Goal: Information Seeking & Learning: Find specific fact

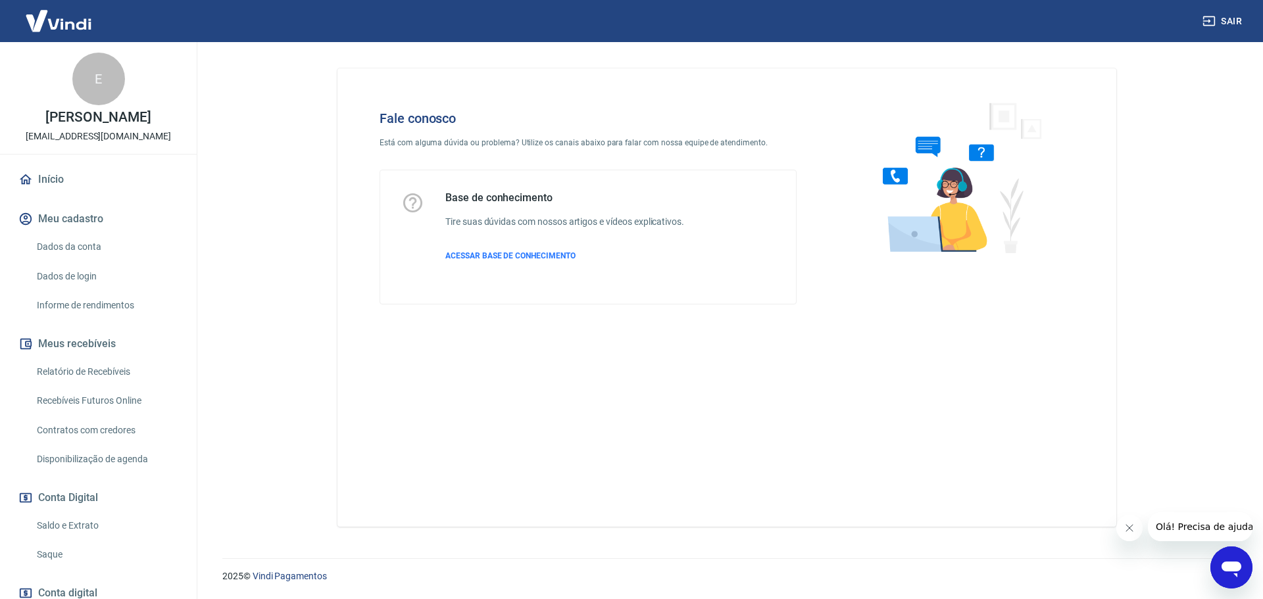
click at [1220, 567] on icon "Abrir janela de mensagens" at bounding box center [1231, 568] width 24 height 24
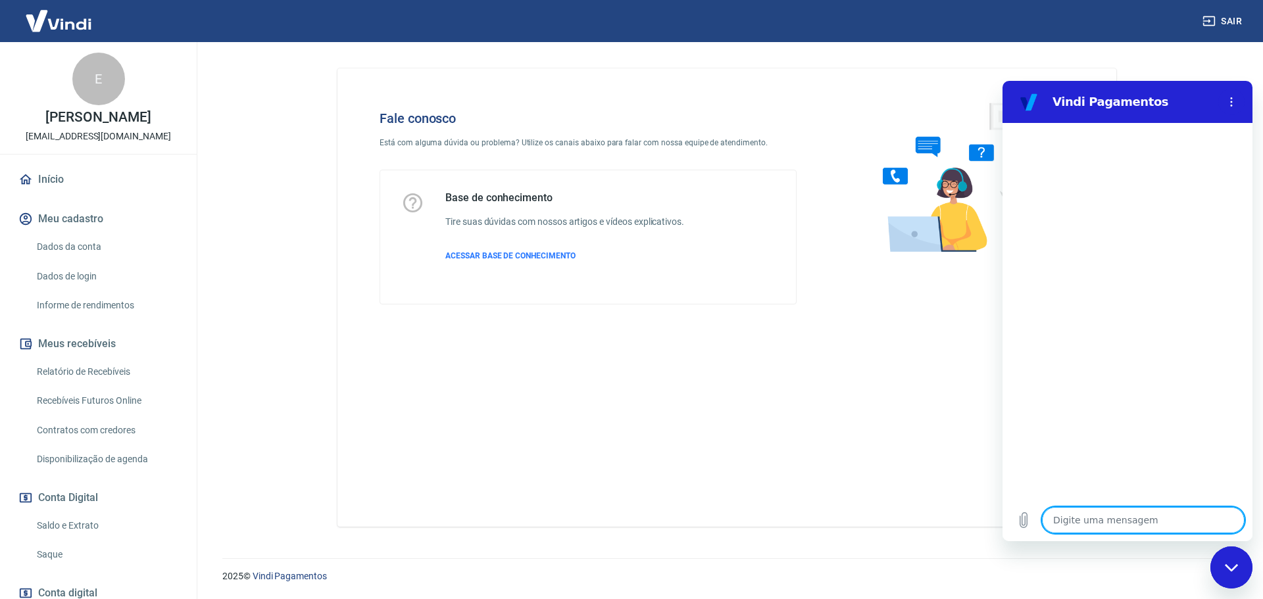
type textarea "o"
type textarea "x"
type textarea "ol"
type textarea "x"
type textarea "ola"
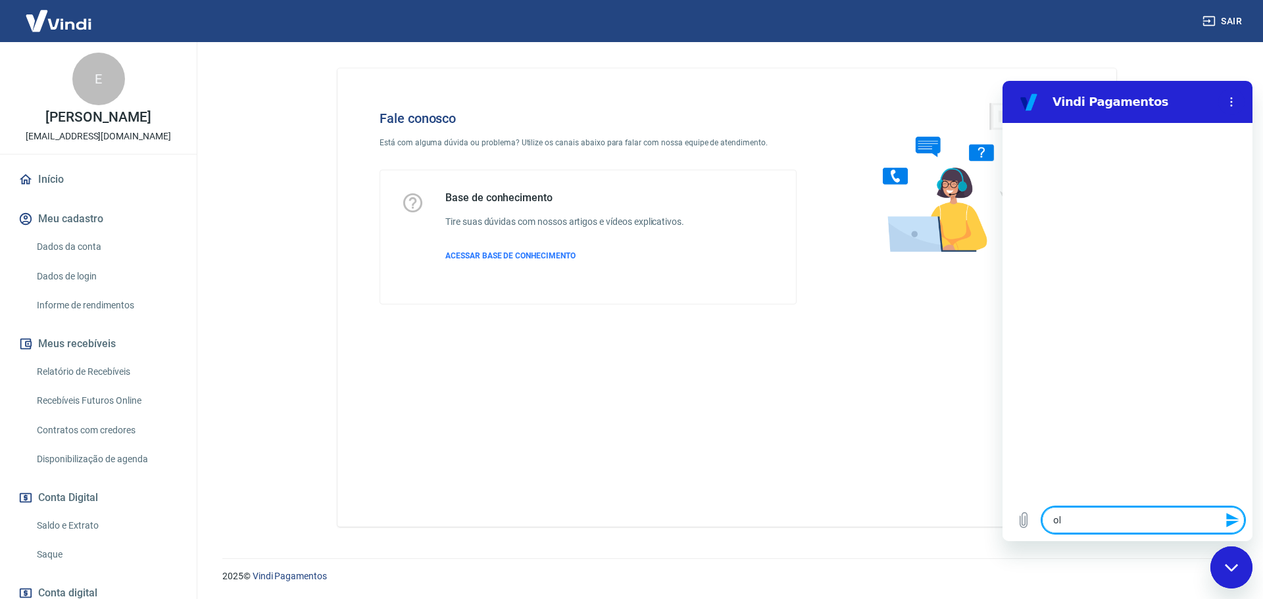
type textarea "x"
type textarea "g"
type textarea "x"
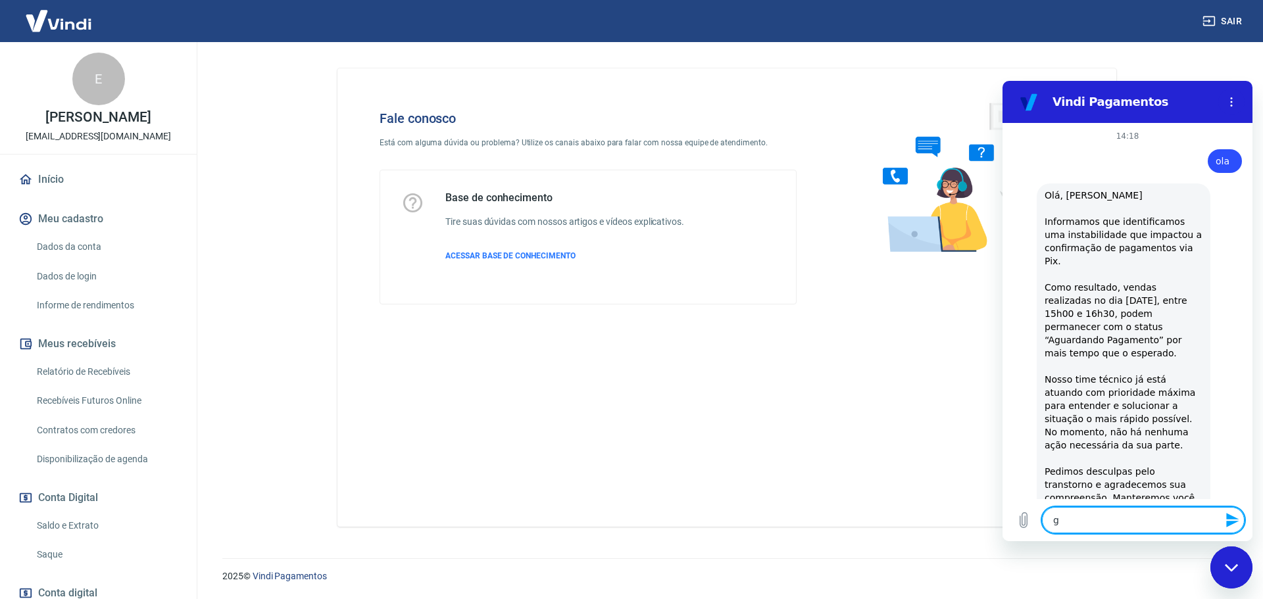
type textarea "go"
type textarea "x"
type textarea "gos"
type textarea "x"
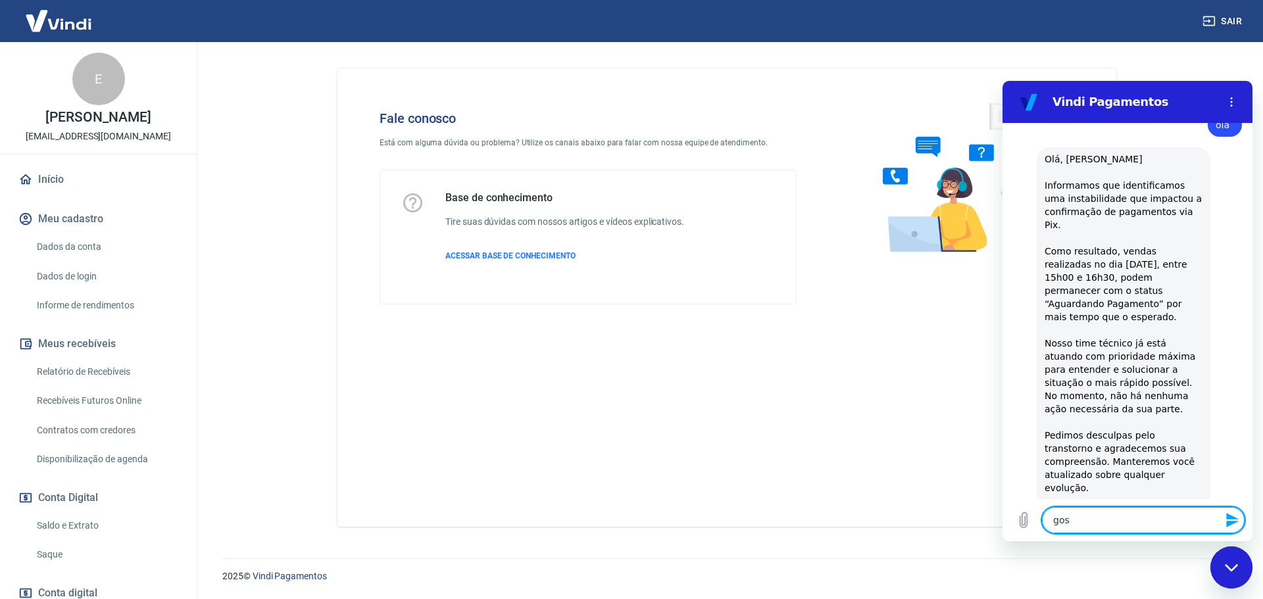
type textarea "gost"
type textarea "x"
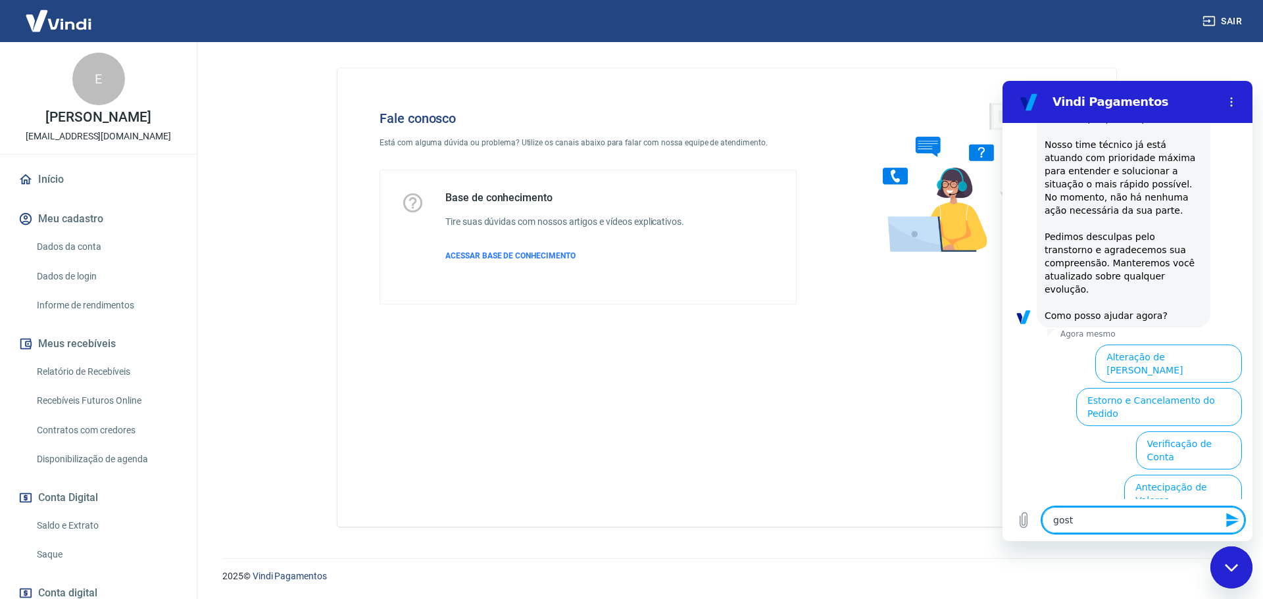
scroll to position [310, 0]
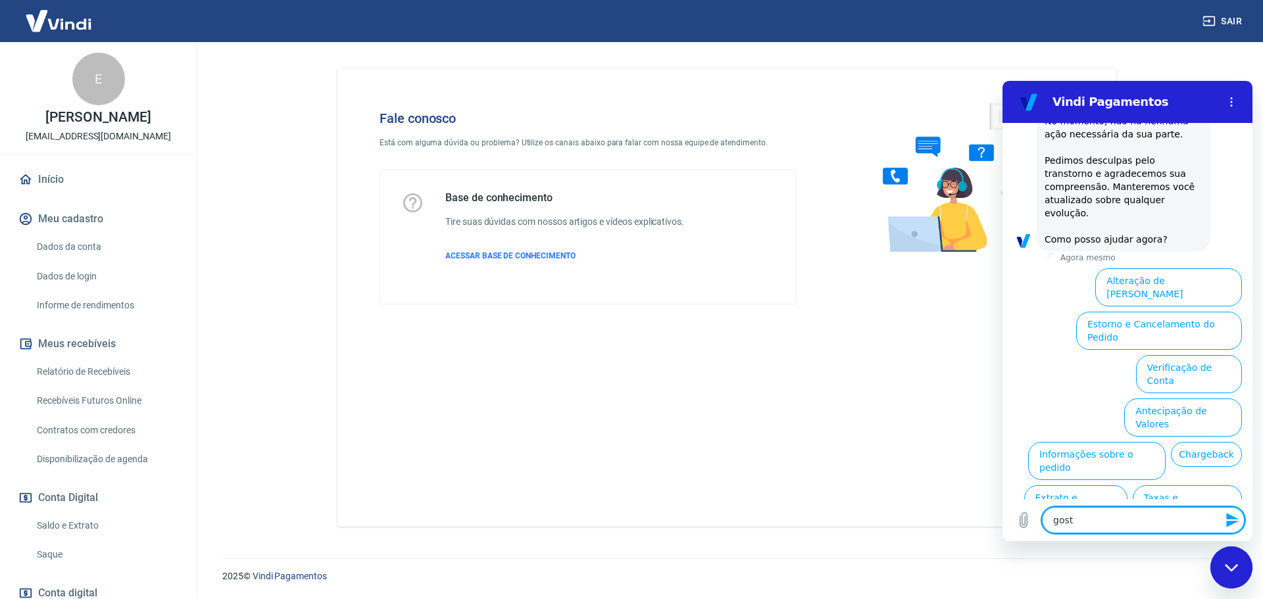
type textarea "gos"
type textarea "x"
type textarea "go"
type textarea "x"
type textarea "g"
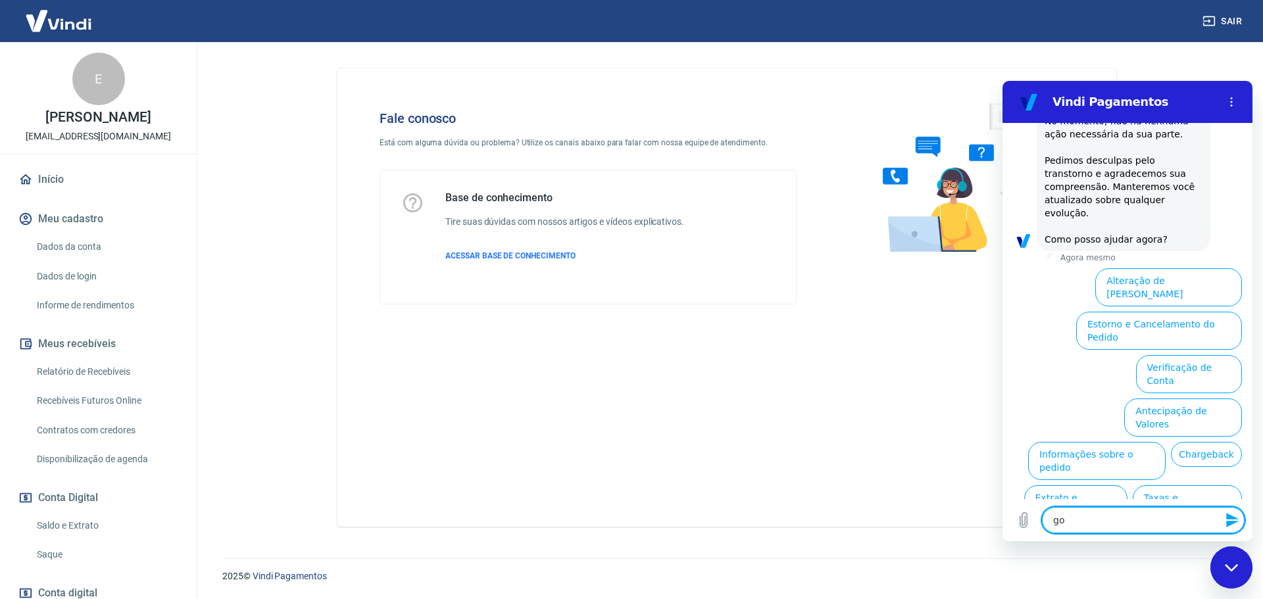
type textarea "x"
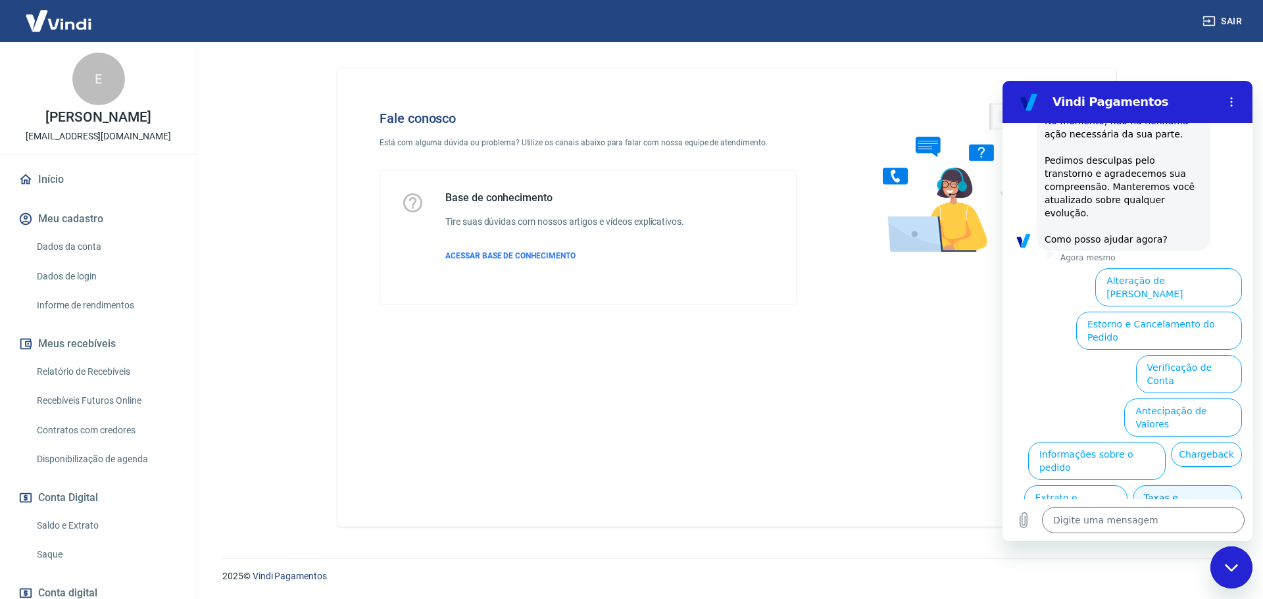
click at [1198, 485] on button "Taxas e Parcelamento" at bounding box center [1186, 504] width 109 height 38
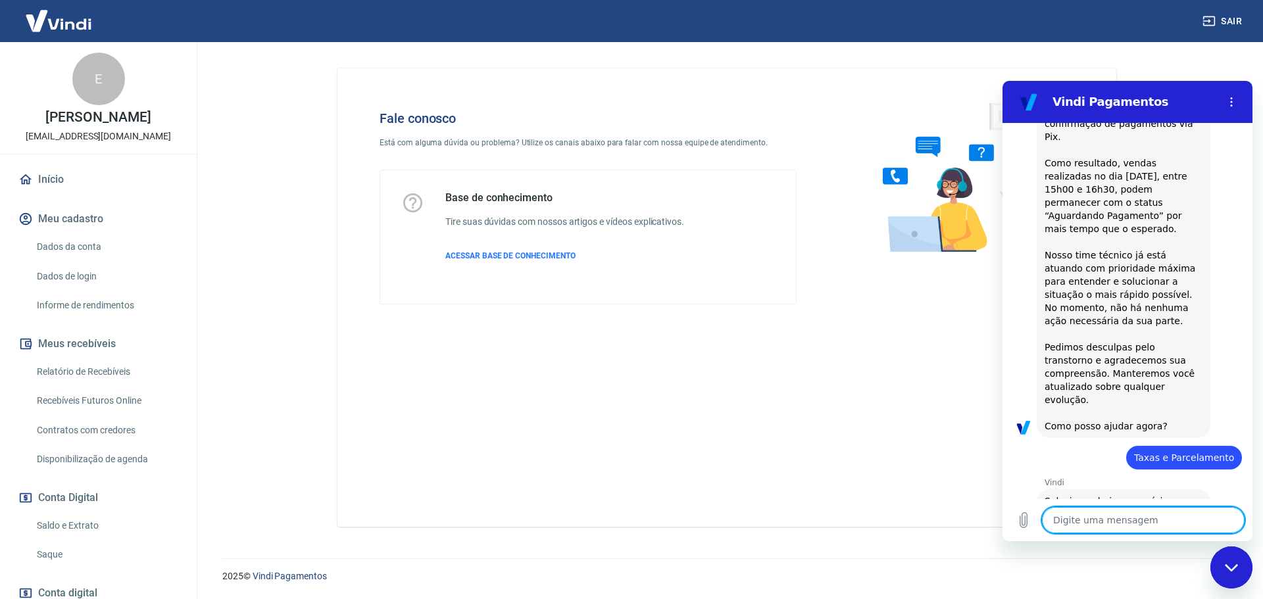
scroll to position [303, 0]
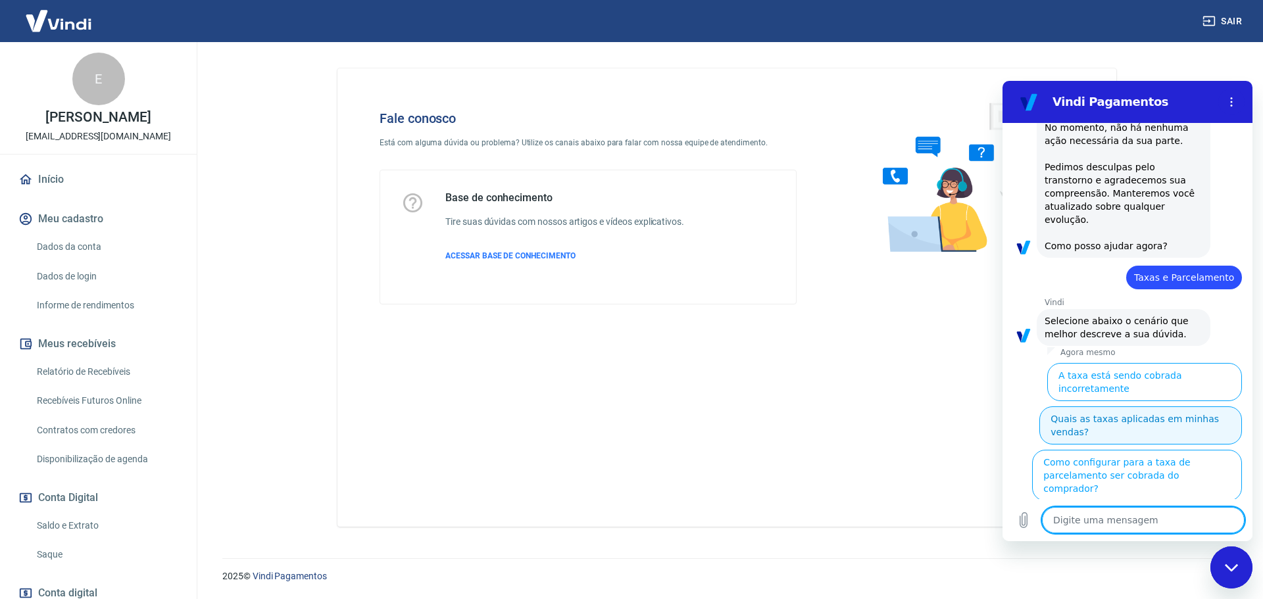
click at [1172, 406] on button "Quais as taxas aplicadas em minhas vendas?" at bounding box center [1140, 425] width 203 height 38
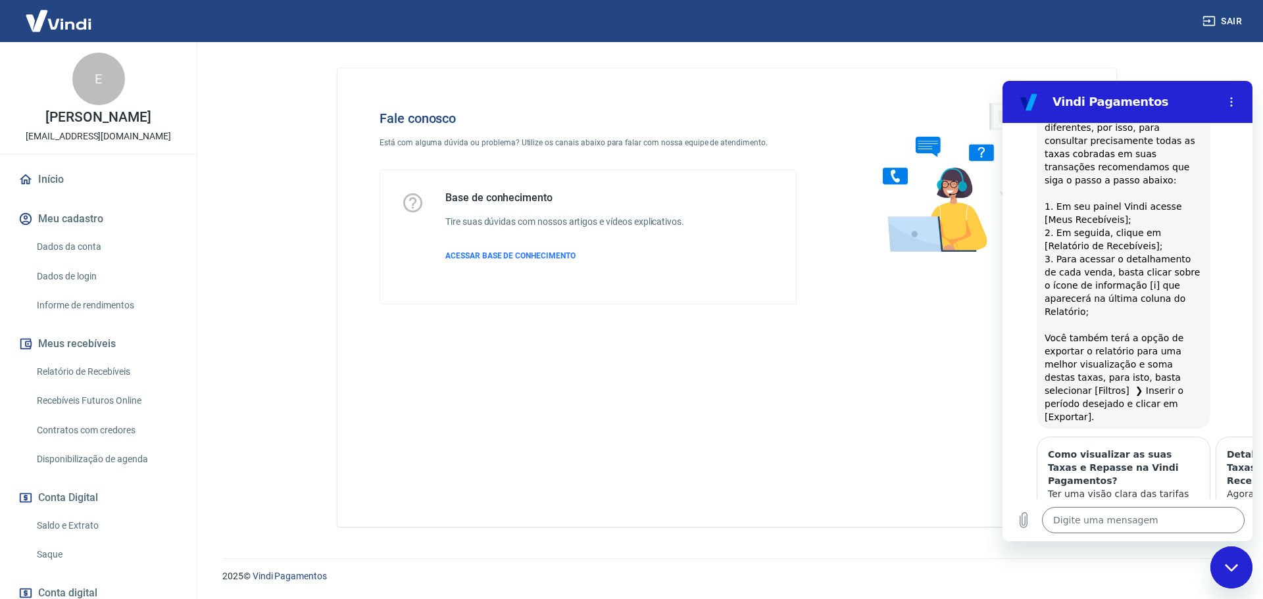
scroll to position [832, 0]
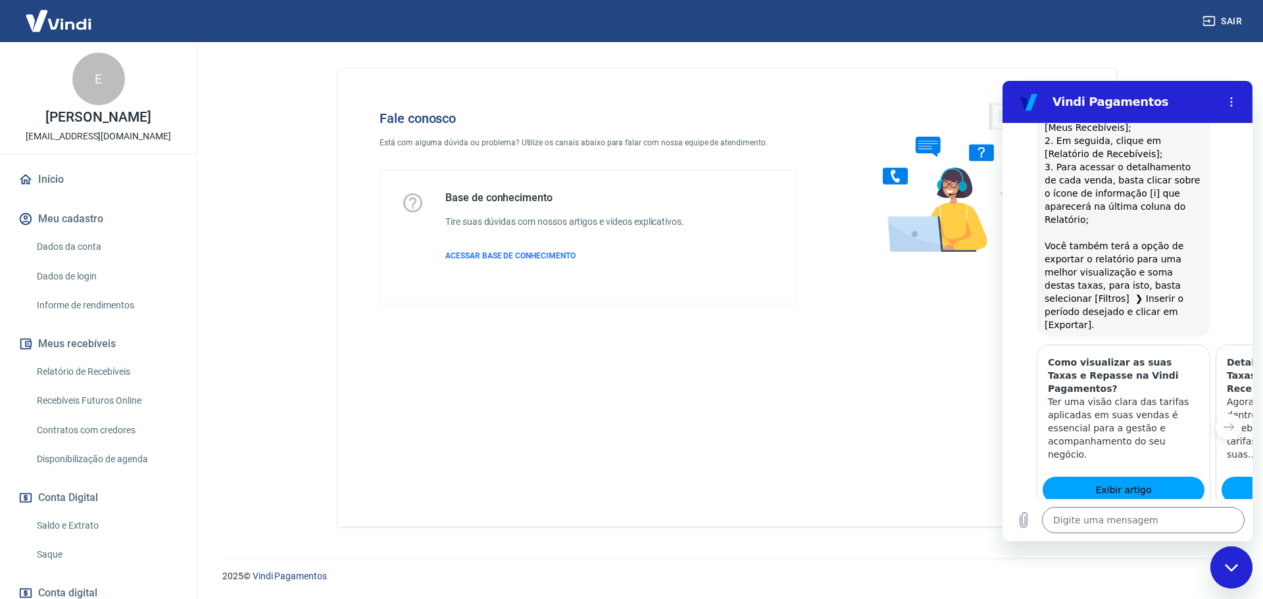
type textarea "x"
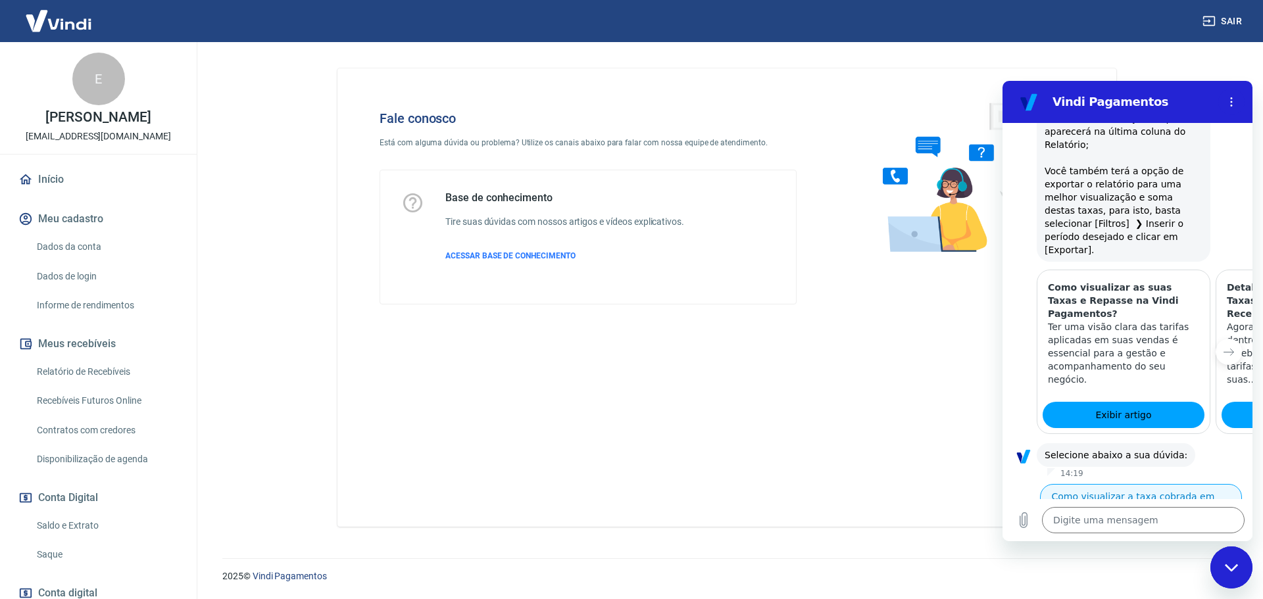
scroll to position [931, 0]
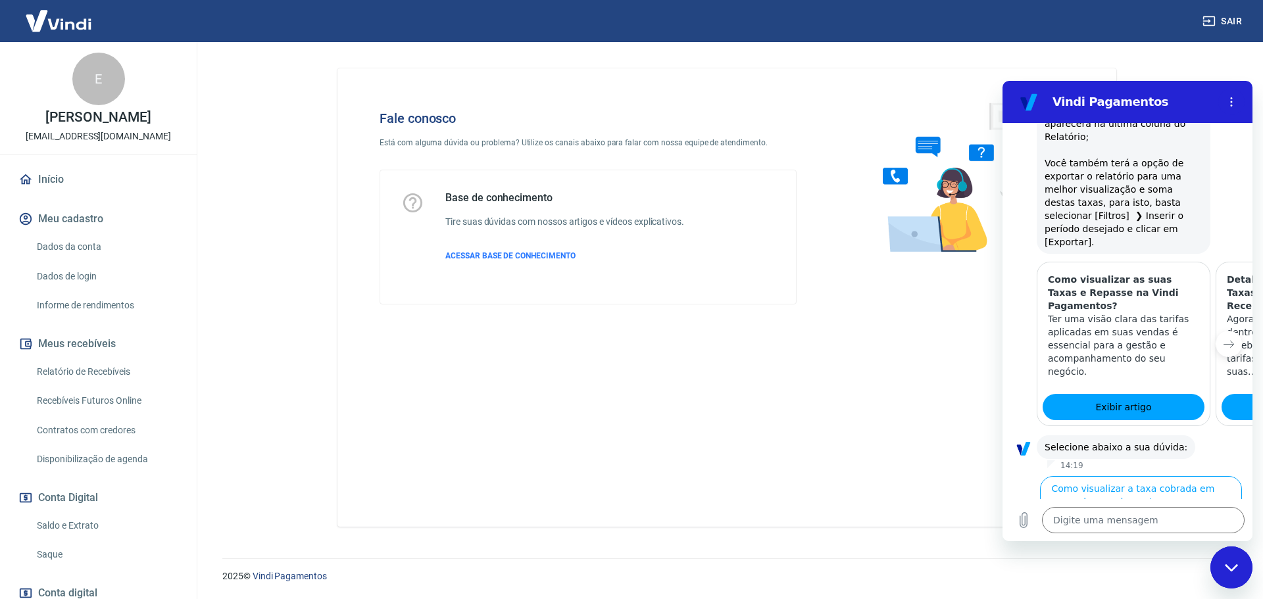
click at [1223, 331] on button "Próximo item" at bounding box center [1228, 344] width 26 height 26
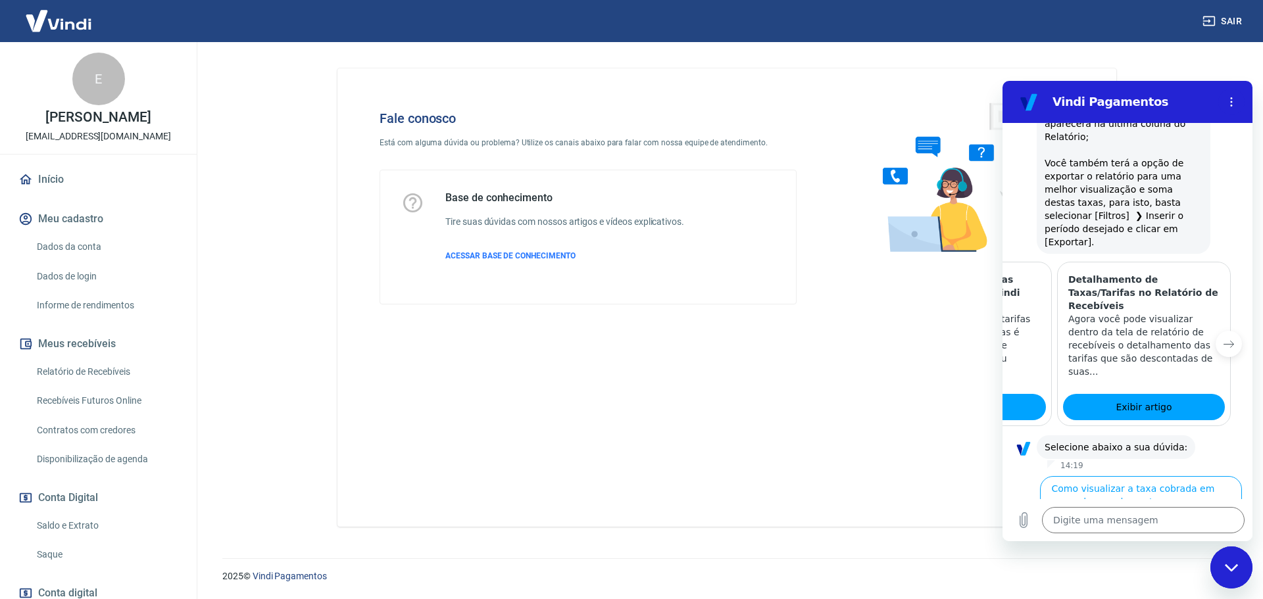
scroll to position [0, 162]
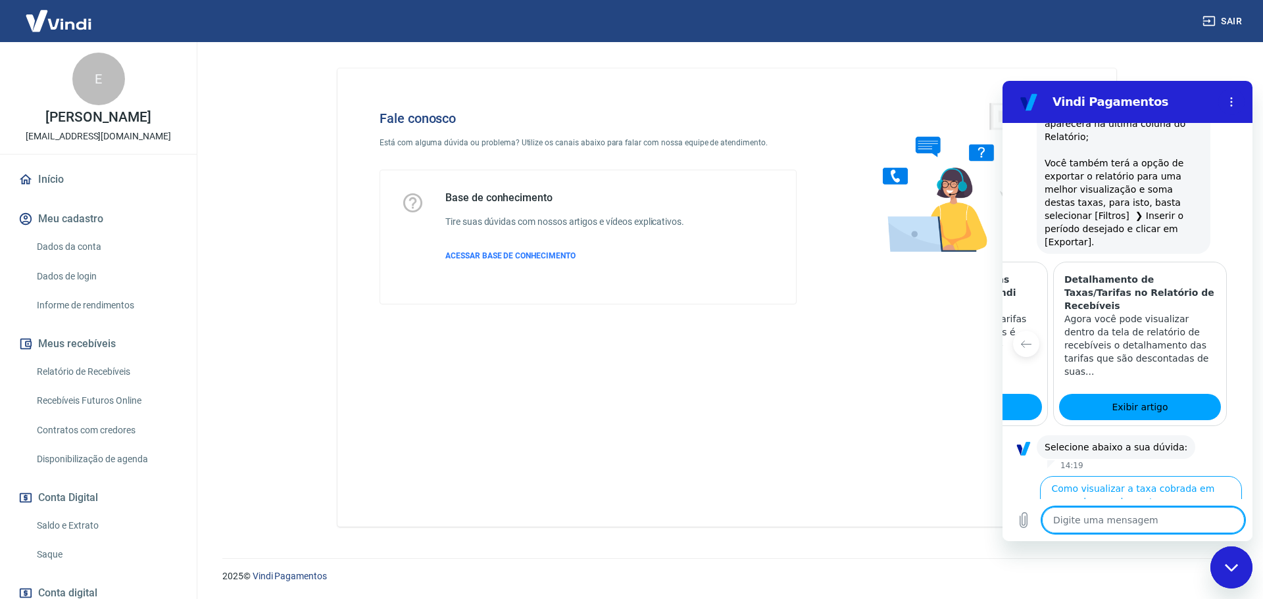
click at [1121, 517] on textarea at bounding box center [1143, 520] width 203 height 26
type textarea "m"
type textarea "x"
type textarea "ma"
type textarea "x"
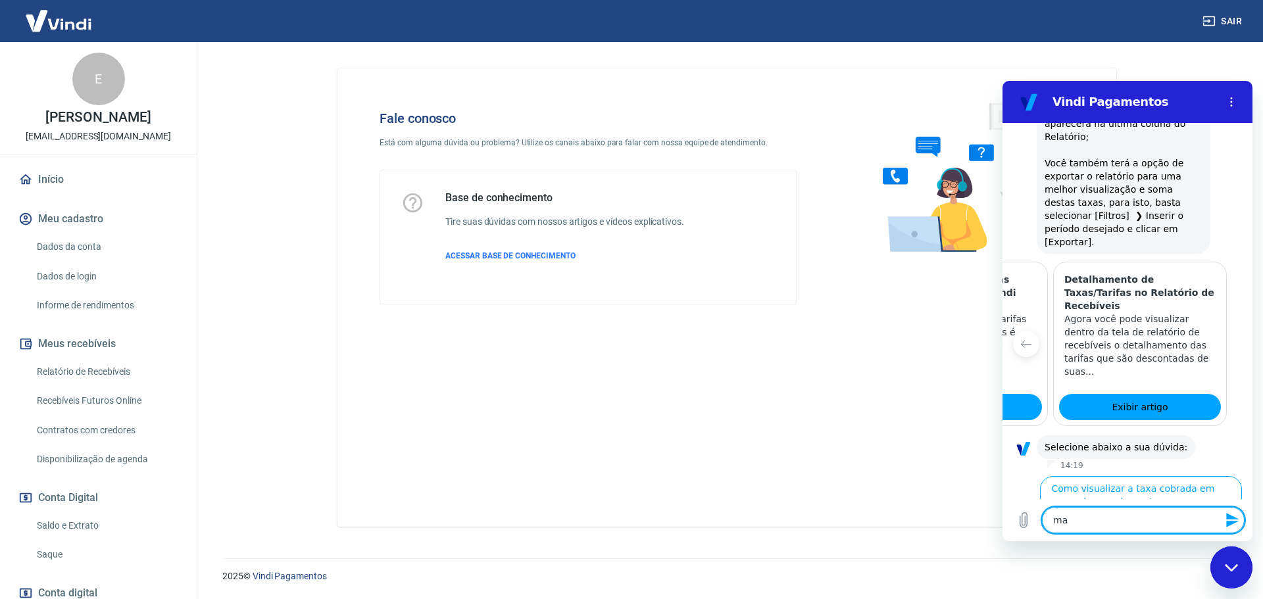
type textarea "mas"
type textarea "x"
type textarea "mas"
type textarea "x"
type textarea "mas q"
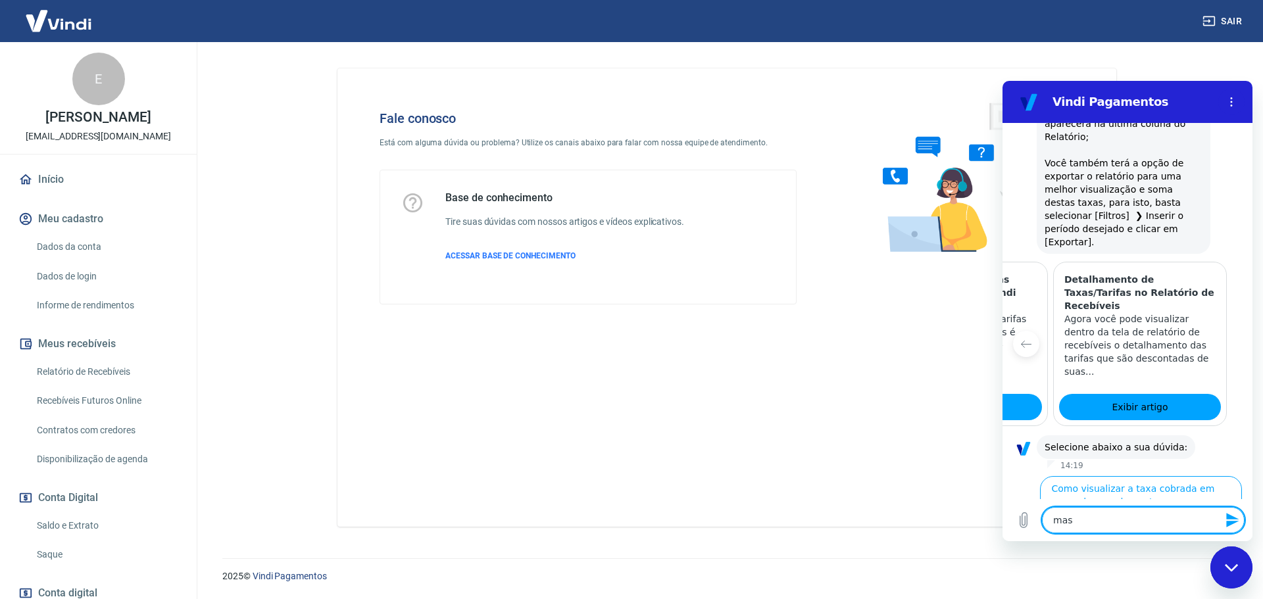
type textarea "x"
type textarea "mas qu"
type textarea "x"
type textarea "mas qua"
type textarea "x"
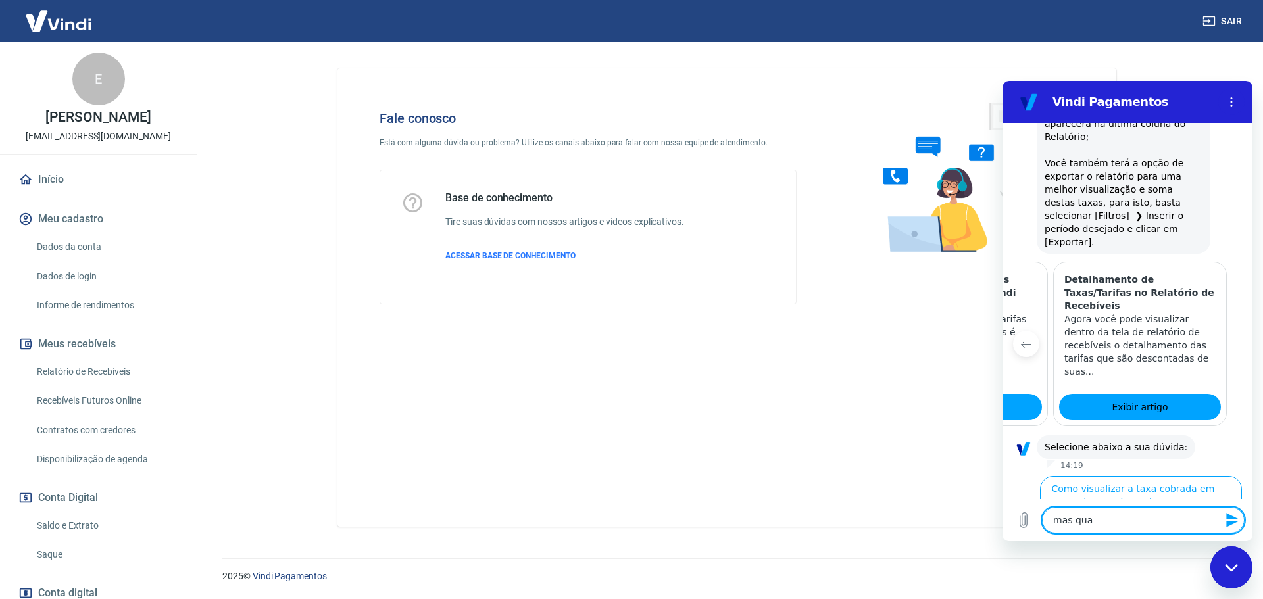
type textarea "mas qual"
type textarea "x"
type textarea "mas qual"
type textarea "x"
type textarea "mas qual a"
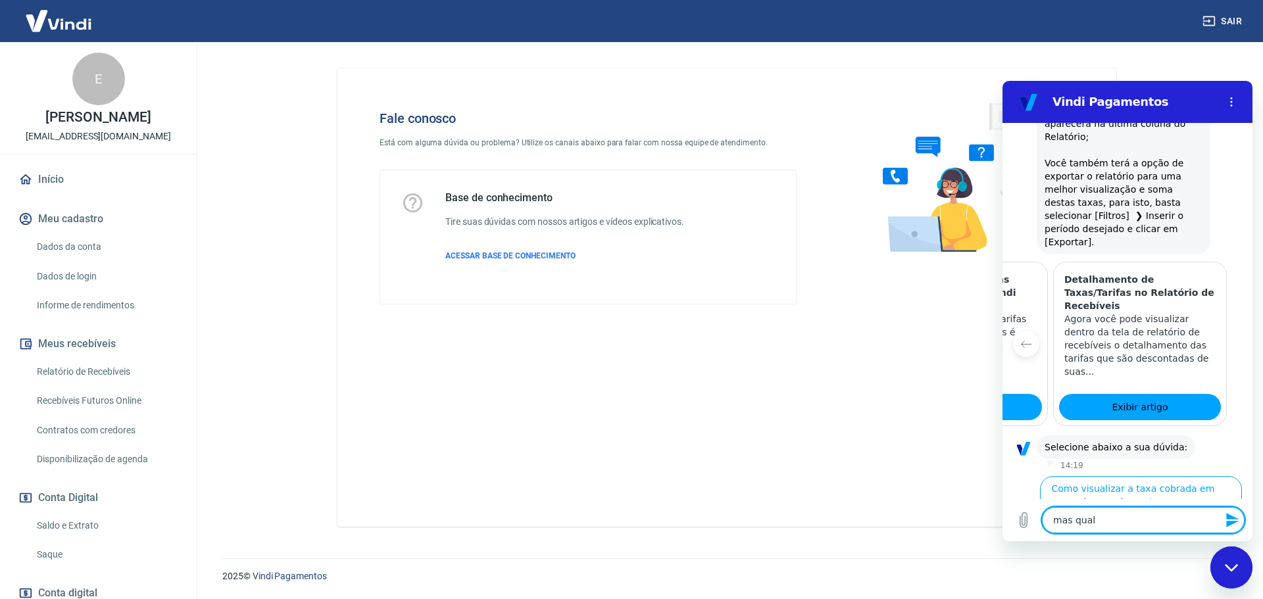
type textarea "x"
type textarea "mas qual a"
type textarea "x"
type textarea "mas qual a p"
type textarea "x"
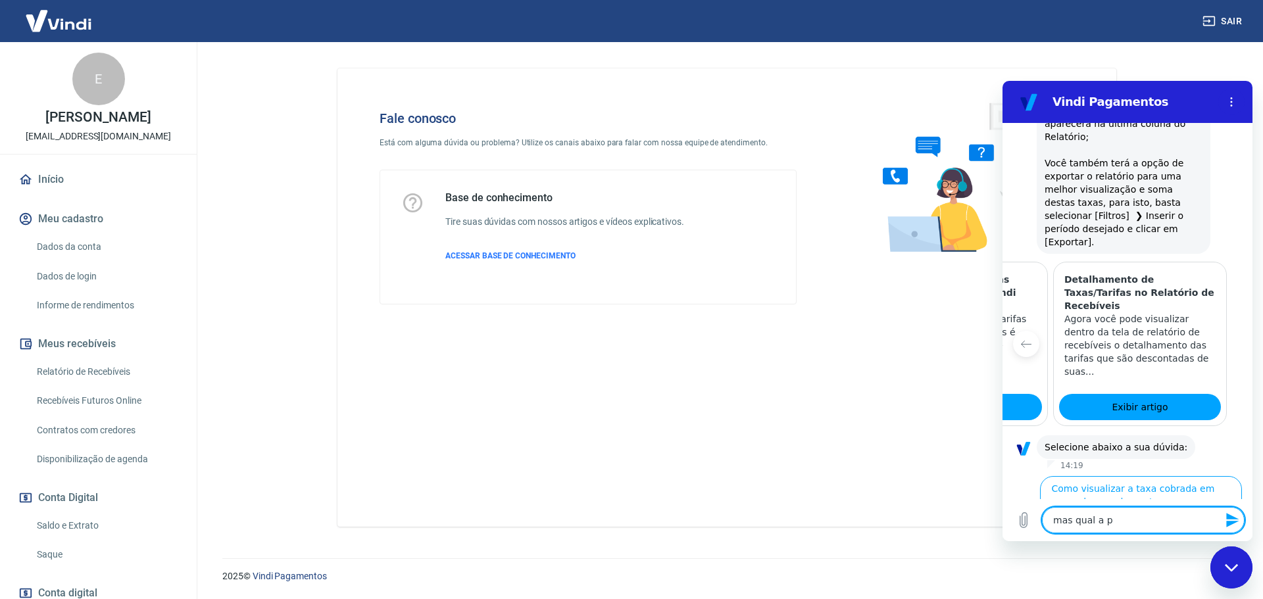
type textarea "mas qual a po"
type textarea "x"
type textarea "mas qual a por"
type textarea "x"
type textarea "mas qual a porc"
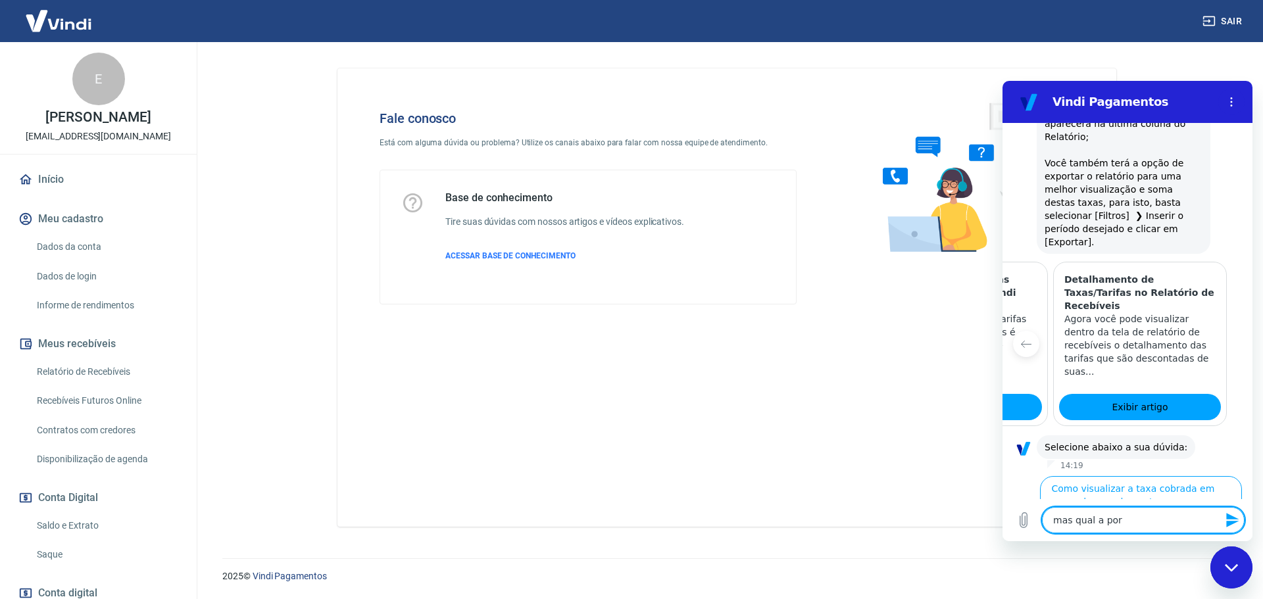
type textarea "x"
type textarea "mas qual a porce"
type textarea "x"
type textarea "mas qual a porcen"
type textarea "x"
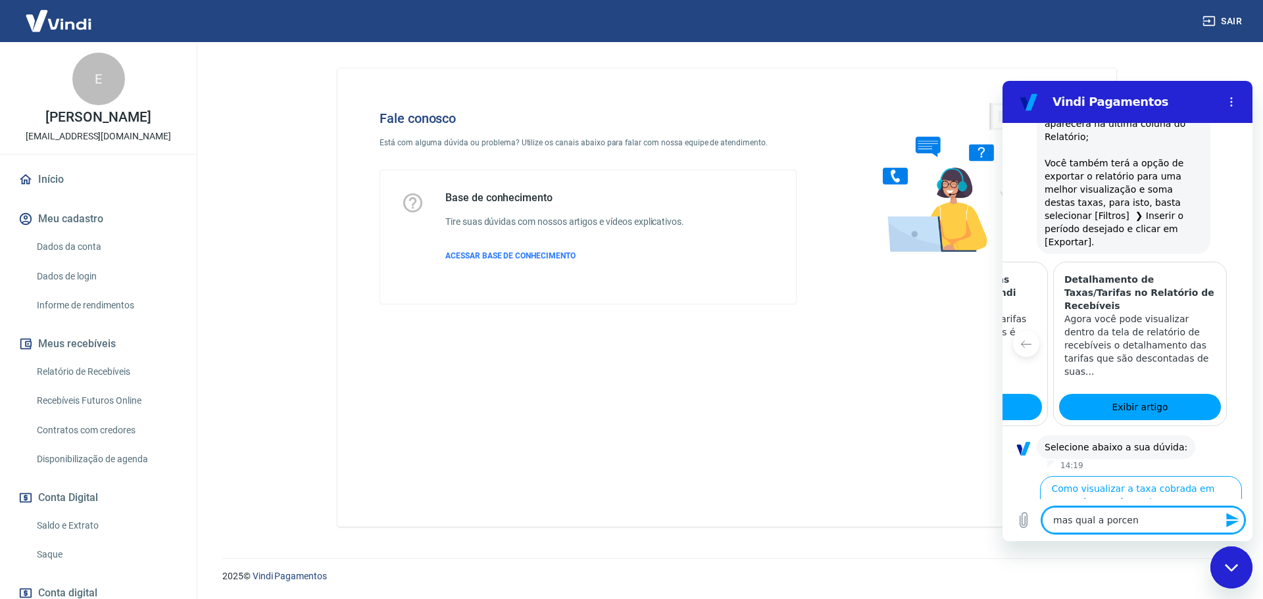
type textarea "mas qual a porcent"
type textarea "x"
type textarea "mas qual a porcenta"
type textarea "x"
type textarea "mas qual a porcentag"
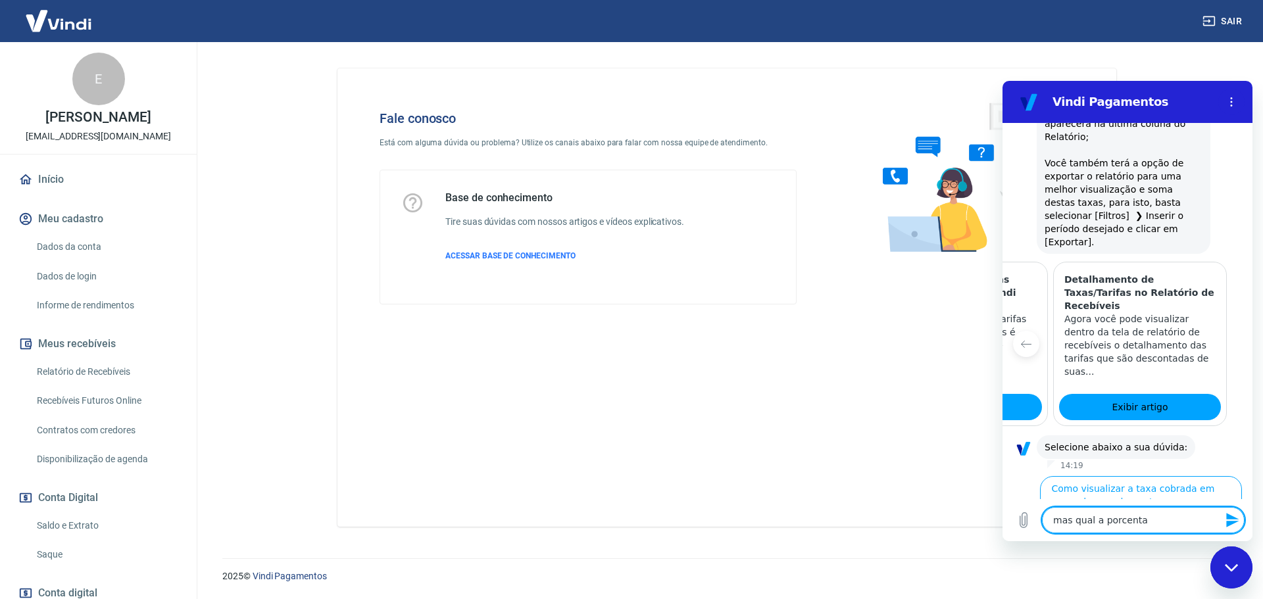
type textarea "x"
type textarea "mas qual a porcentage"
type textarea "x"
type textarea "mas qual a porcentagem"
type textarea "x"
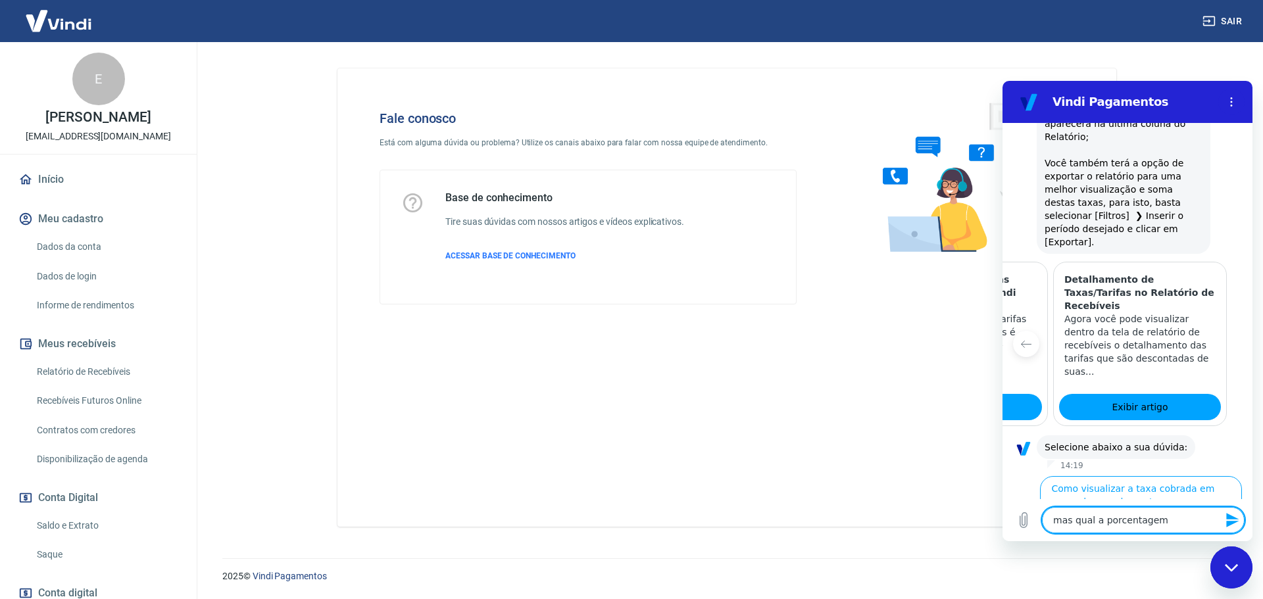
type textarea "mas qual a porcentagem,"
type textarea "x"
type textarea "mas qual a porcentagem,"
type textarea "x"
type textarea "mas qual a porcentagem, a"
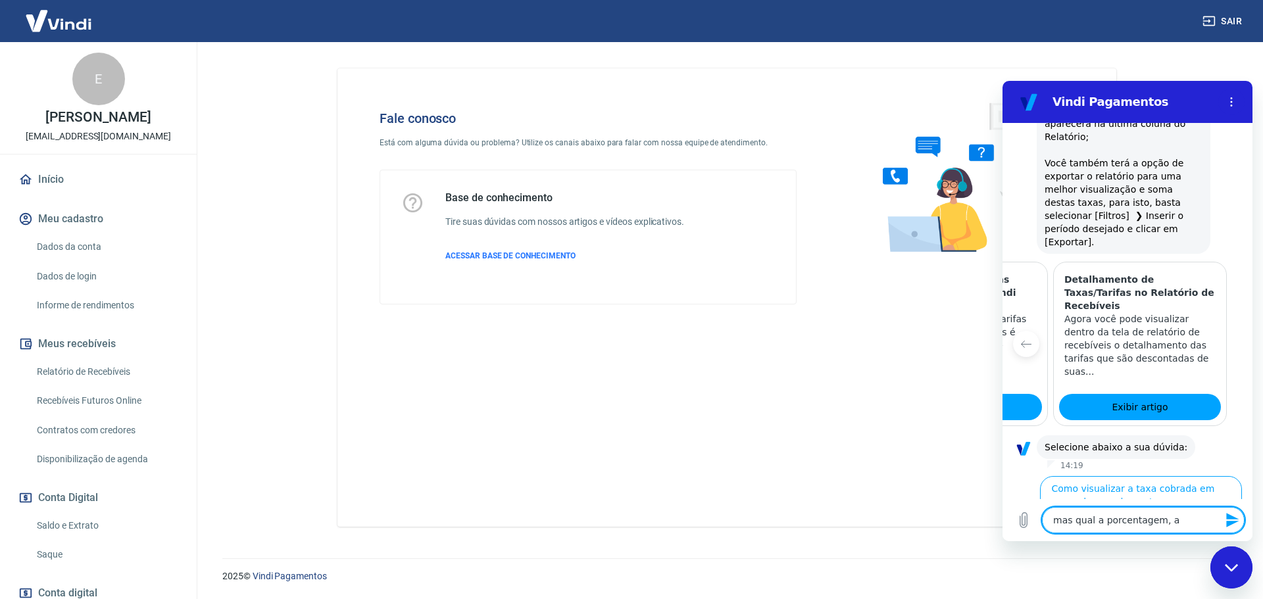
type textarea "x"
type textarea "mas qual a porcentagem, al"
type textarea "x"
type textarea "mas qual a porcentagem, ali"
type textarea "x"
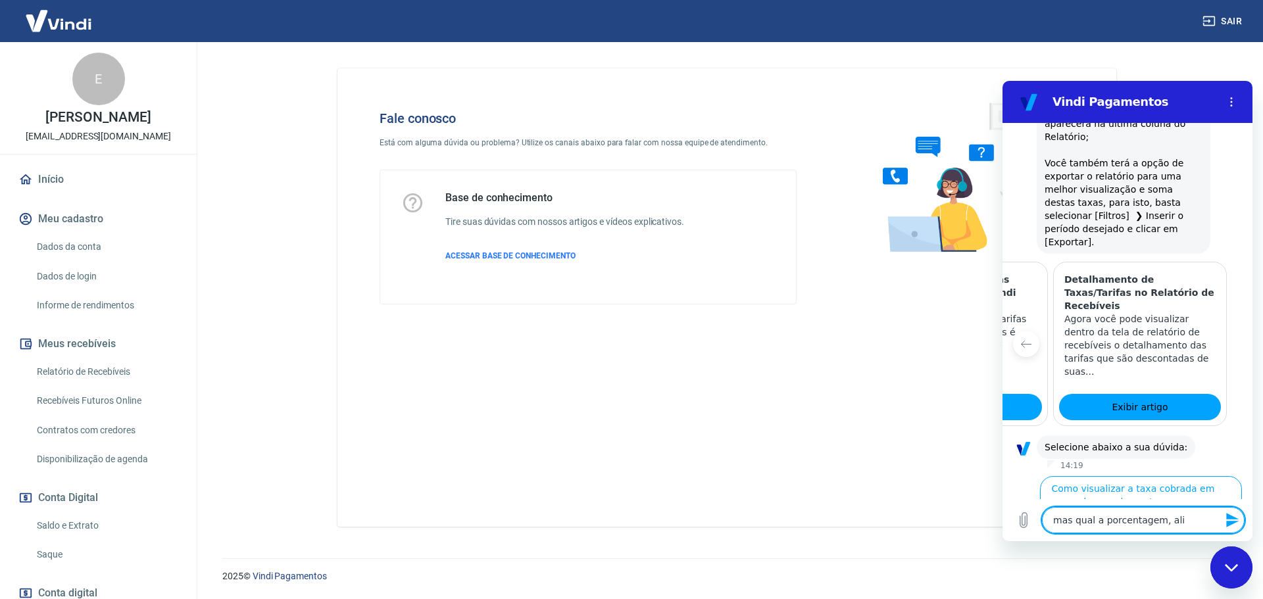
type textarea "mas qual a porcentagem, ali"
type textarea "x"
type textarea "mas qual a porcentagem, ali s"
type textarea "x"
type textarea "mas qual a porcentagem, ali so"
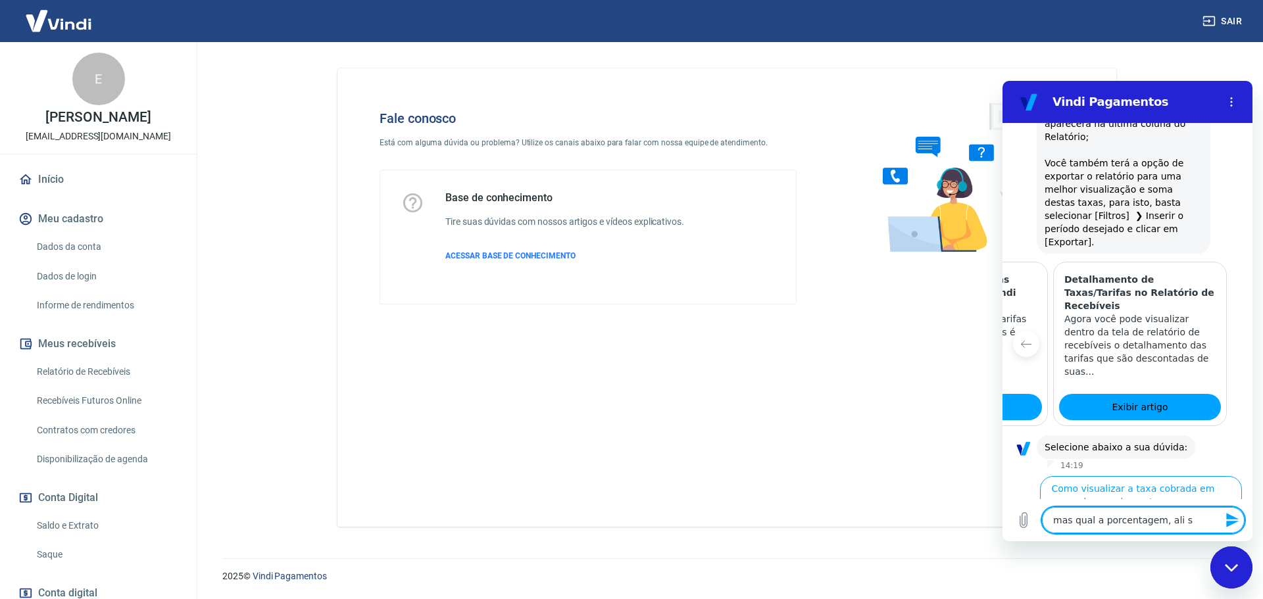
type textarea "x"
type textarea "mas qual a porcentagem, ali so"
type textarea "x"
type textarea "mas qual a porcentagem, ali so d"
type textarea "x"
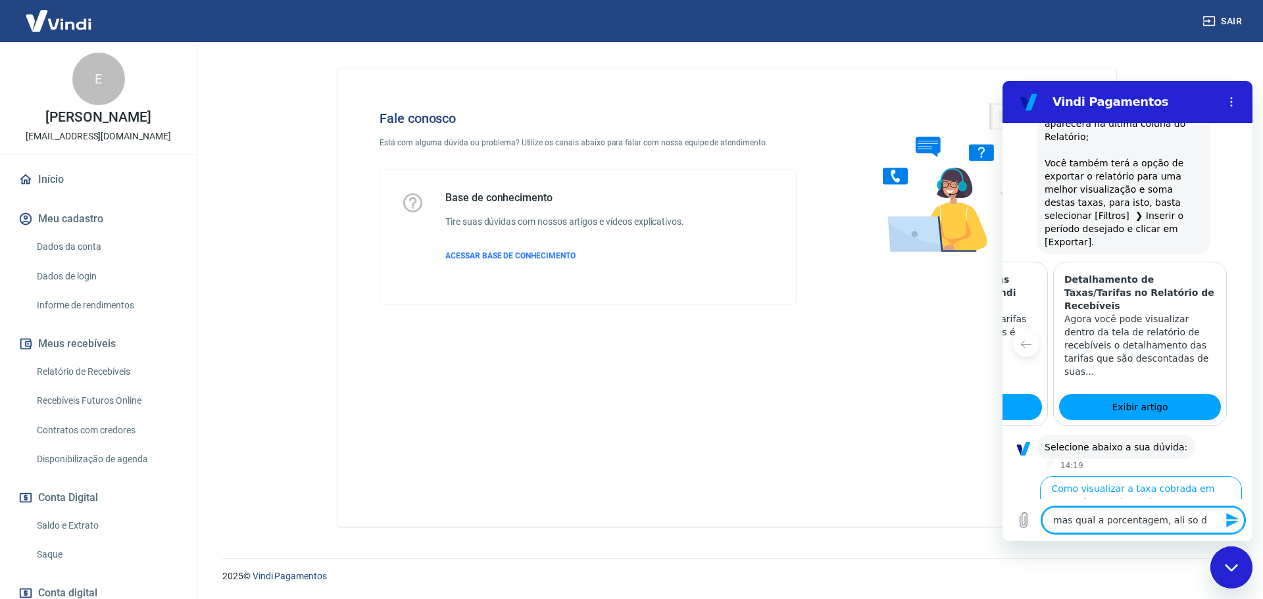
type textarea "mas qual a porcentagem, ali so di"
type textarea "x"
type textarea "mas qual a porcentagem, ali so diz"
type textarea "x"
type textarea "mas qual a porcentagem, ali so diz"
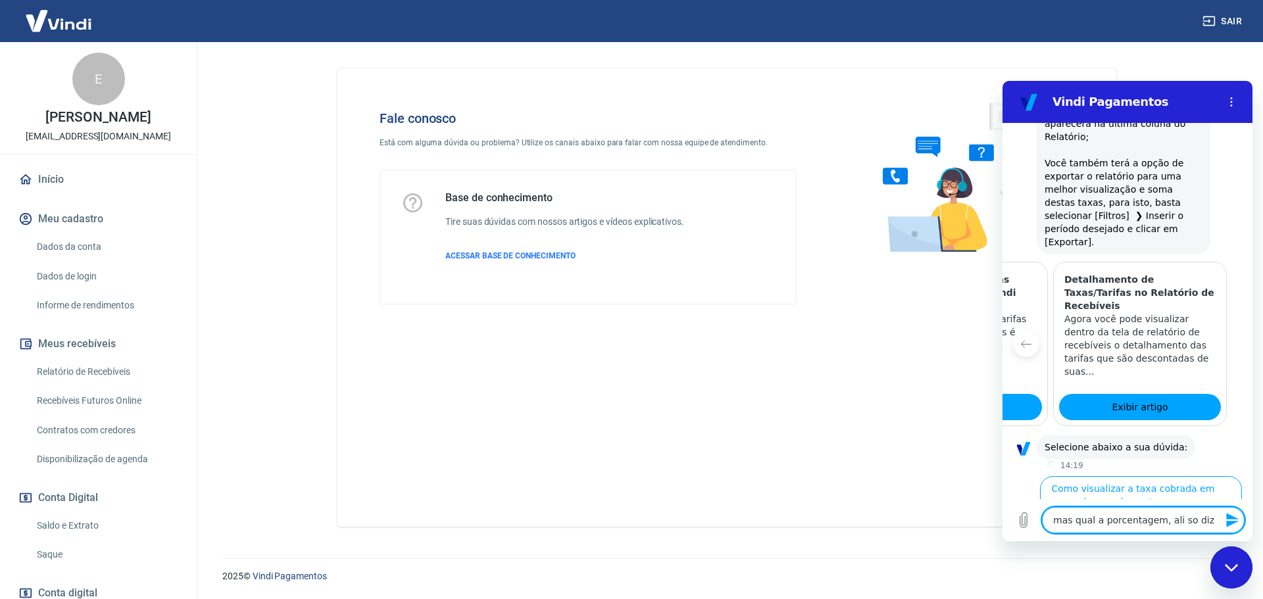
type textarea "x"
type textarea "mas qual a porcentagem, ali so diz o"
type textarea "x"
type textarea "mas qual a porcentagem, ali so diz o"
type textarea "x"
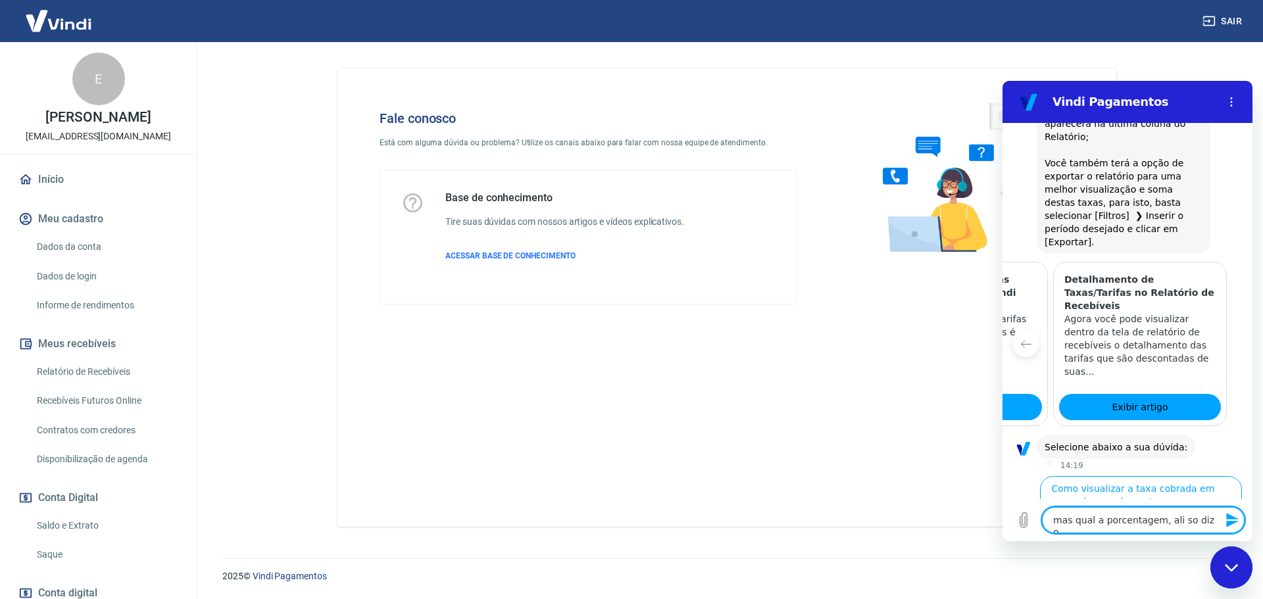
type textarea "mas qual a porcentagem, ali so diz o v"
type textarea "x"
type textarea "mas qual a porcentagem, ali so diz o va"
type textarea "x"
type textarea "mas qual a porcentagem, ali so diz o val"
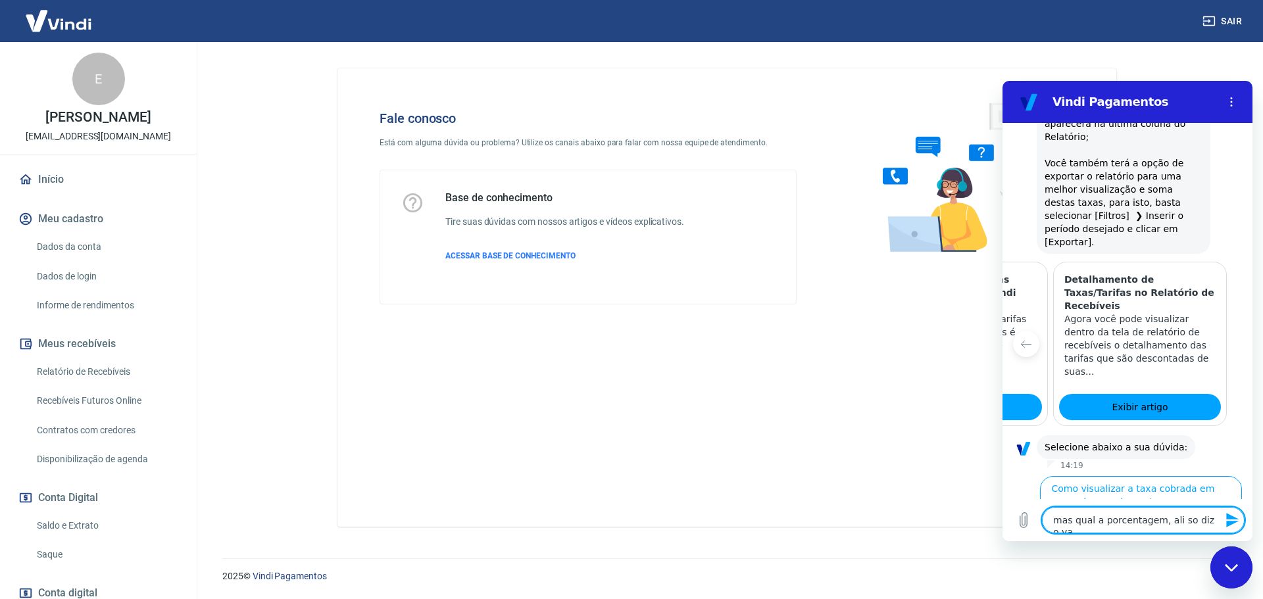
type textarea "x"
type textarea "mas qual a porcentagem, ali so diz o valo"
type textarea "x"
type textarea "mas qual a porcentagem, ali so diz o valor"
type textarea "x"
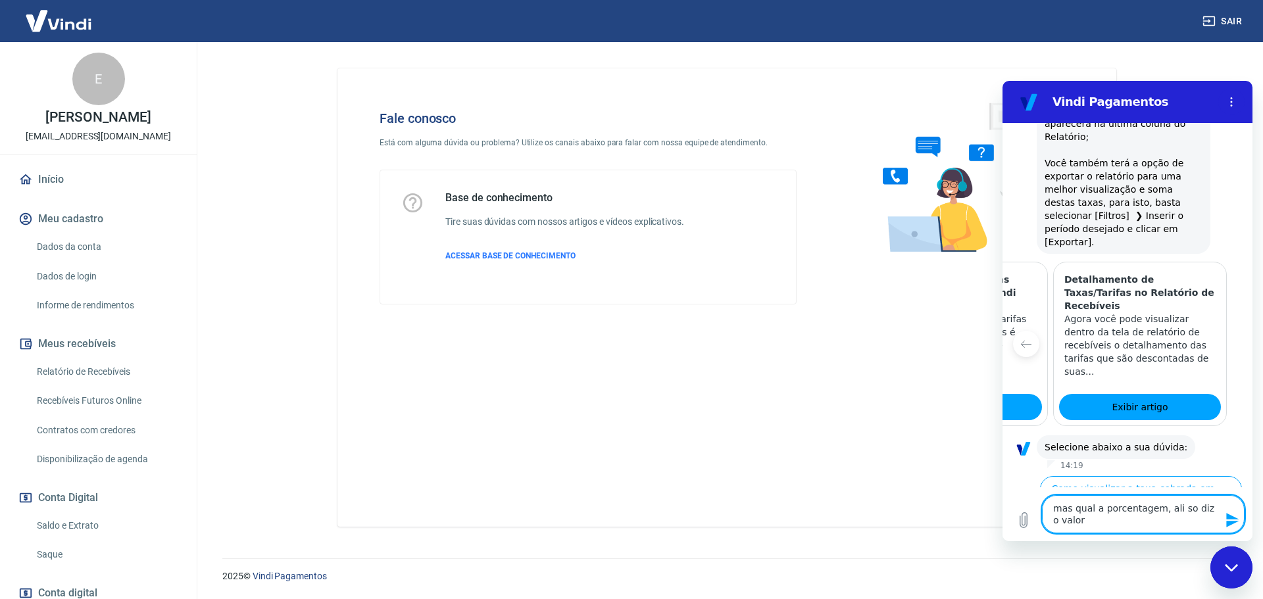
type textarea "mas qual a porcentagem, ali so diz o valor"
type textarea "x"
type textarea "mas qual a porcentagem, ali so diz o valor d"
type textarea "x"
type textarea "mas qual a porcentagem, ali so diz o valor de"
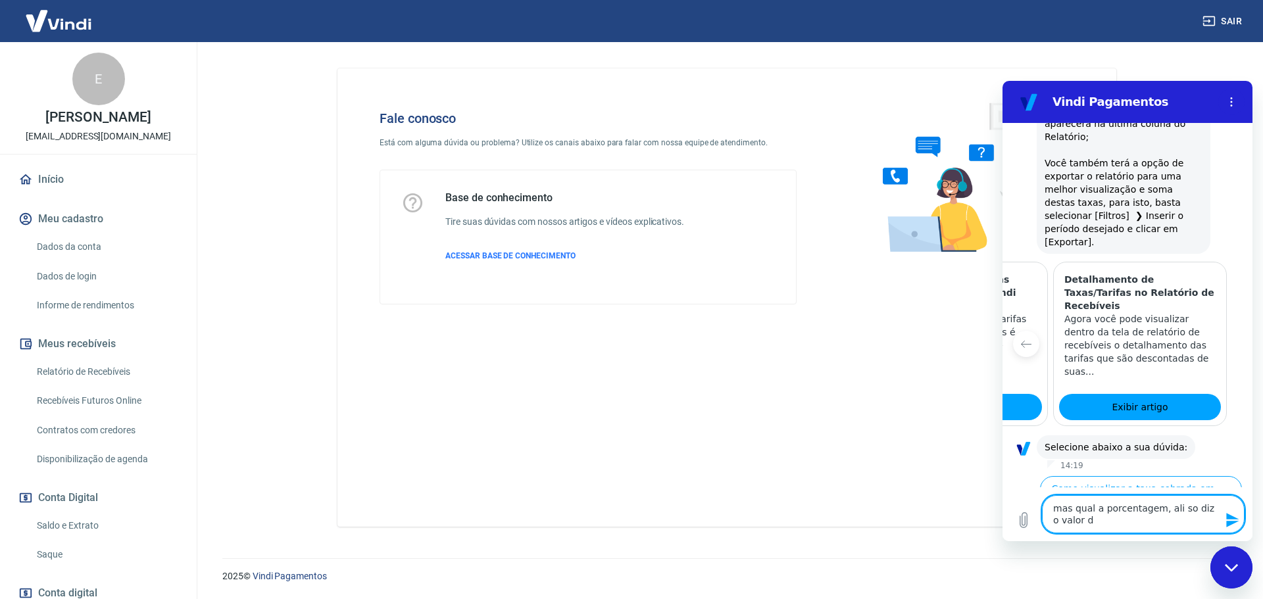
type textarea "x"
type textarea "mas qual a porcentagem, ali so diz o valor des"
type textarea "x"
type textarea "mas qual a porcentagem, ali so diz o valor desc"
type textarea "x"
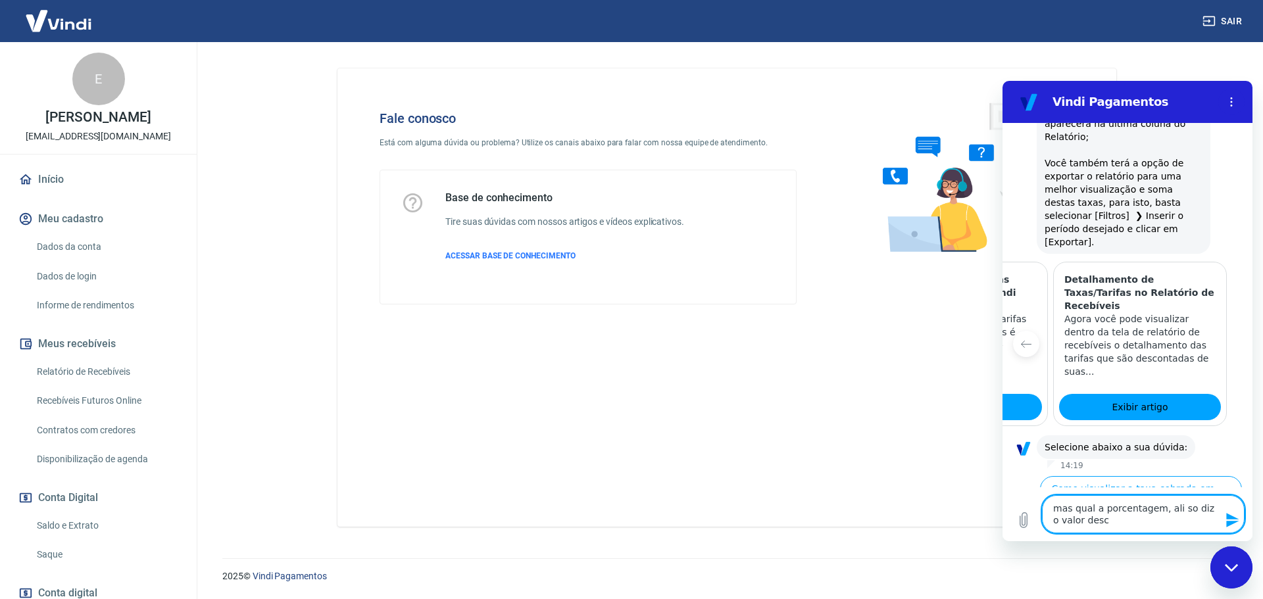
type textarea "mas qual a porcentagem, ali so diz o valor desco"
type textarea "x"
type textarea "mas qual a porcentagem, ali so diz o valor descon"
type textarea "x"
type textarea "mas qual a porcentagem, ali so diz o valor descont"
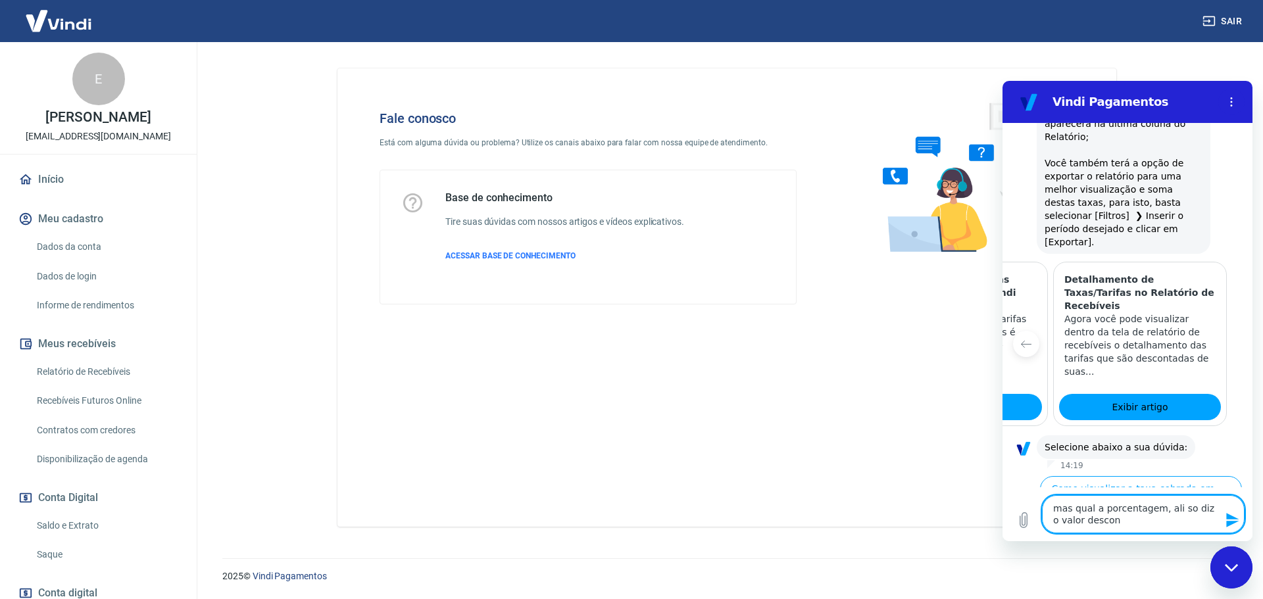
type textarea "x"
type textarea "mas qual a porcentagem, ali so diz o valor desconta"
type textarea "x"
type textarea "mas qual a porcentagem, ali so diz o valor descontad"
type textarea "x"
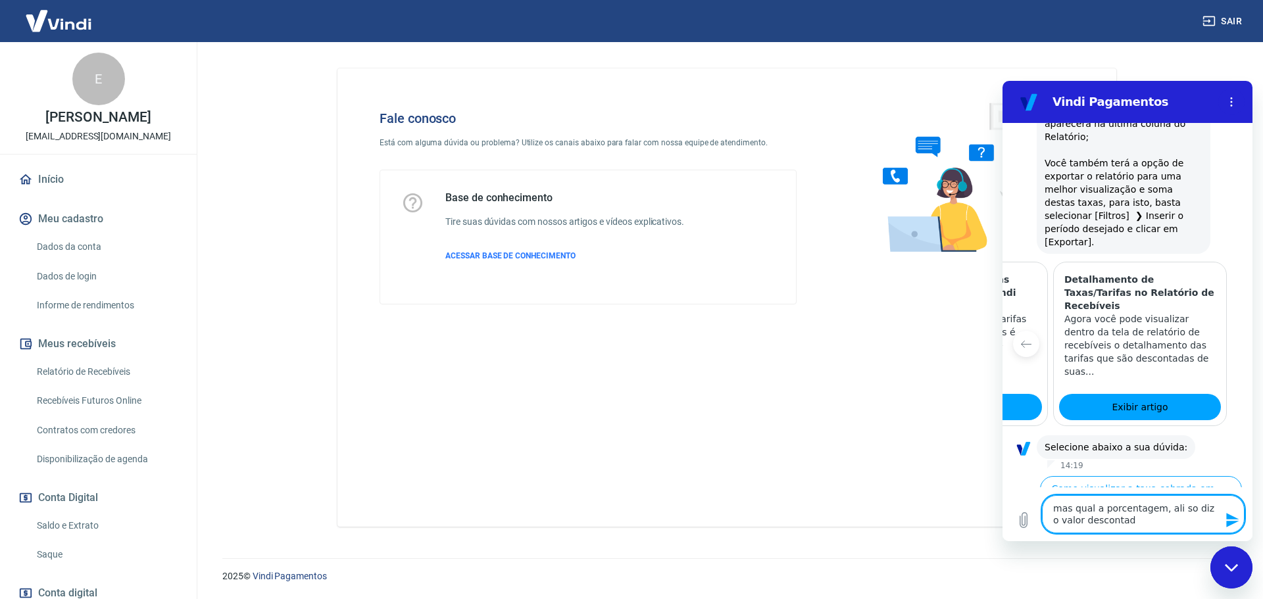
type textarea "mas qual a porcentagem, ali so diz o valor descontado"
type textarea "x"
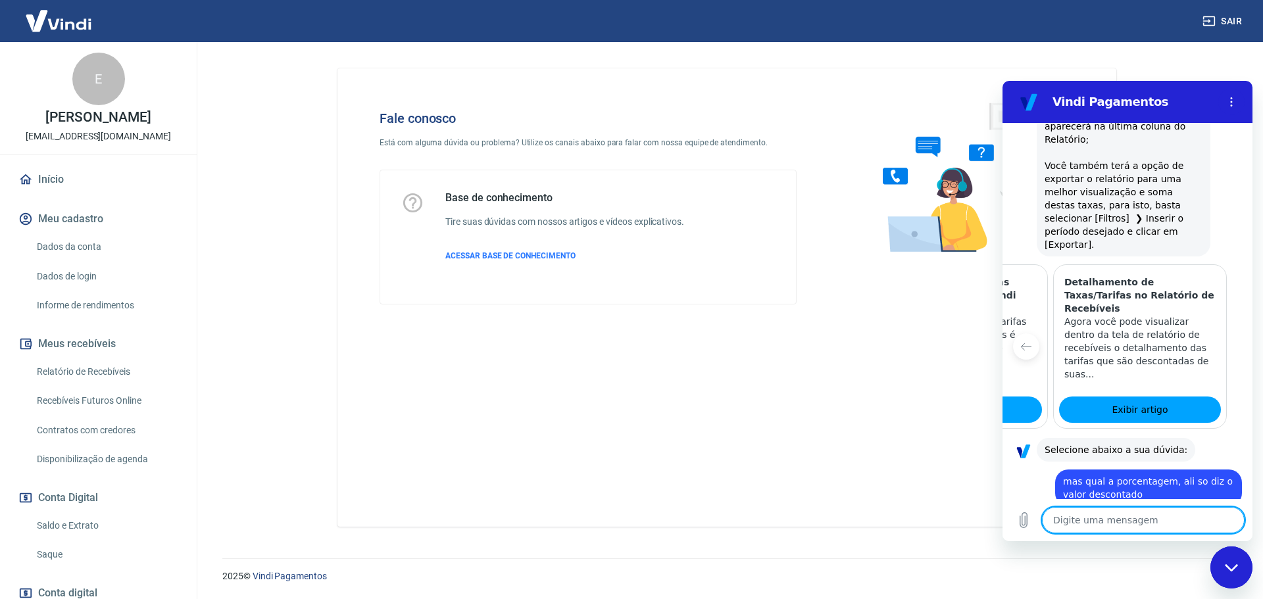
scroll to position [862, 0]
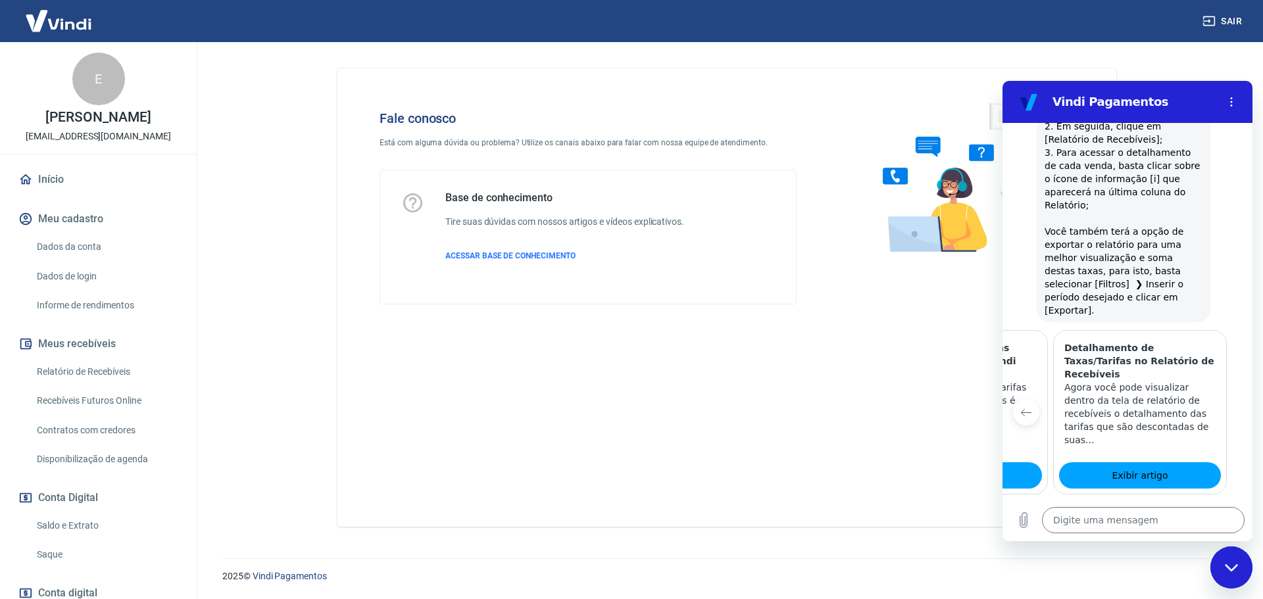
click at [1033, 399] on button "Item anterior" at bounding box center [1026, 412] width 26 height 26
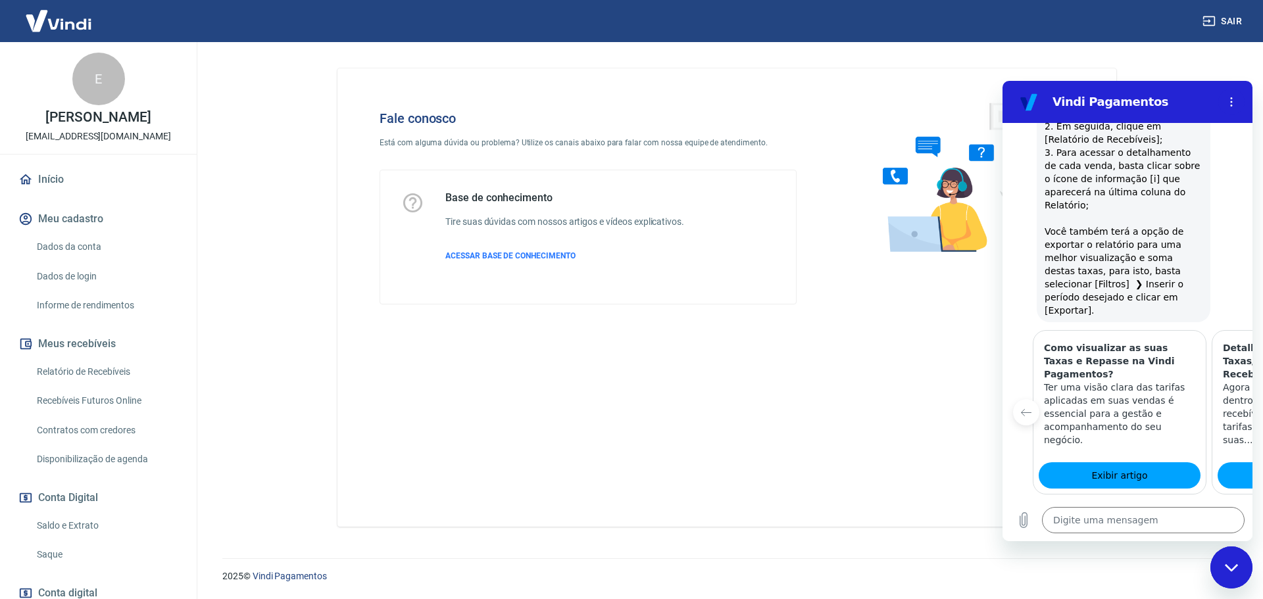
scroll to position [0, 0]
click at [1143, 462] on link "Exibir artigo" at bounding box center [1123, 475] width 162 height 26
type textarea "x"
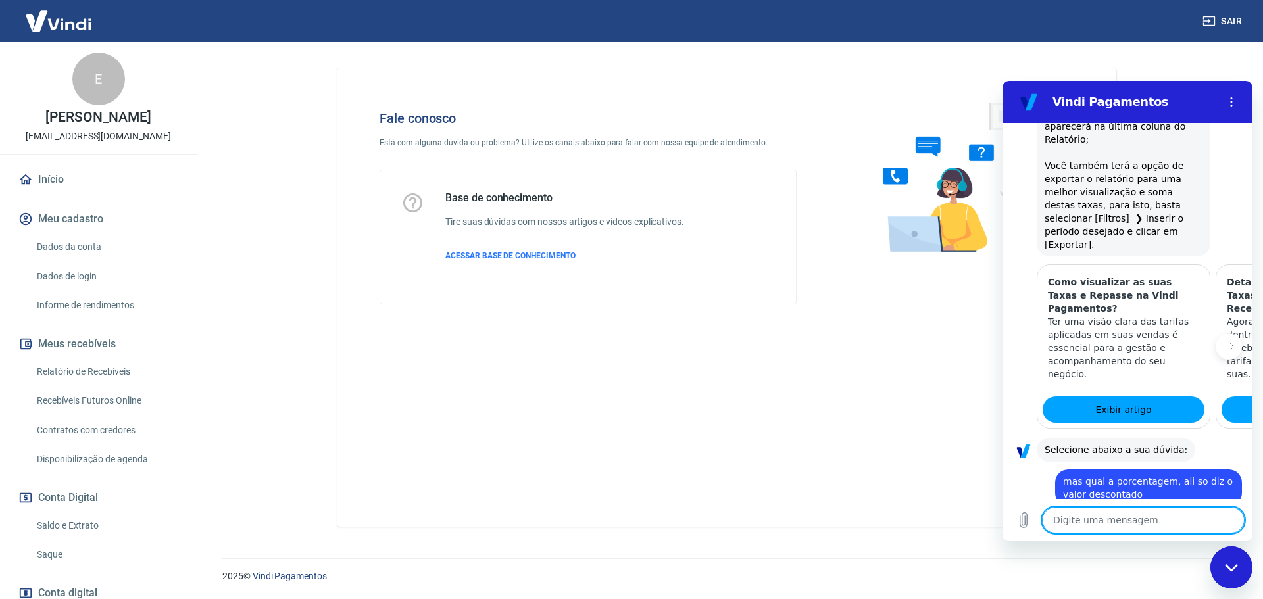
click at [1125, 519] on textarea at bounding box center [1143, 520] width 203 height 26
type textarea "o"
type textarea "x"
type textarea "ol"
type textarea "x"
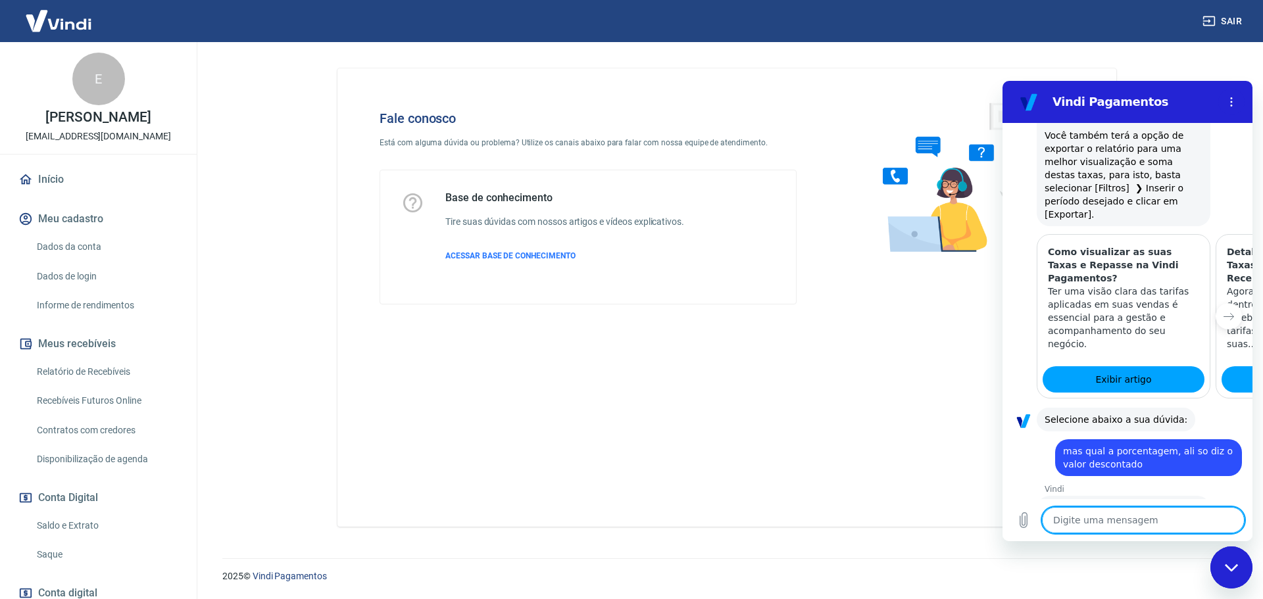
type textarea "x"
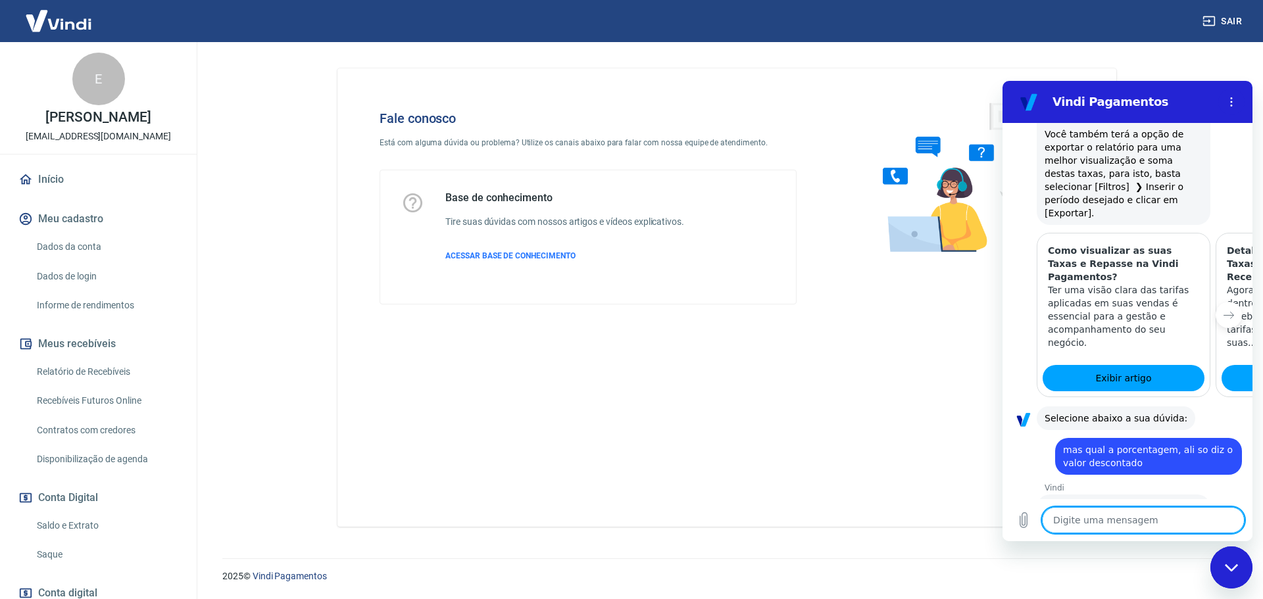
type textarea "a"
type textarea "x"
type textarea "at"
type textarea "x"
type textarea "ate"
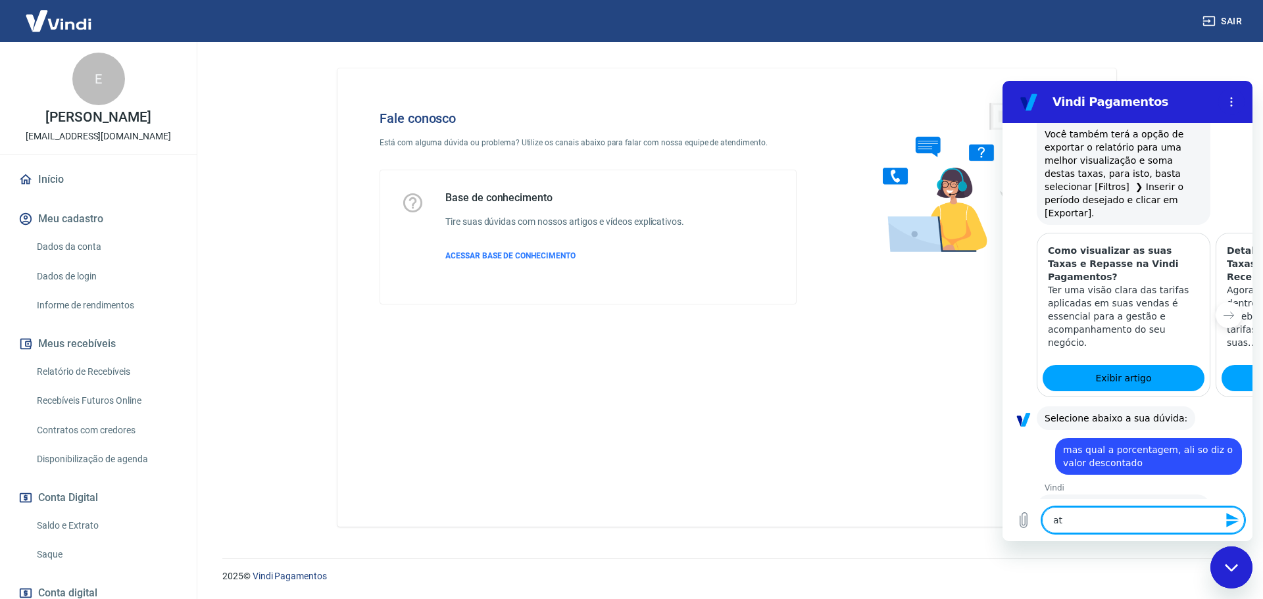
type textarea "x"
type textarea "aten"
type textarea "x"
type textarea "atend"
type textarea "x"
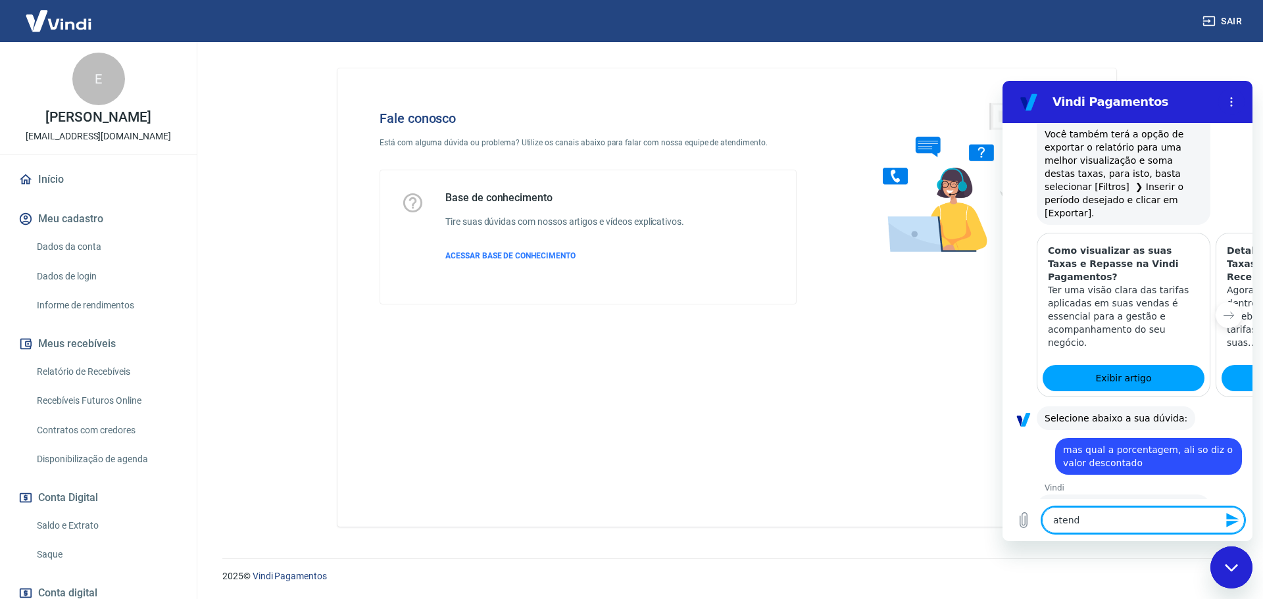
type textarea "atende"
type textarea "x"
type textarea "atenden"
type textarea "x"
type textarea "atendent"
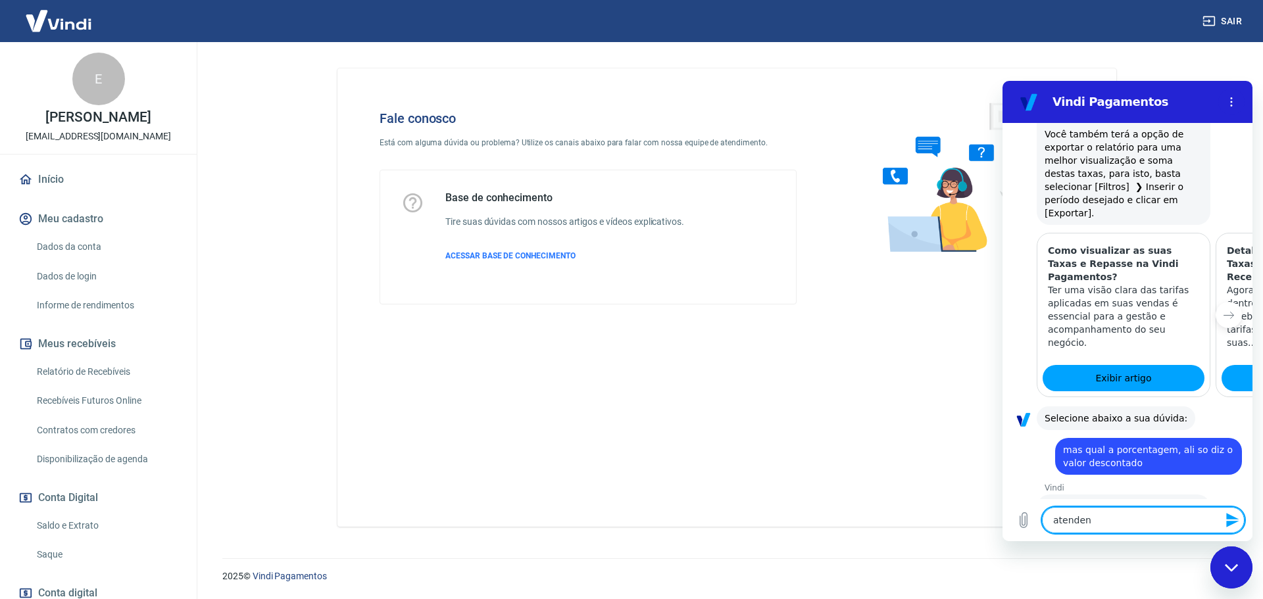
type textarea "x"
type textarea "atendente"
type textarea "x"
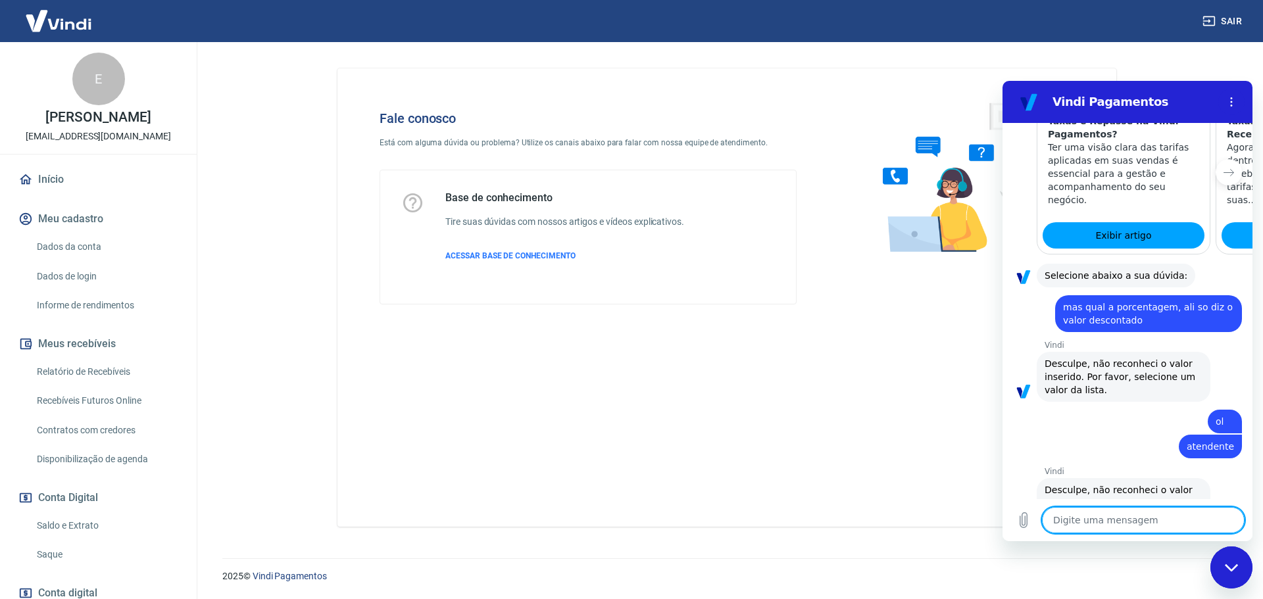
scroll to position [1105, 0]
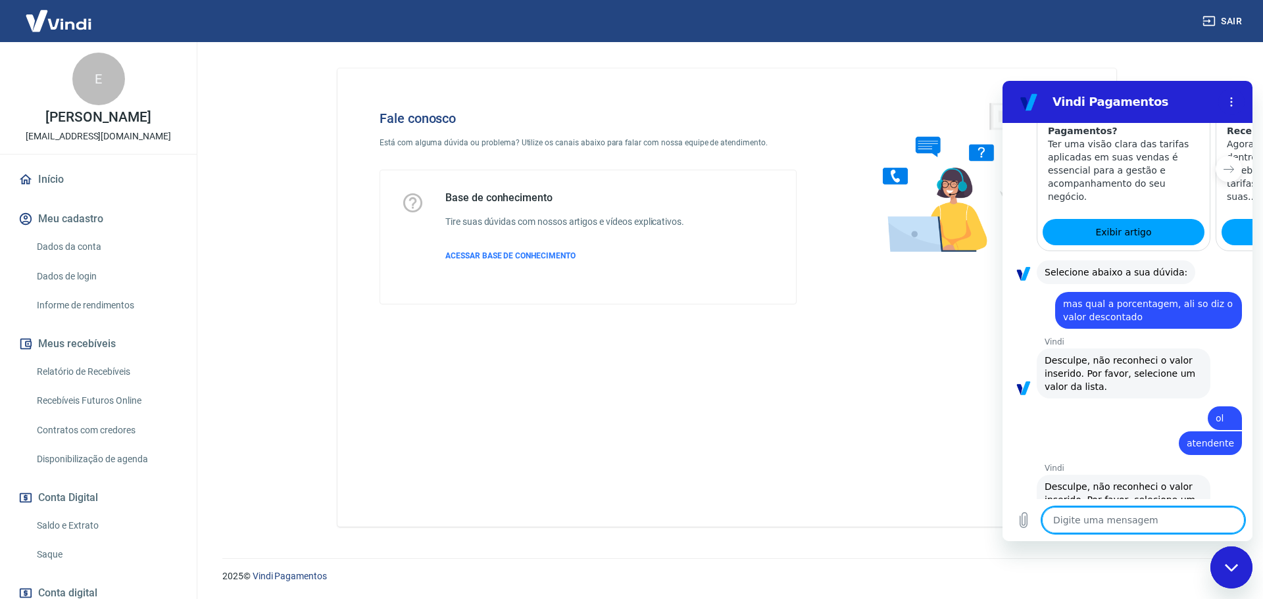
type textarea "x"
click at [1105, 520] on textarea at bounding box center [1143, 520] width 203 height 26
type textarea "f"
type textarea "x"
type textarea "fa"
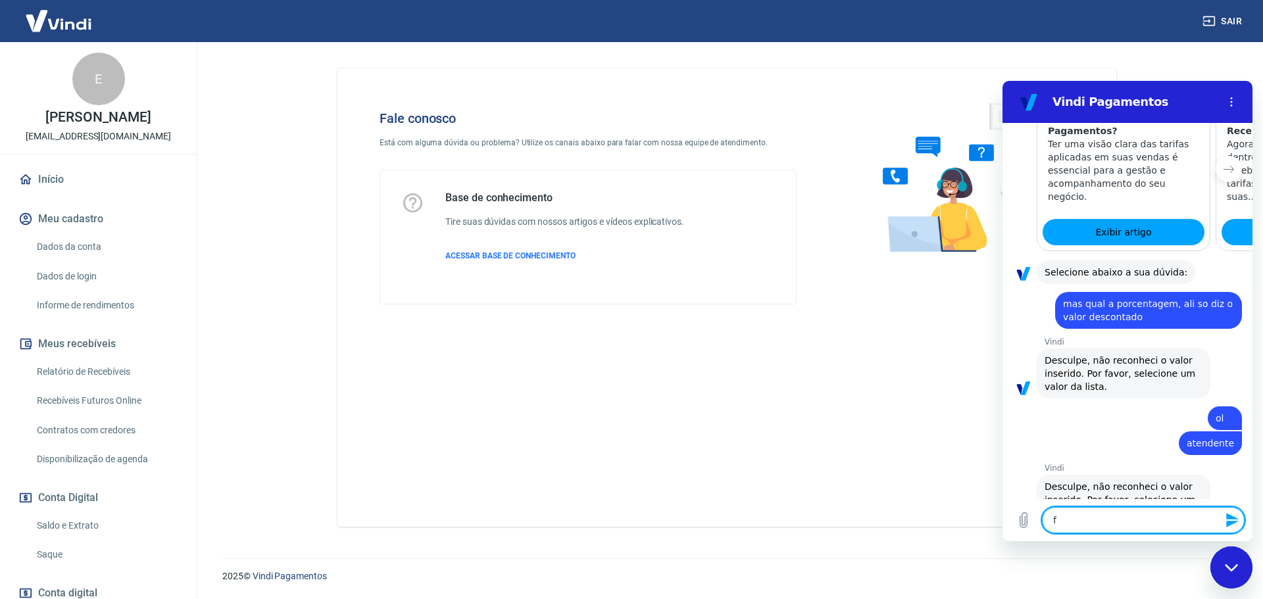
type textarea "x"
type textarea "fal"
type textarea "x"
type textarea "fala"
type textarea "x"
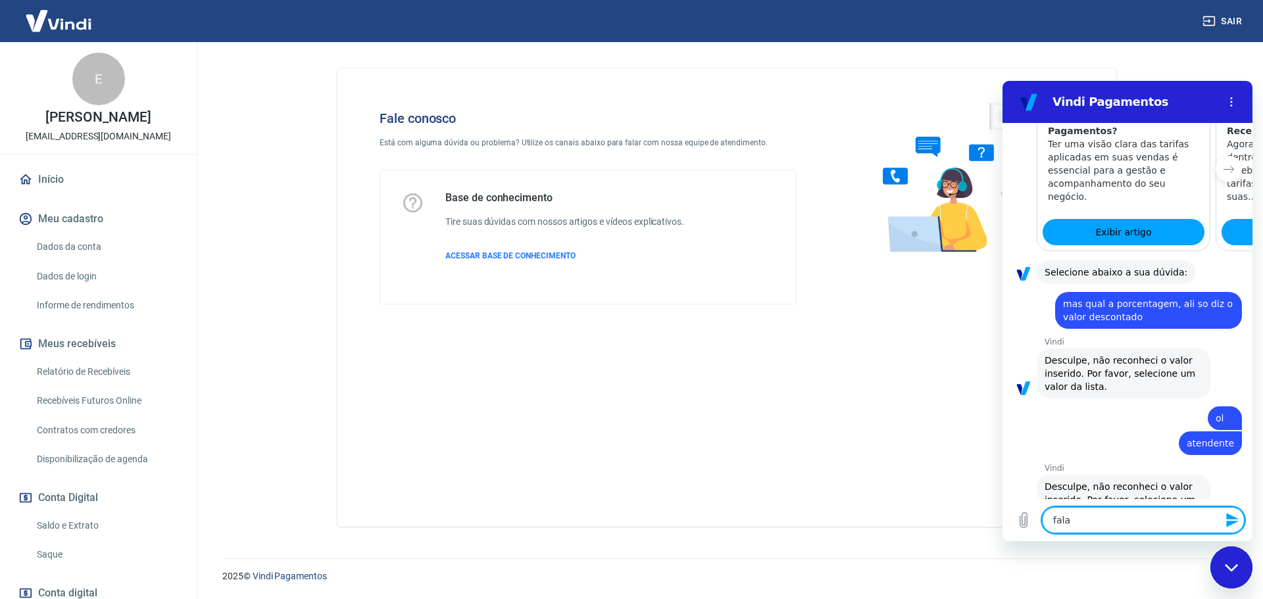
type textarea "falar"
type textarea "x"
type textarea "falar"
type textarea "x"
type textarea "falar c"
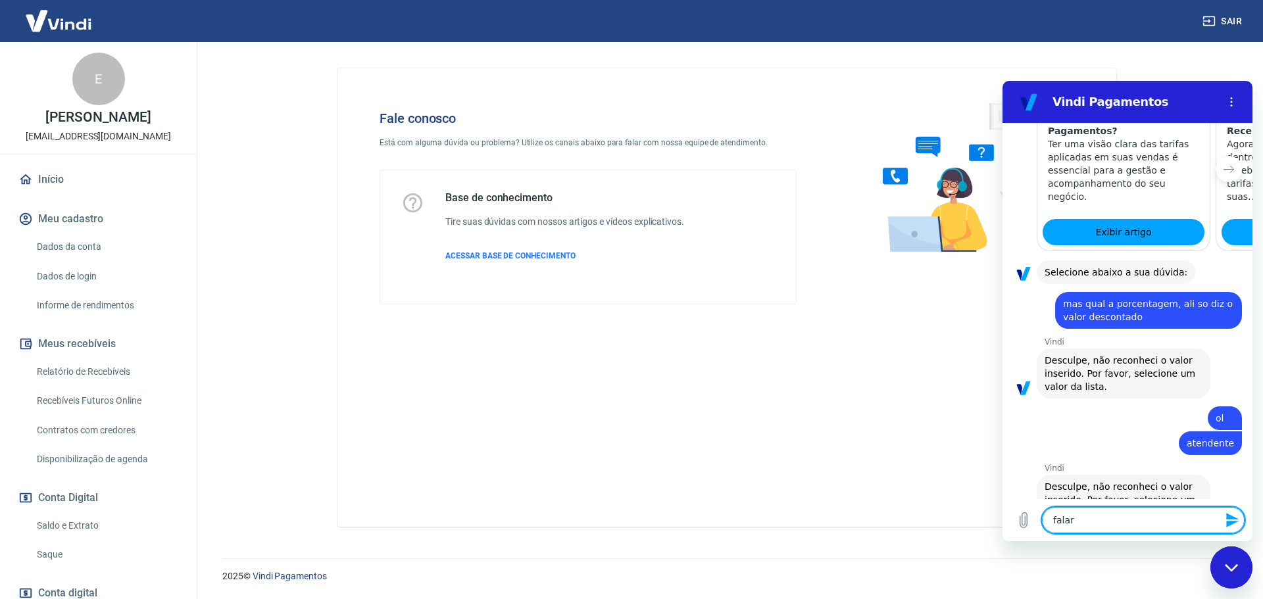
type textarea "x"
type textarea "falar co"
type textarea "x"
type textarea "falar com"
type textarea "x"
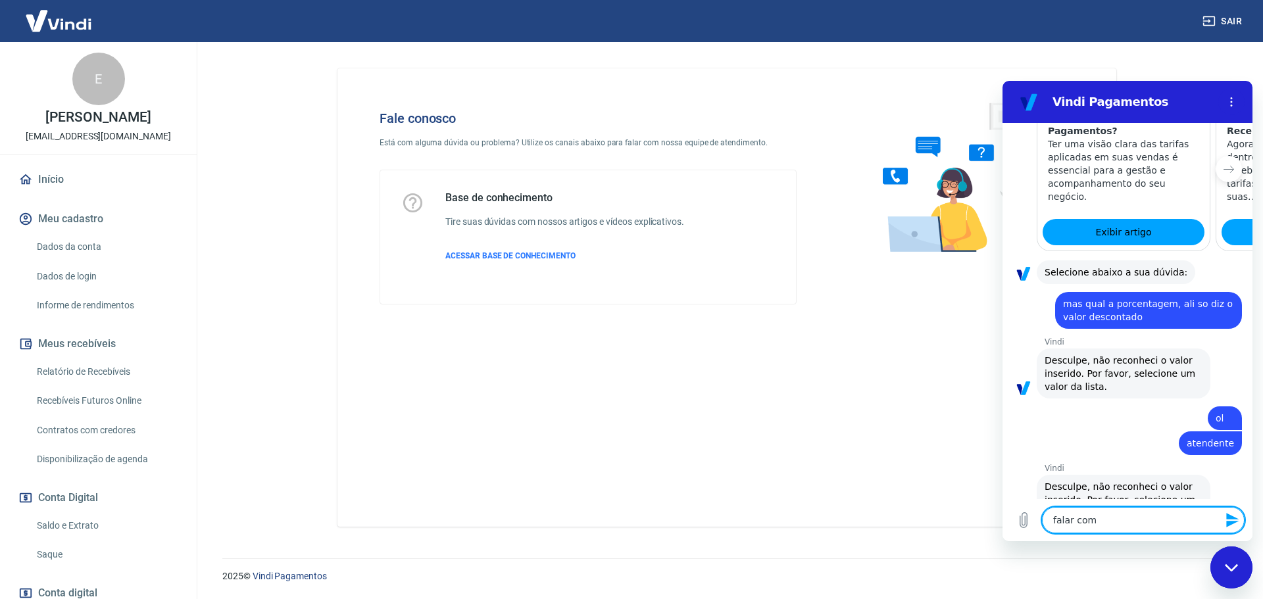
type textarea "falar com"
type textarea "x"
type textarea "falar com u"
type textarea "x"
type textarea "falar com um"
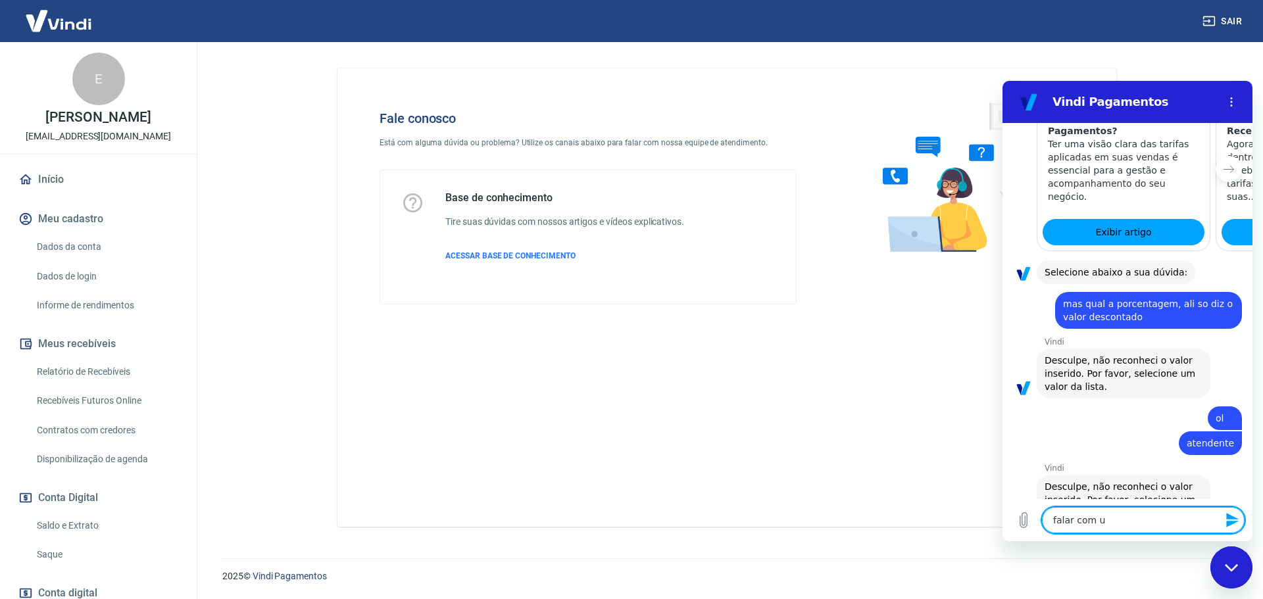
type textarea "x"
type textarea "falar com um"
type textarea "x"
type textarea "falar com um a"
type textarea "x"
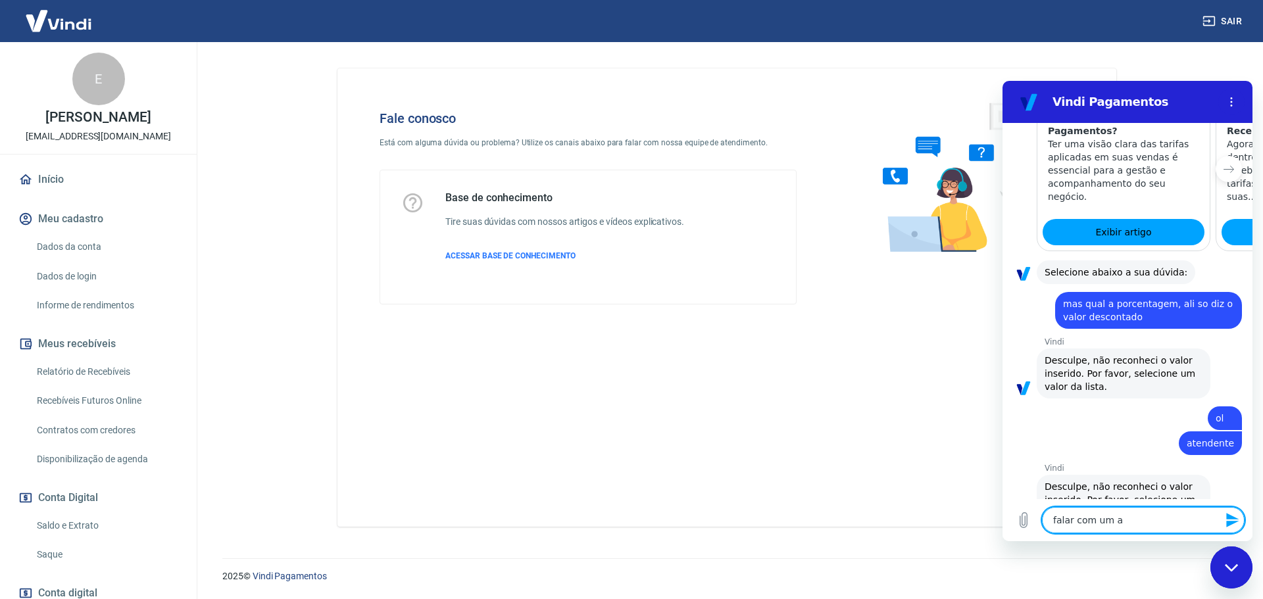
type textarea "falar com um at"
type textarea "x"
type textarea "falar com um ate"
type textarea "x"
type textarea "falar com um aten"
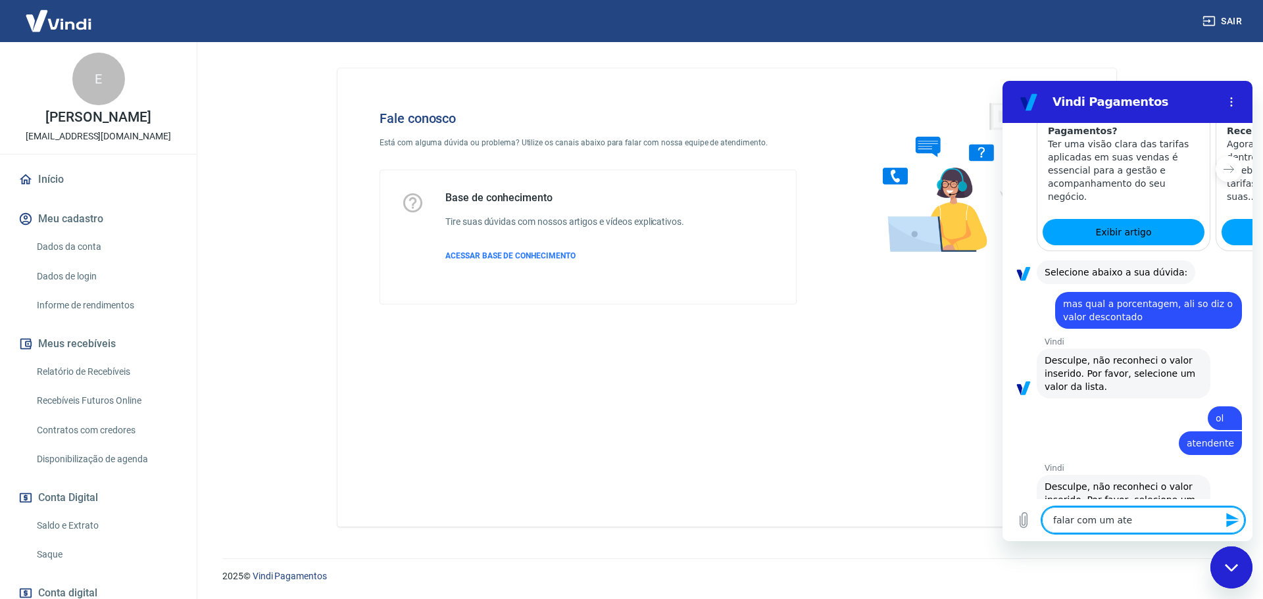
type textarea "x"
type textarea "falar com um atend"
type textarea "x"
type textarea "falar com um atende"
type textarea "x"
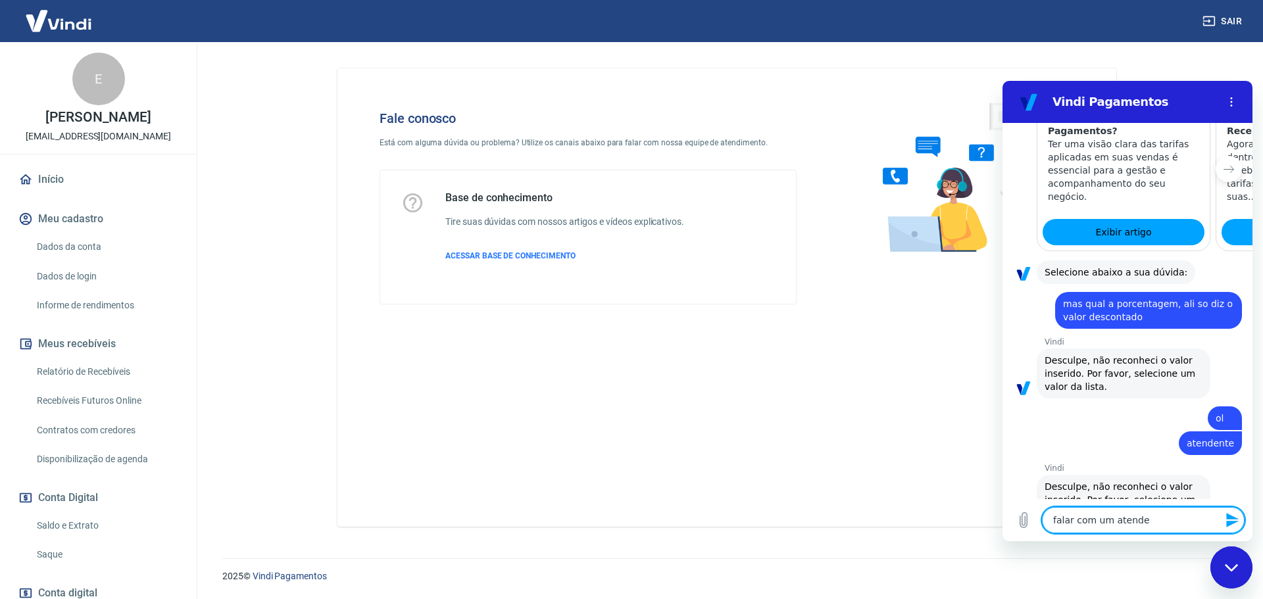
type textarea "falar com um atenden"
type textarea "x"
type textarea "falar com um atendent"
type textarea "x"
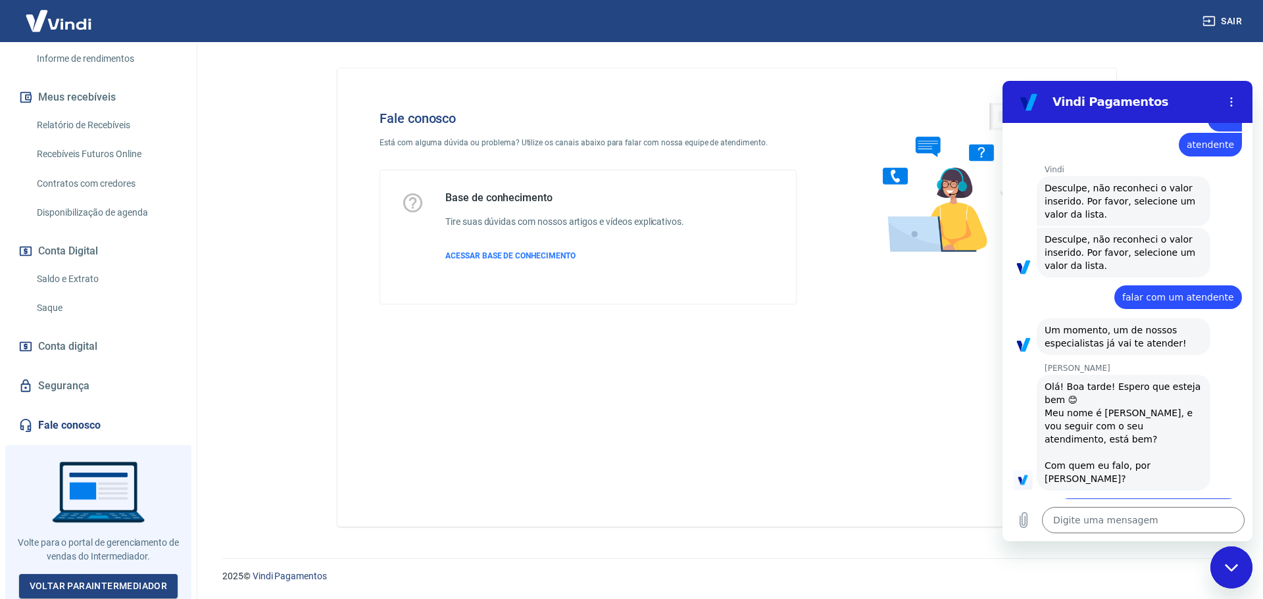
scroll to position [1407, 0]
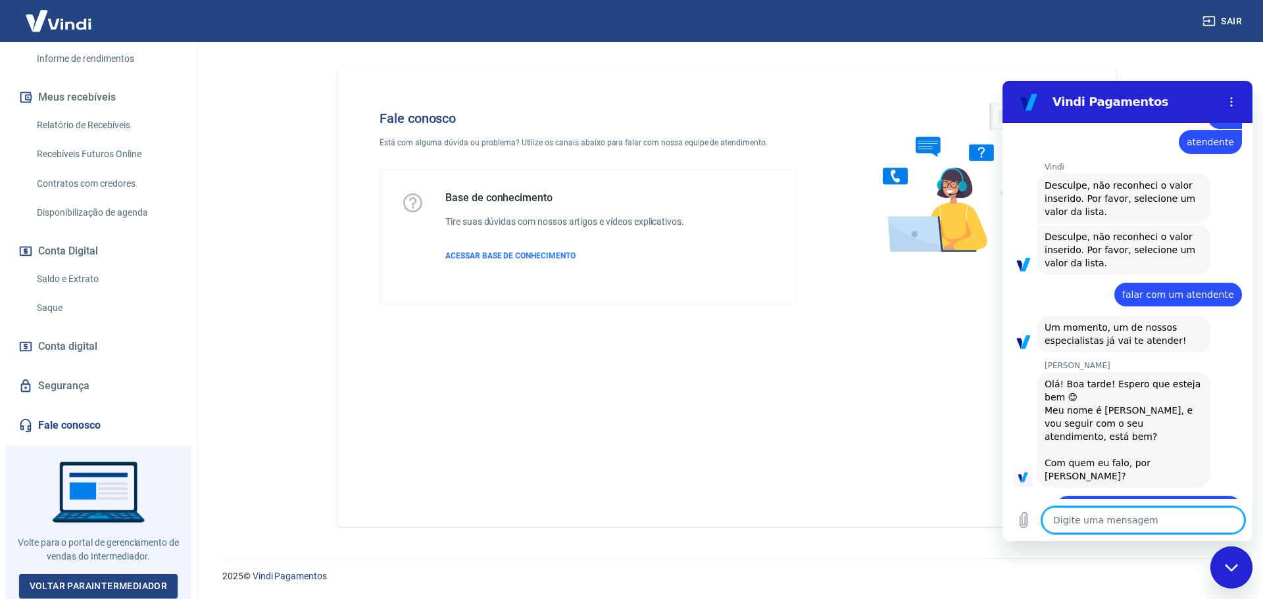
click at [1121, 522] on textarea at bounding box center [1143, 520] width 203 height 26
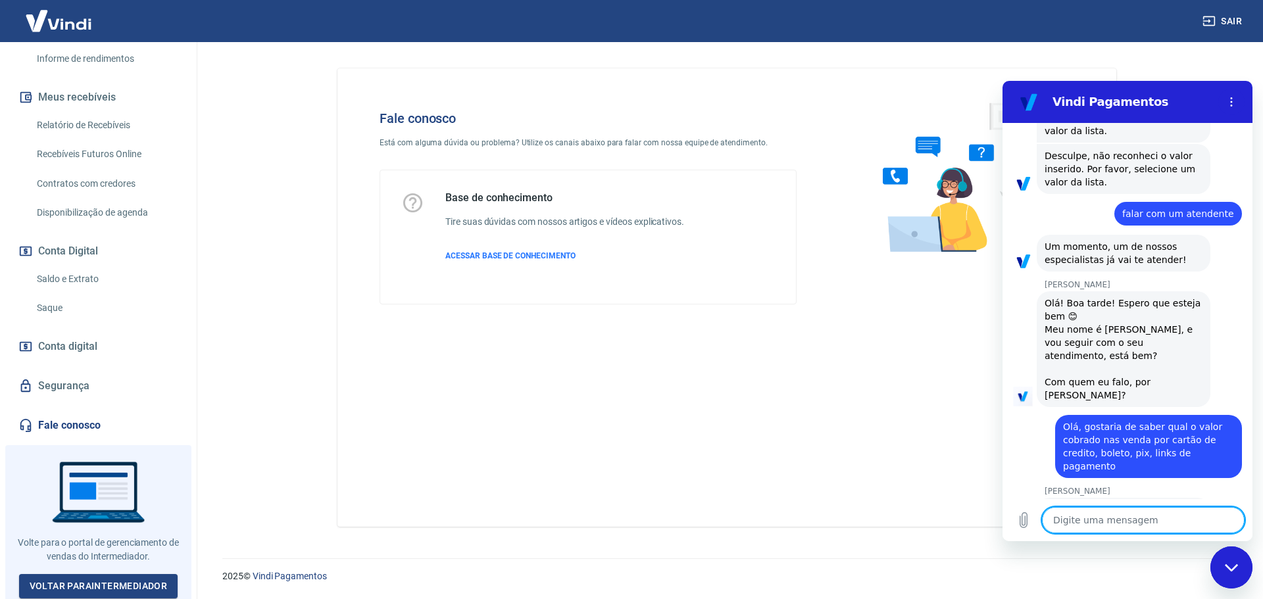
scroll to position [1495, 0]
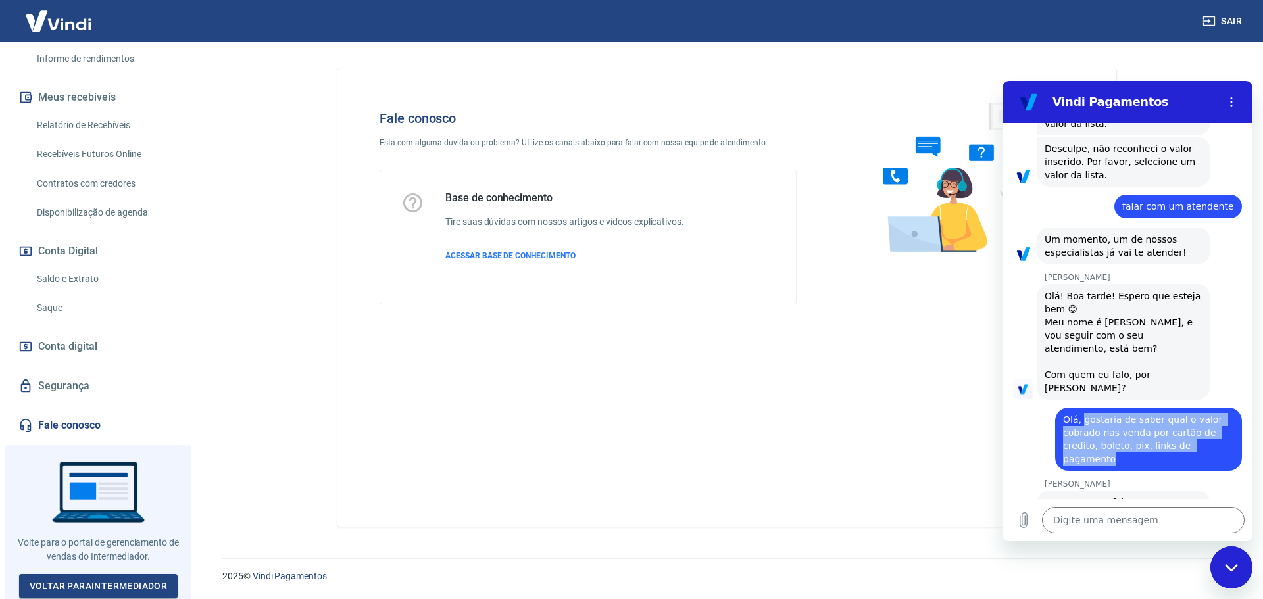
drag, startPoint x: 1084, startPoint y: 299, endPoint x: 1226, endPoint y: 322, distance: 144.0
click at [1226, 408] on div "diz: Olá, gostaria de saber qual o valor cobrado nas venda por cartão de credit…" at bounding box center [1148, 439] width 187 height 63
copy span "gostaria de saber qual o valor cobrado nas venda por cartão de credito, boleto,…"
click at [1074, 504] on div "Digite uma mensagem x" at bounding box center [1127, 520] width 250 height 42
click at [1086, 520] on textarea at bounding box center [1143, 520] width 203 height 26
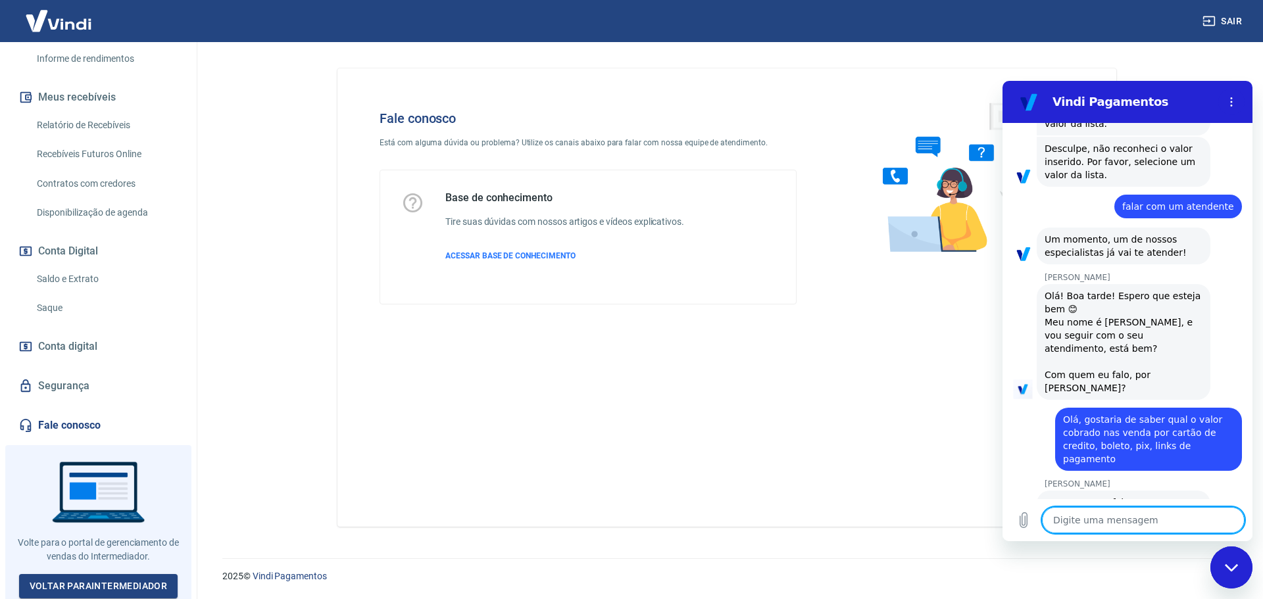
paste textarea "gostaria de saber qual o valor cobrado nas venda por cartão de credito, boleto,…"
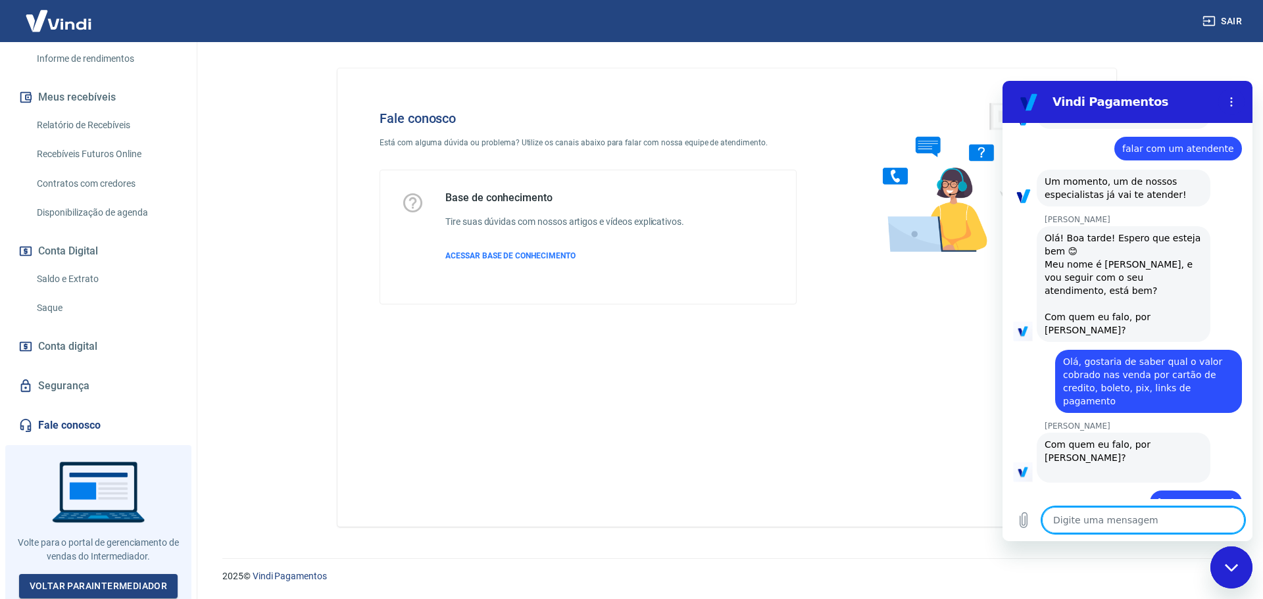
scroll to position [1603, 0]
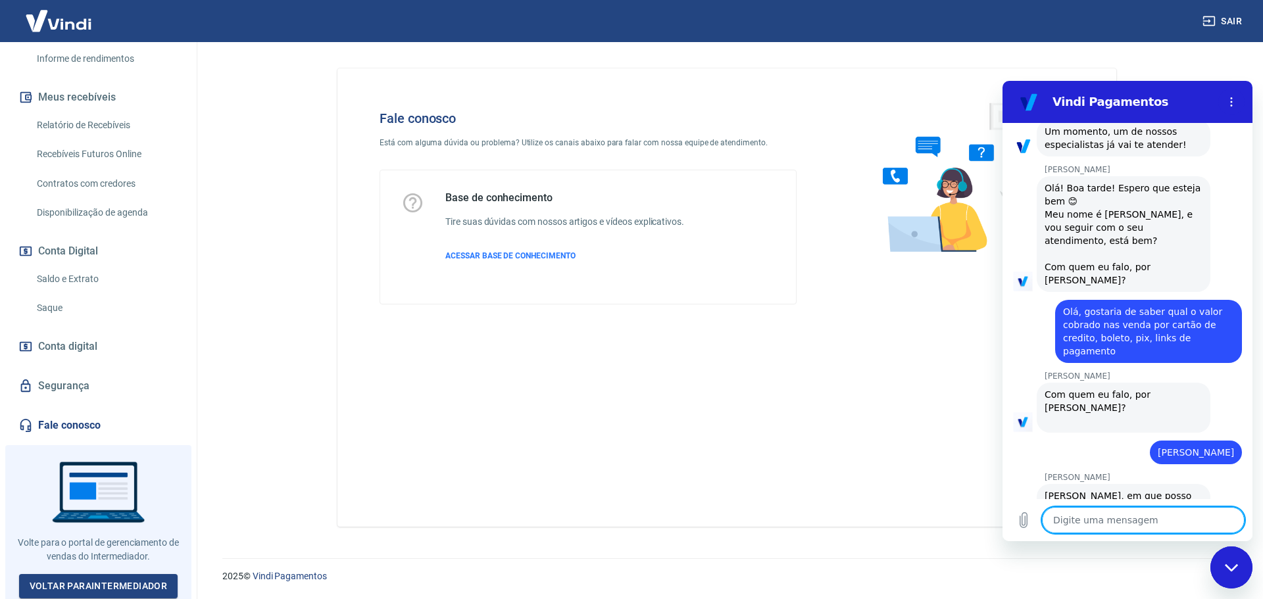
click at [1127, 525] on textarea at bounding box center [1143, 520] width 203 height 26
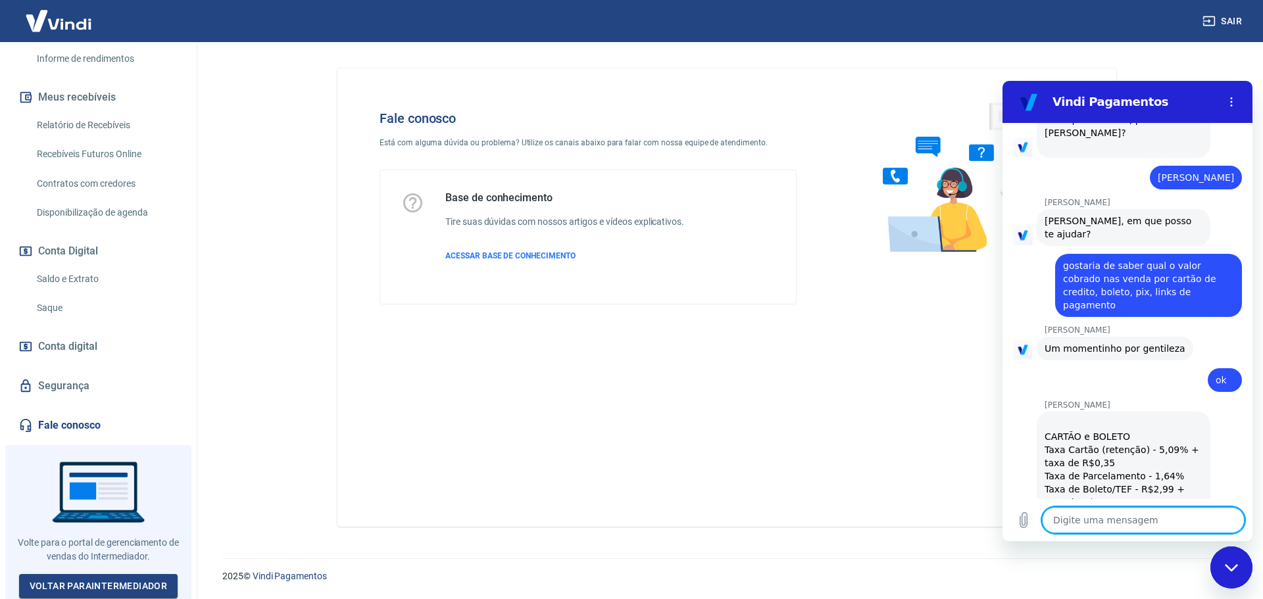
scroll to position [1880, 0]
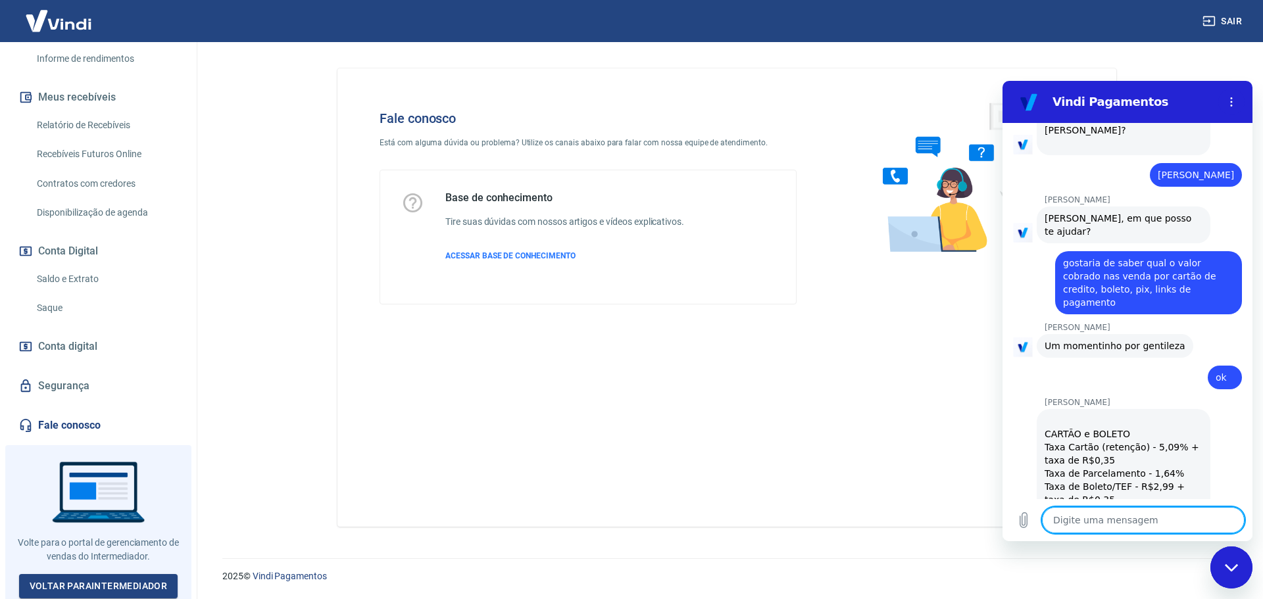
click at [1115, 520] on textarea at bounding box center [1143, 520] width 203 height 26
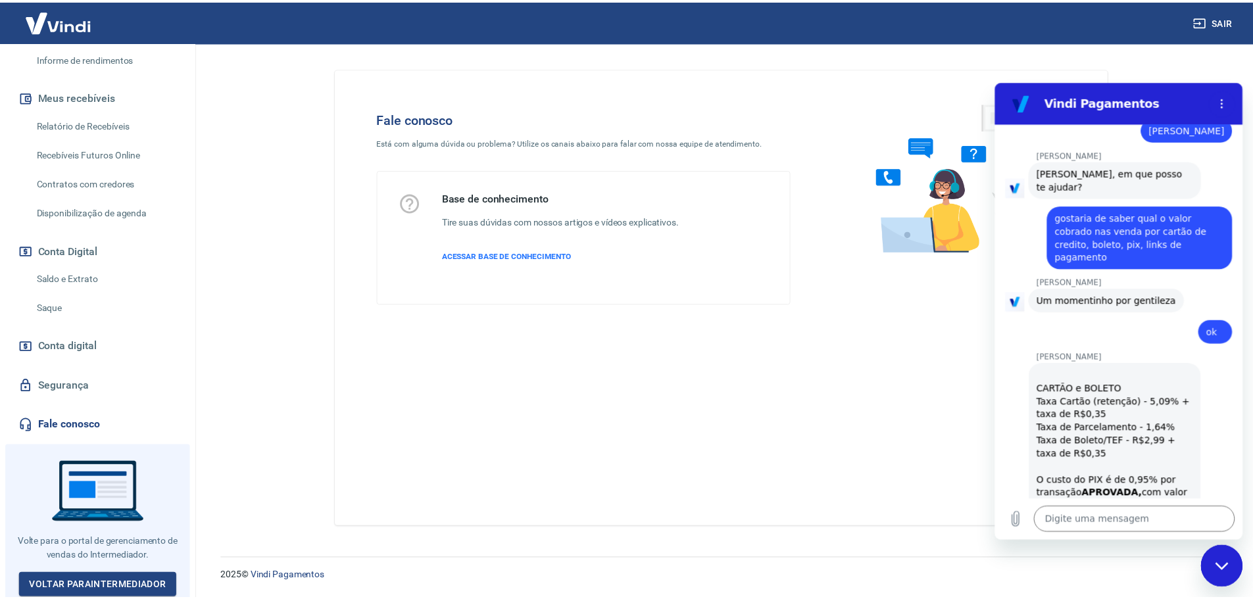
scroll to position [1870, 0]
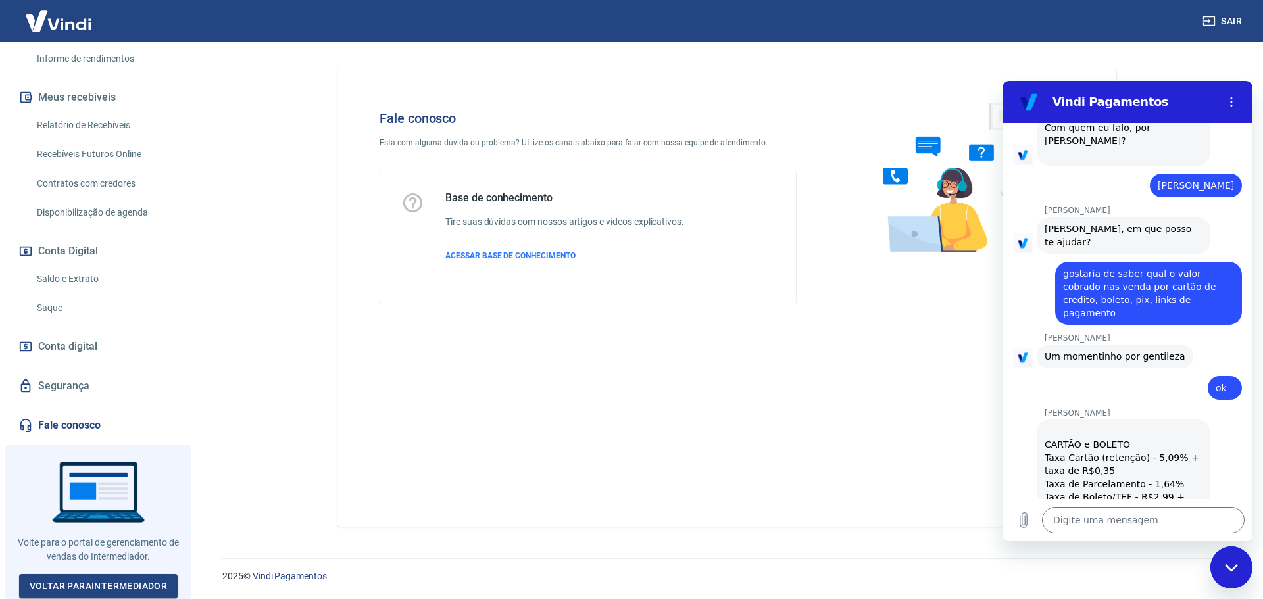
click at [51, 36] on img at bounding box center [58, 21] width 85 height 40
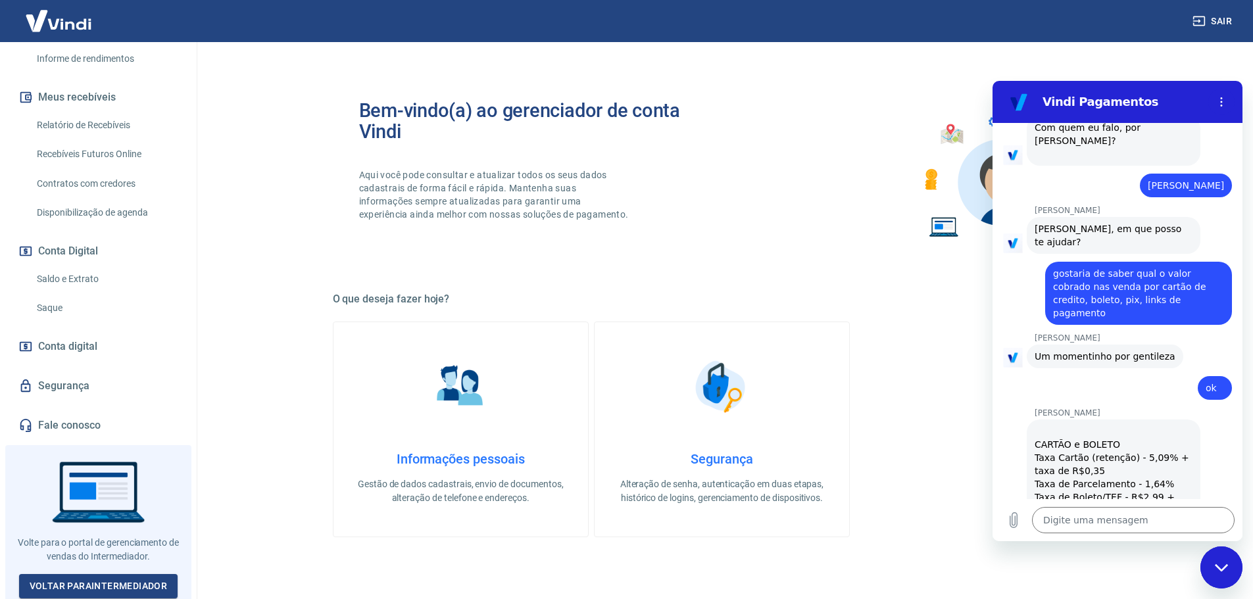
click at [74, 30] on img at bounding box center [58, 21] width 85 height 40
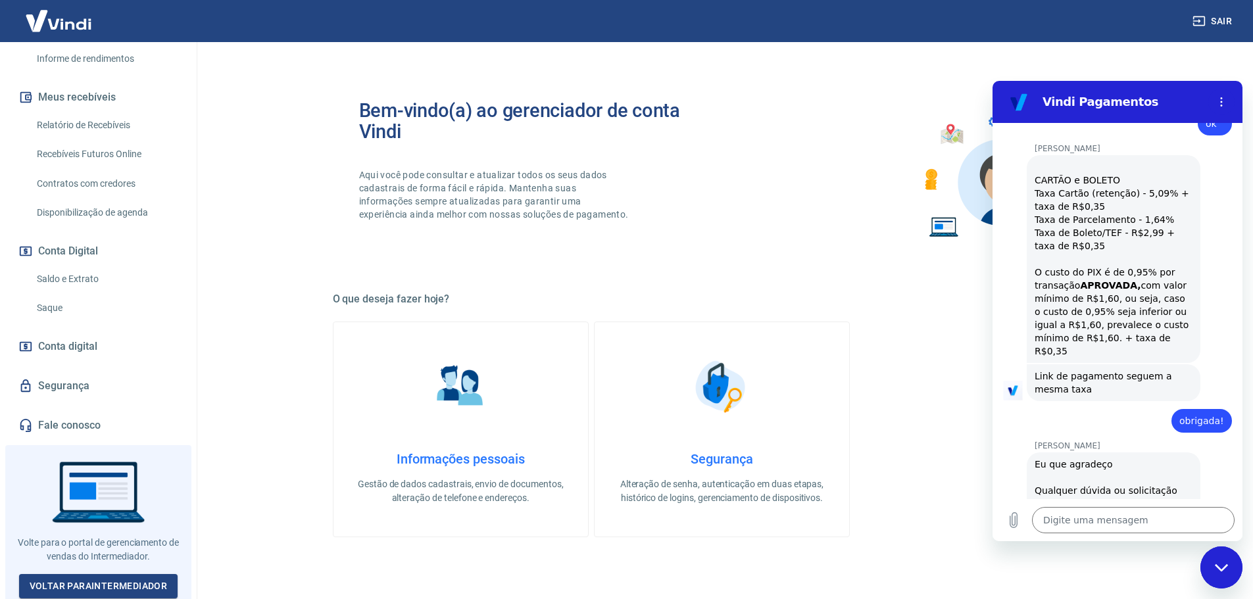
scroll to position [2134, 0]
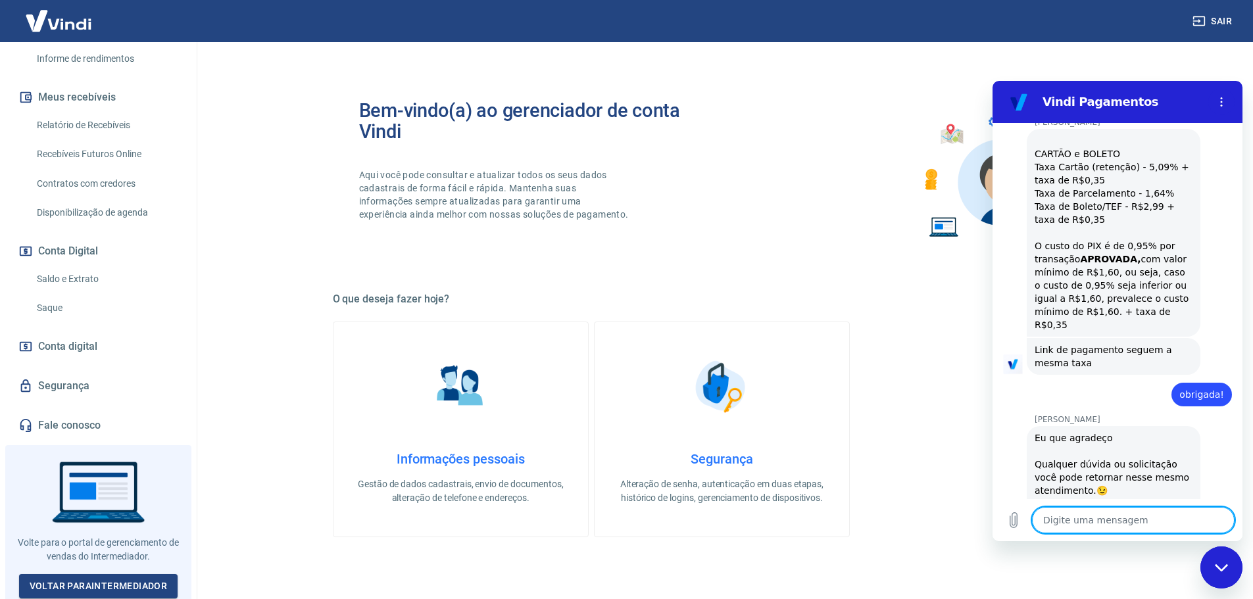
scroll to position [2247, 0]
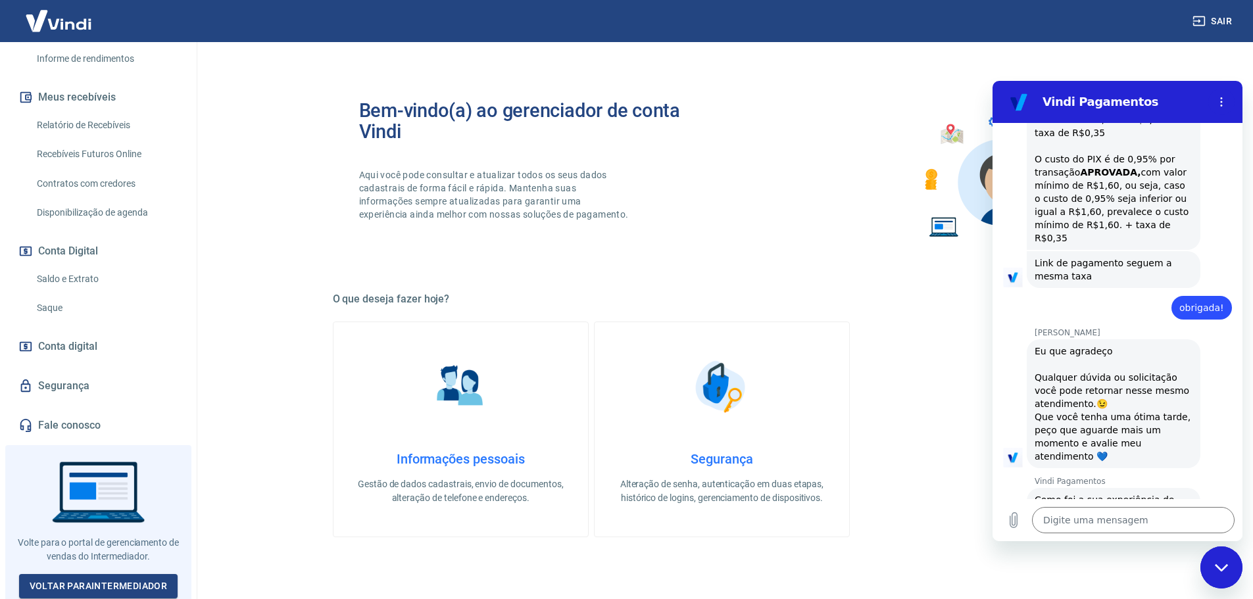
click at [38, 20] on img at bounding box center [58, 21] width 85 height 40
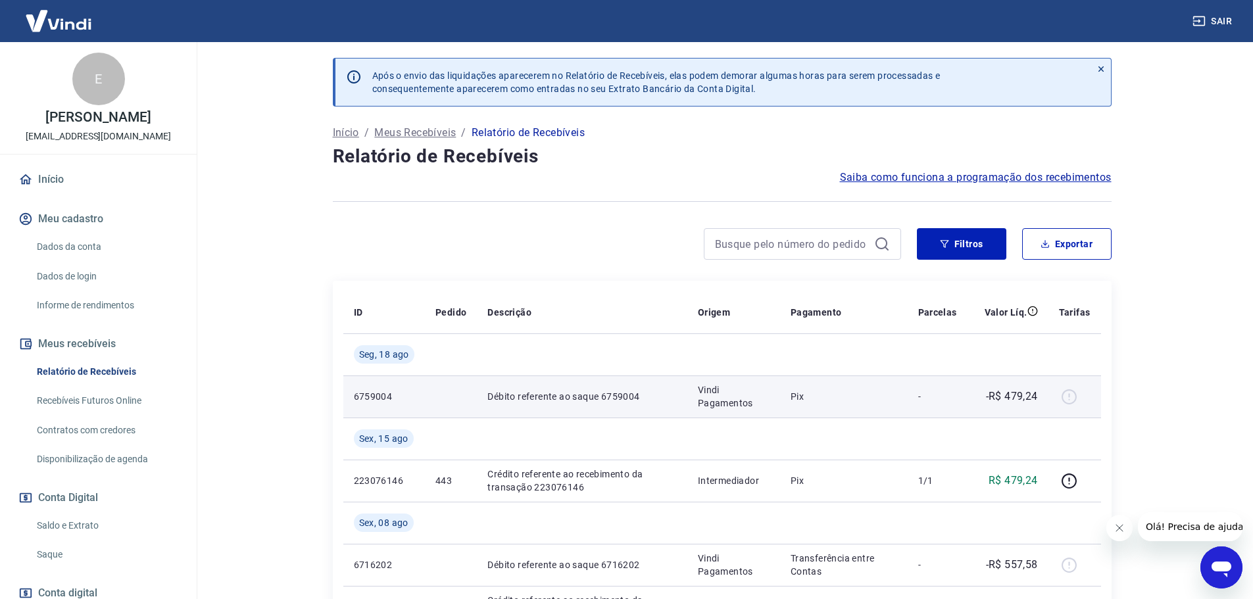
click at [554, 394] on p "Débito referente ao saque 6759004" at bounding box center [581, 396] width 189 height 13
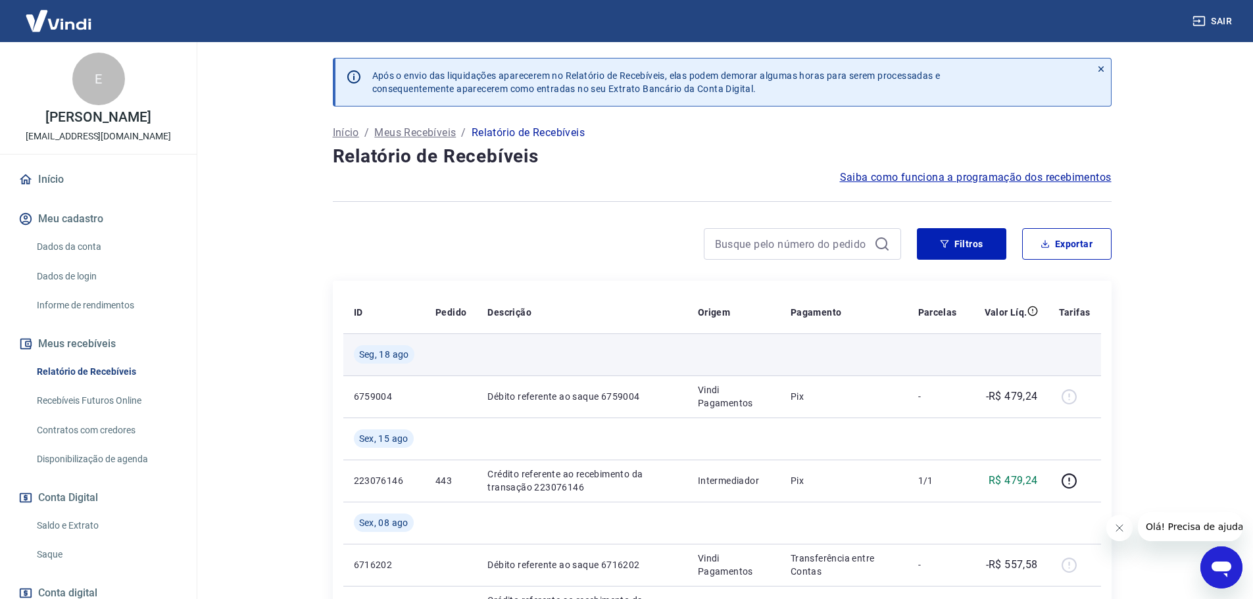
click at [392, 357] on span "Seg, 18 ago" at bounding box center [384, 354] width 50 height 13
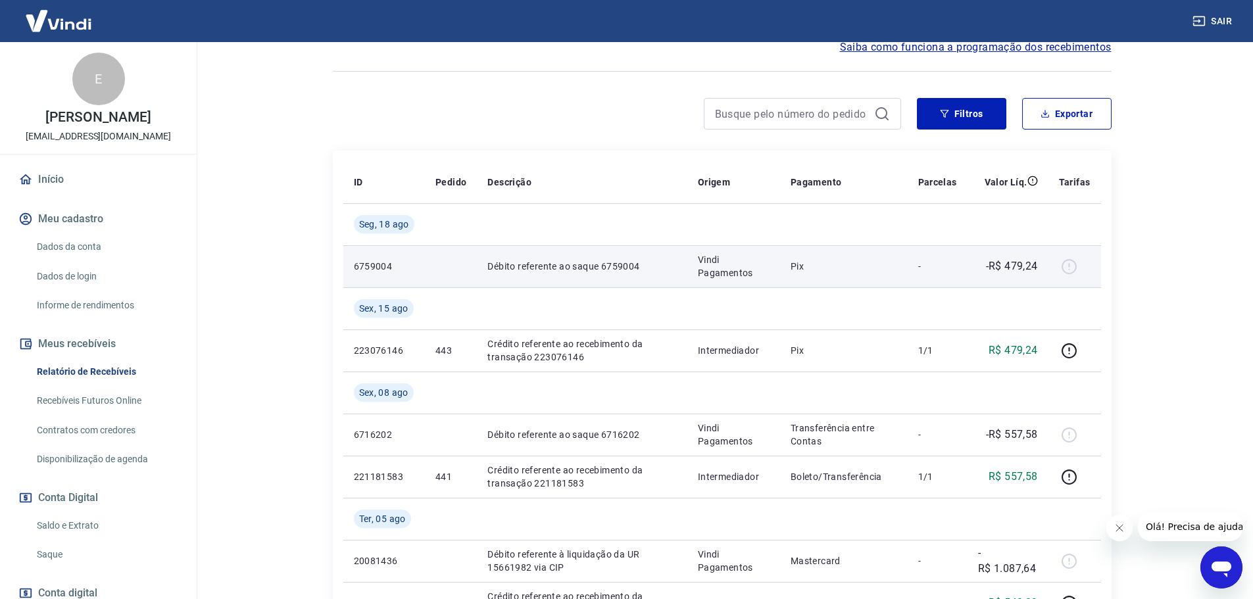
scroll to position [132, 0]
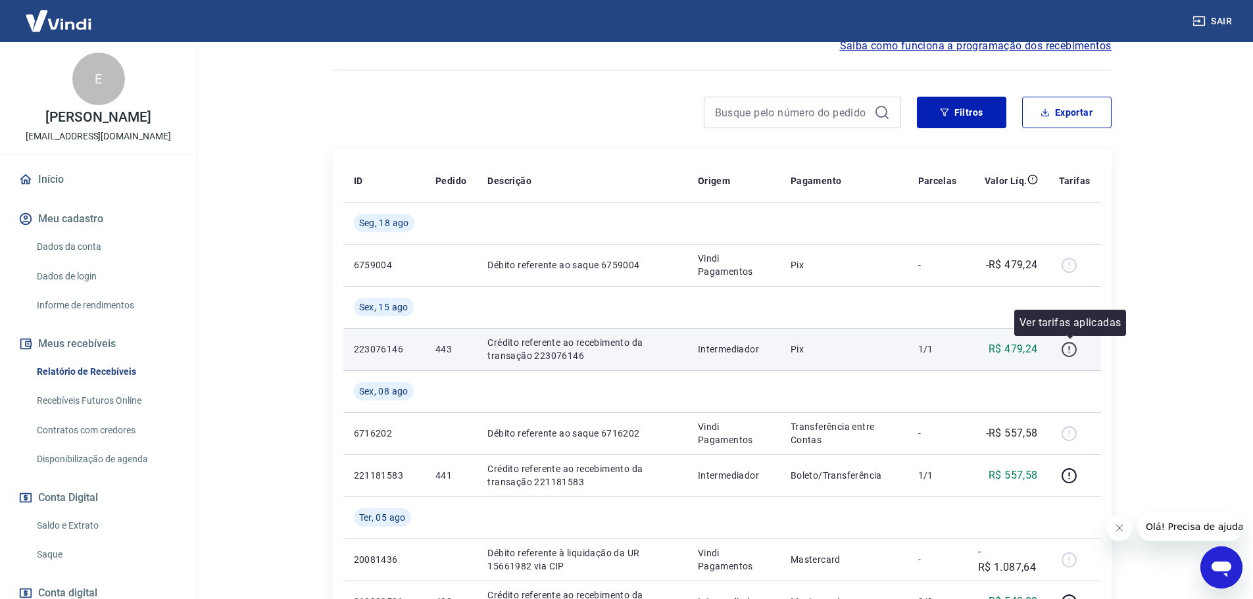
click at [1070, 348] on icon "button" at bounding box center [1069, 348] width 1 height 4
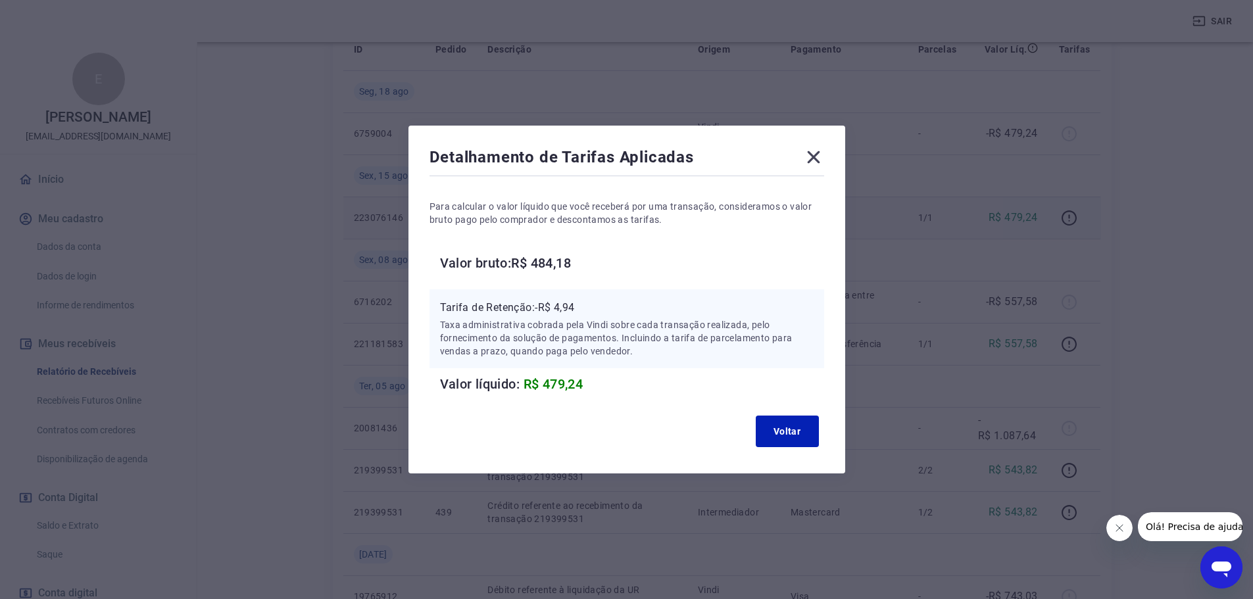
scroll to position [66, 0]
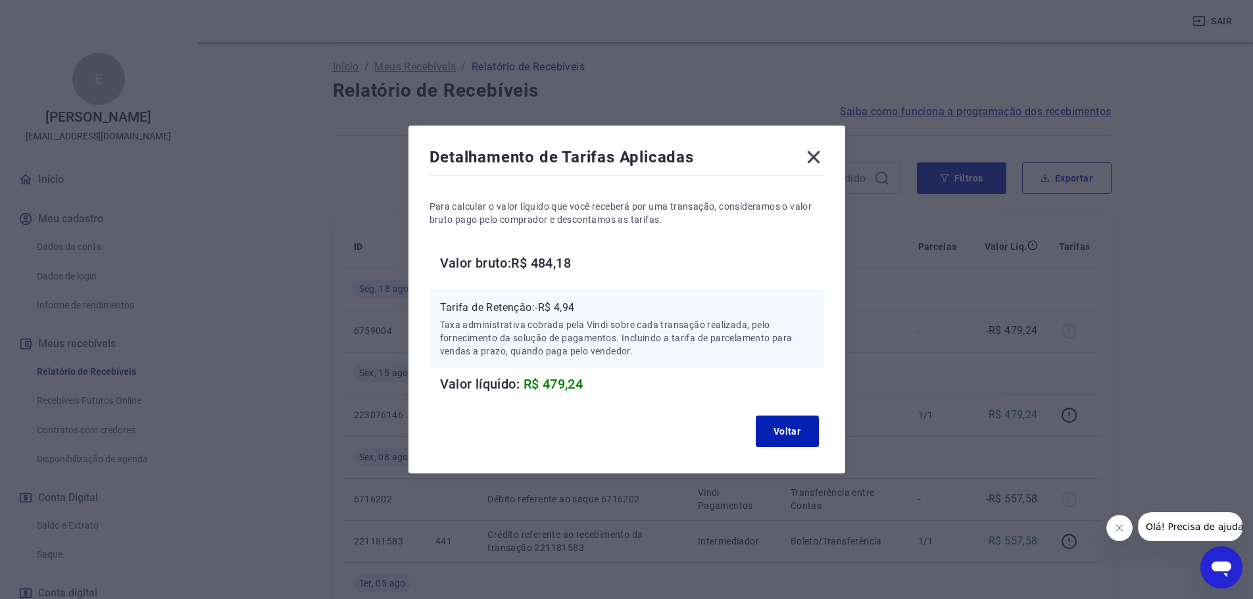
click at [824, 166] on icon at bounding box center [813, 157] width 21 height 21
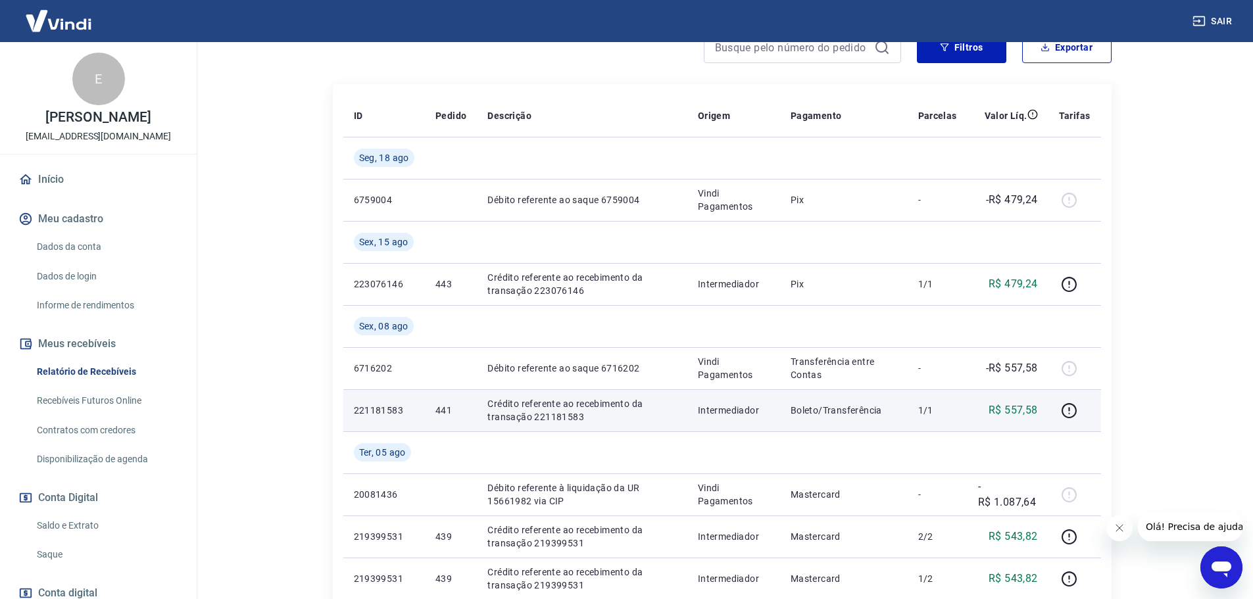
scroll to position [197, 0]
click at [1063, 412] on icon "button" at bounding box center [1069, 410] width 16 height 16
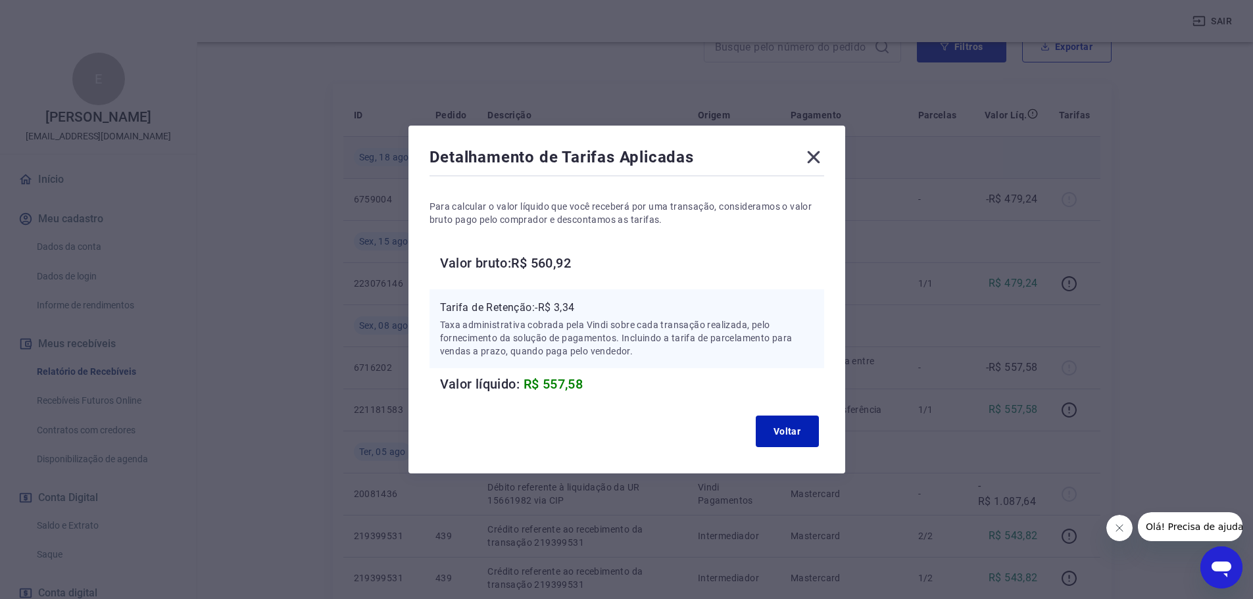
click at [814, 156] on icon at bounding box center [813, 157] width 21 height 21
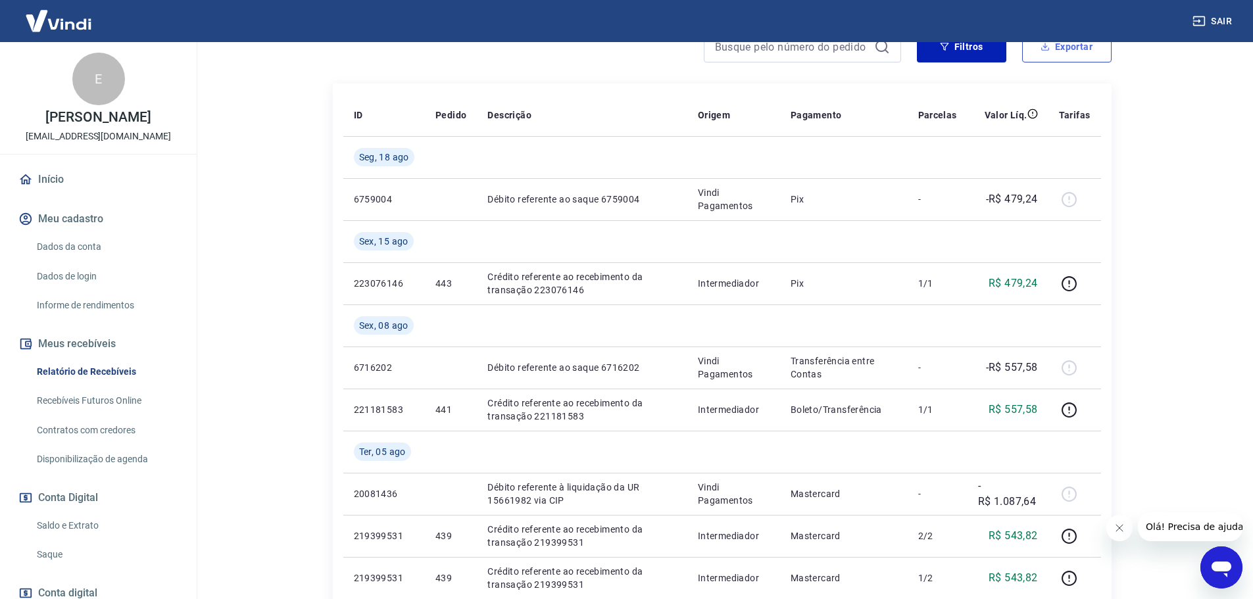
scroll to position [66, 0]
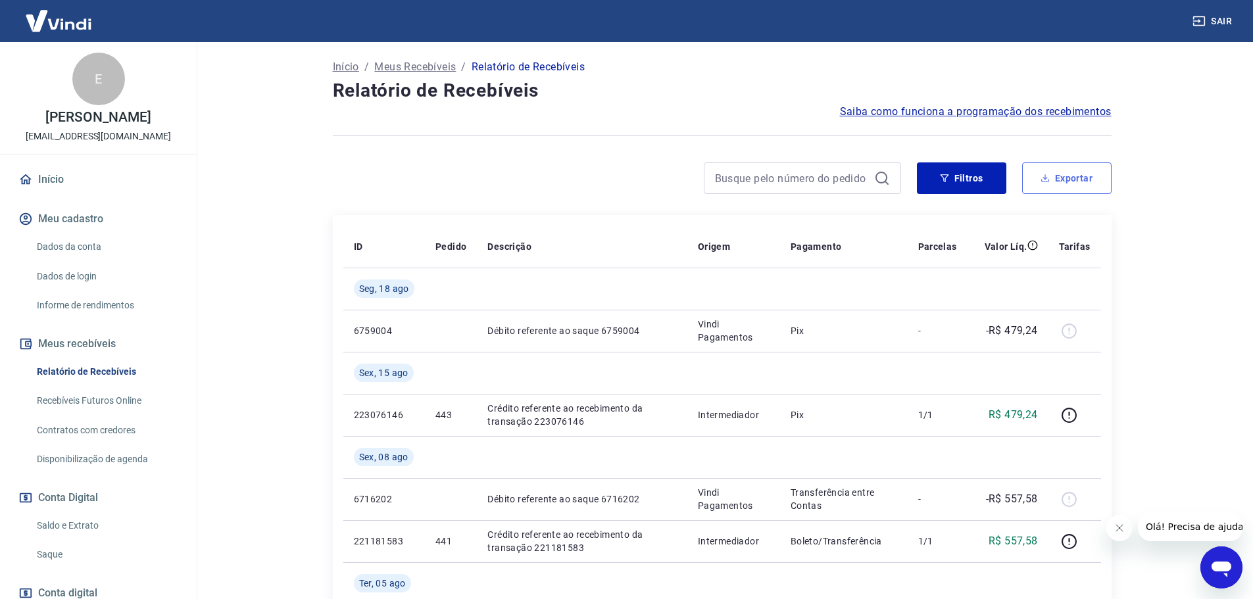
click at [1080, 176] on button "Exportar" at bounding box center [1066, 178] width 89 height 32
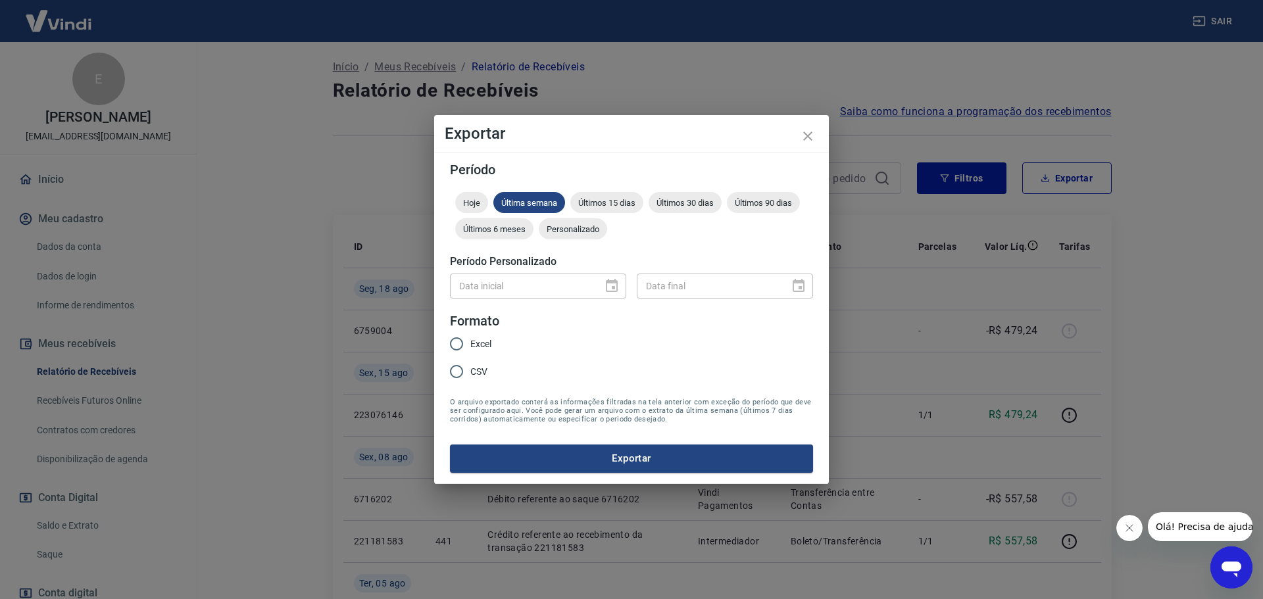
click at [479, 346] on span "Excel" at bounding box center [480, 344] width 21 height 14
click at [470, 346] on input "Excel" at bounding box center [457, 344] width 28 height 28
radio input "true"
click at [588, 460] on button "Exportar" at bounding box center [631, 459] width 363 height 28
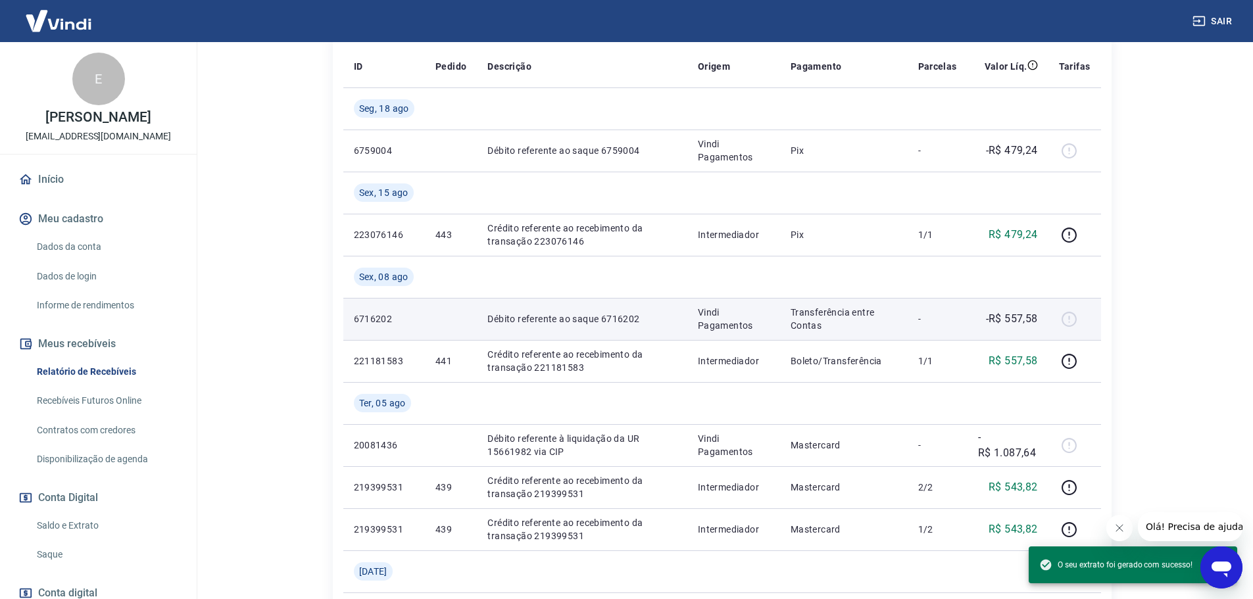
scroll to position [263, 0]
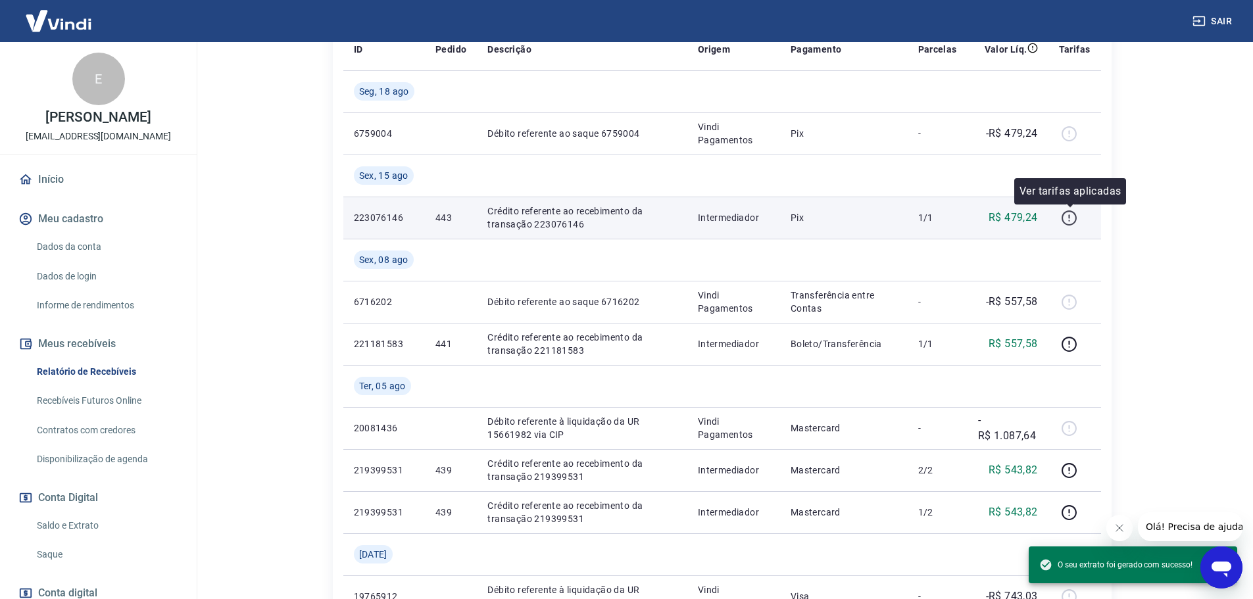
click at [1065, 220] on icon "button" at bounding box center [1069, 218] width 16 height 16
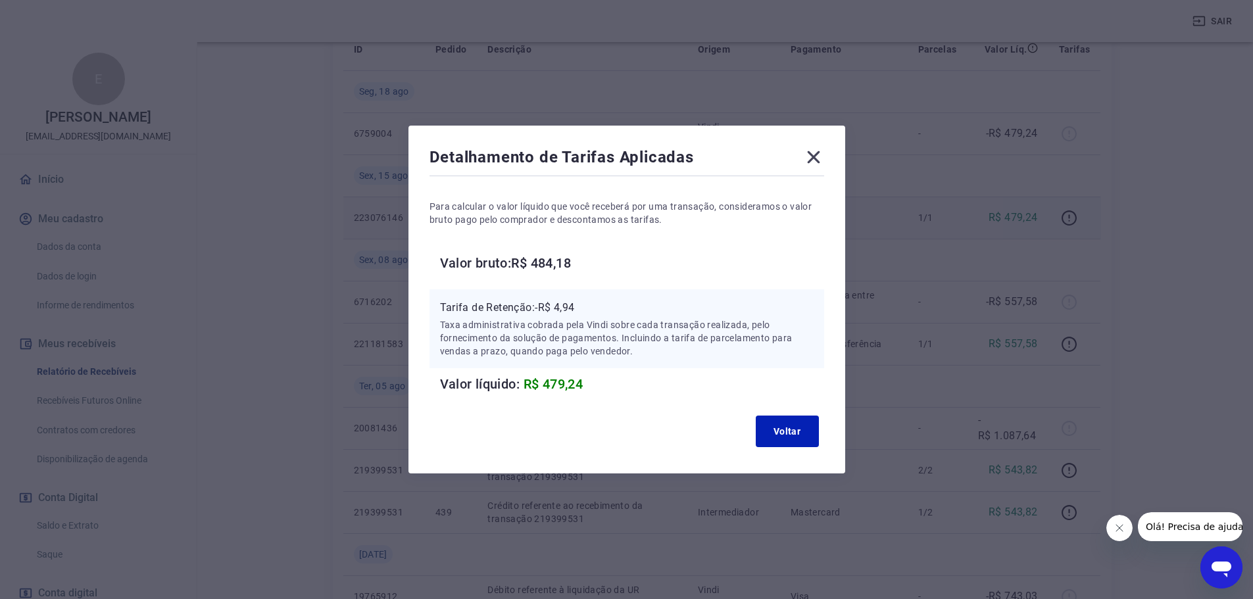
click at [567, 306] on p "Tarifa de Retenção: -R$ 4,94" at bounding box center [627, 308] width 374 height 16
click at [570, 304] on p "Tarifa de Retenção: -R$ 4,94" at bounding box center [627, 308] width 374 height 16
click at [781, 437] on button "Voltar" at bounding box center [787, 432] width 63 height 32
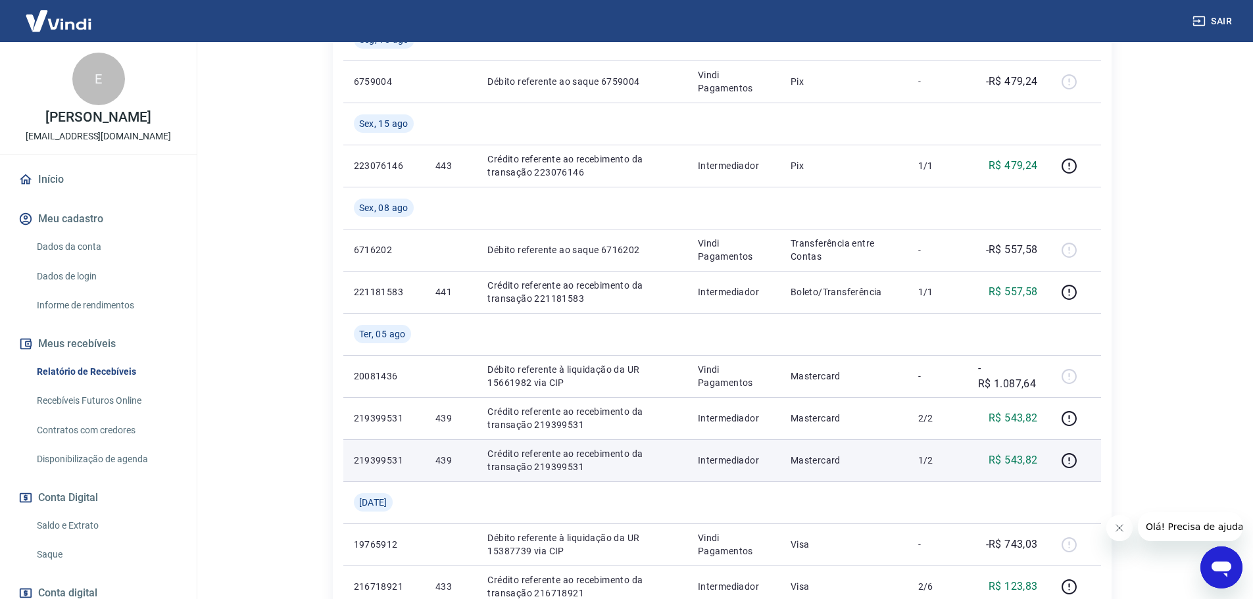
scroll to position [395, 0]
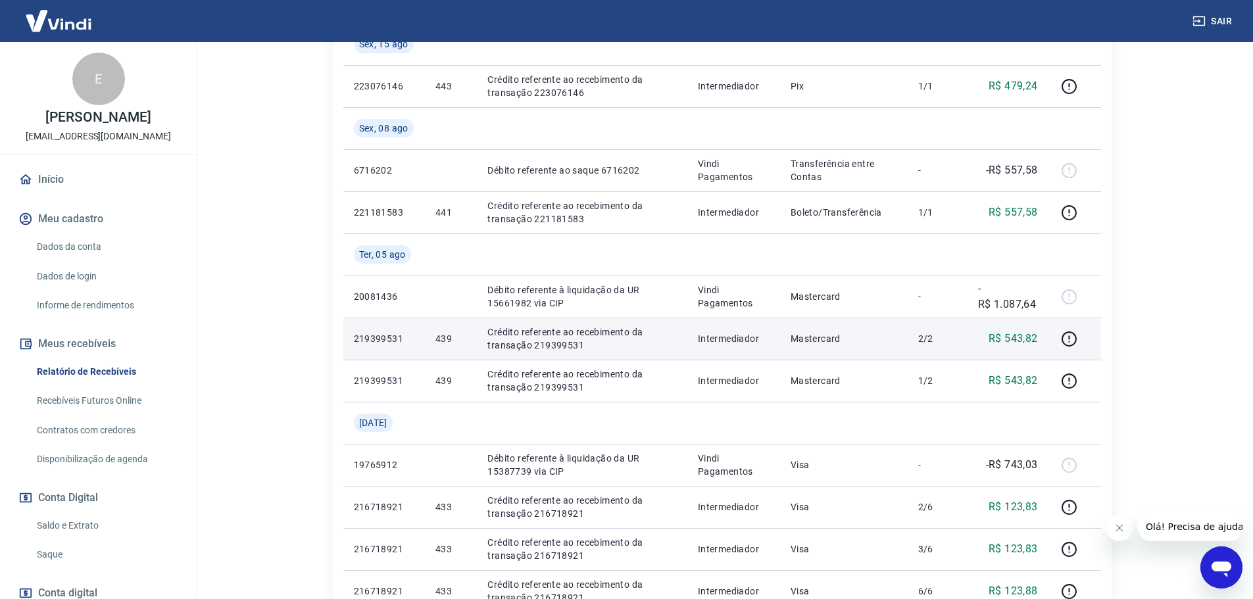
click at [1035, 338] on p "R$ 543,82" at bounding box center [1012, 339] width 49 height 16
click at [1071, 345] on icon "button" at bounding box center [1069, 339] width 16 height 16
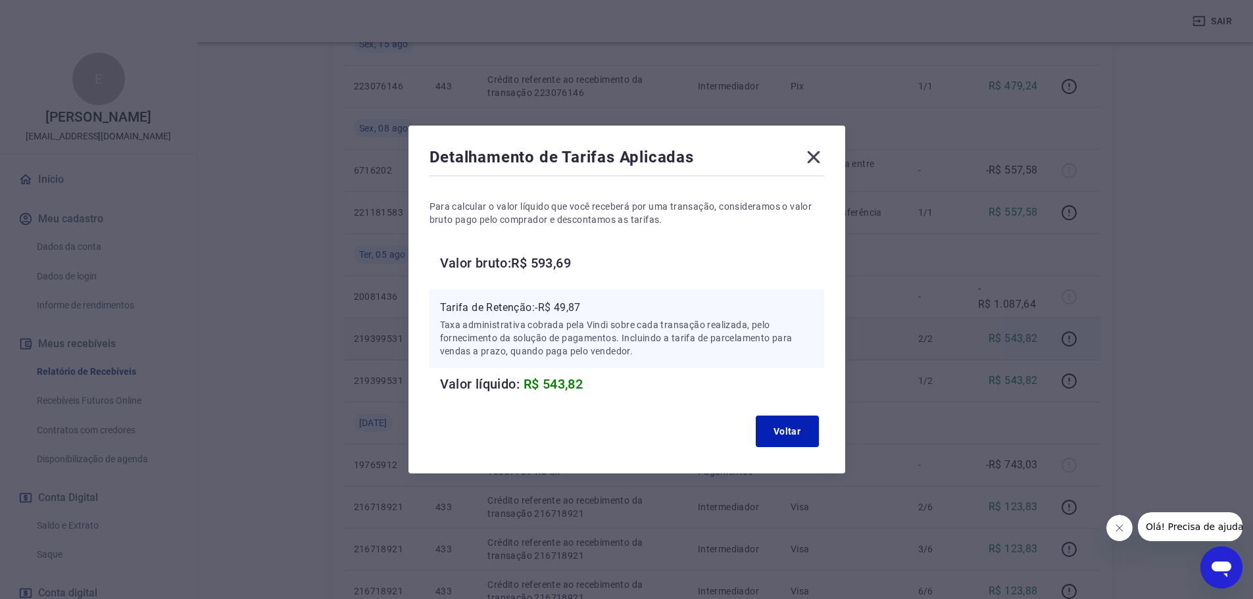
click at [815, 157] on icon at bounding box center [813, 157] width 21 height 21
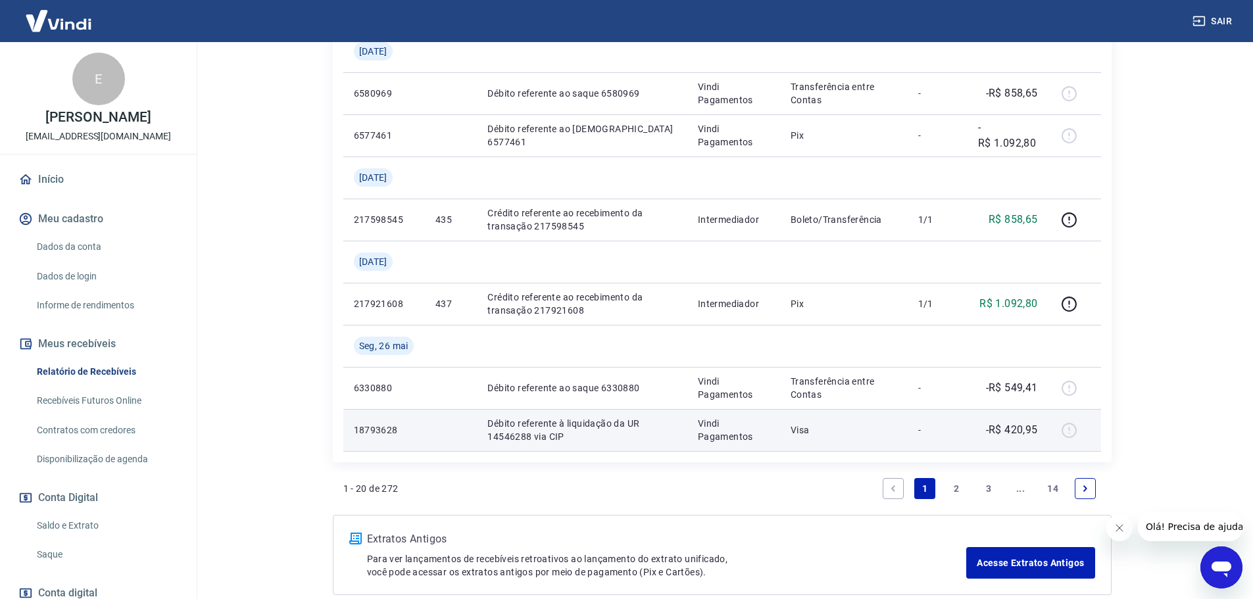
scroll to position [1171, 0]
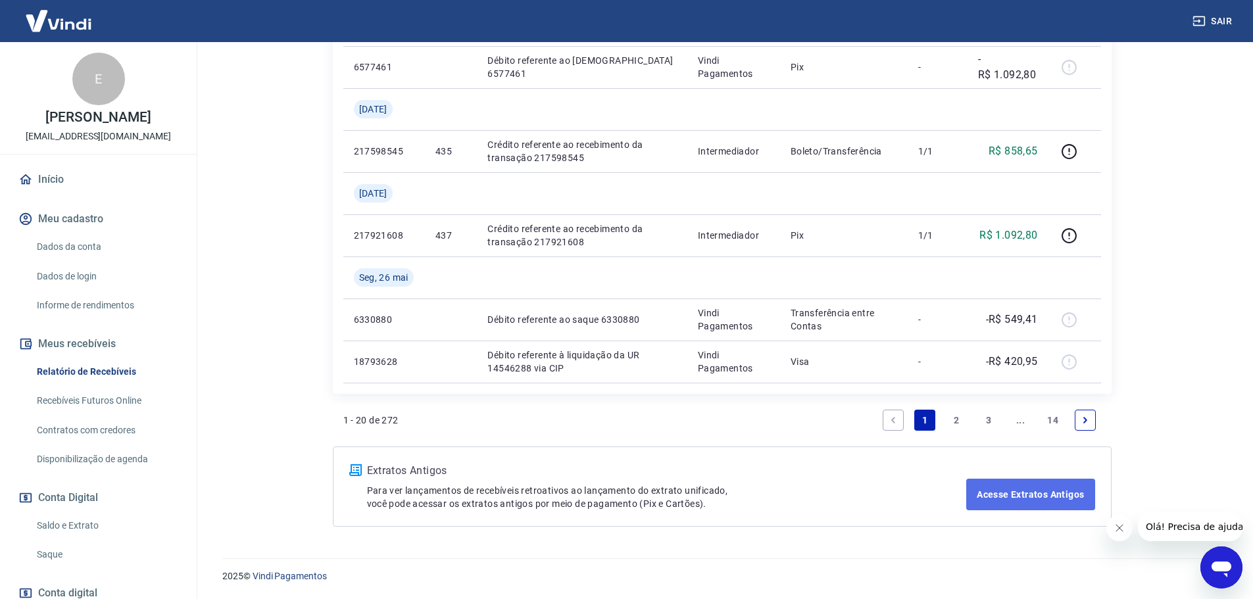
click at [1067, 496] on link "Acesse Extratos Antigos" at bounding box center [1030, 495] width 128 height 32
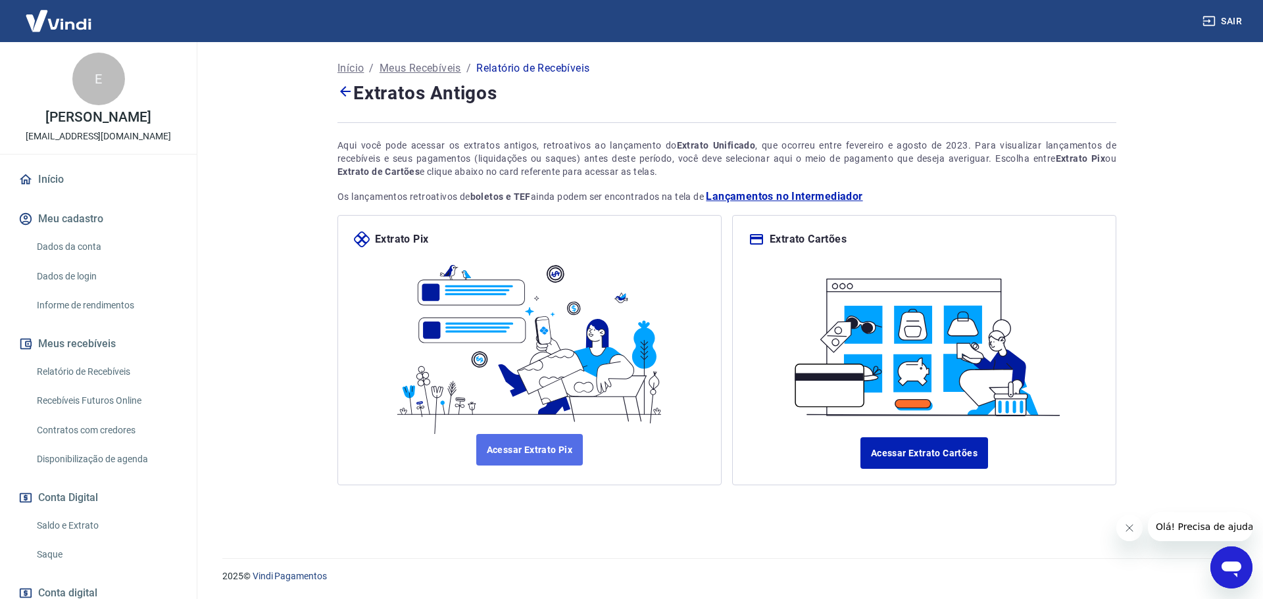
click at [573, 452] on link "Acessar Extrato Pix" at bounding box center [529, 450] width 107 height 32
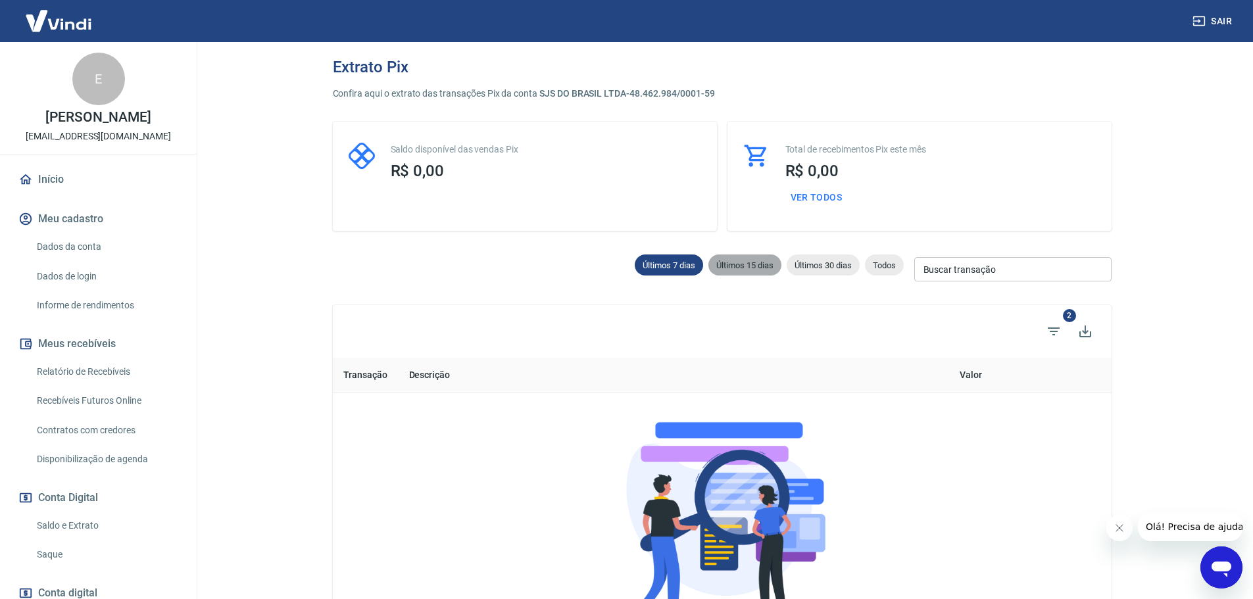
click at [756, 258] on div "Últimos 15 dias" at bounding box center [744, 265] width 73 height 21
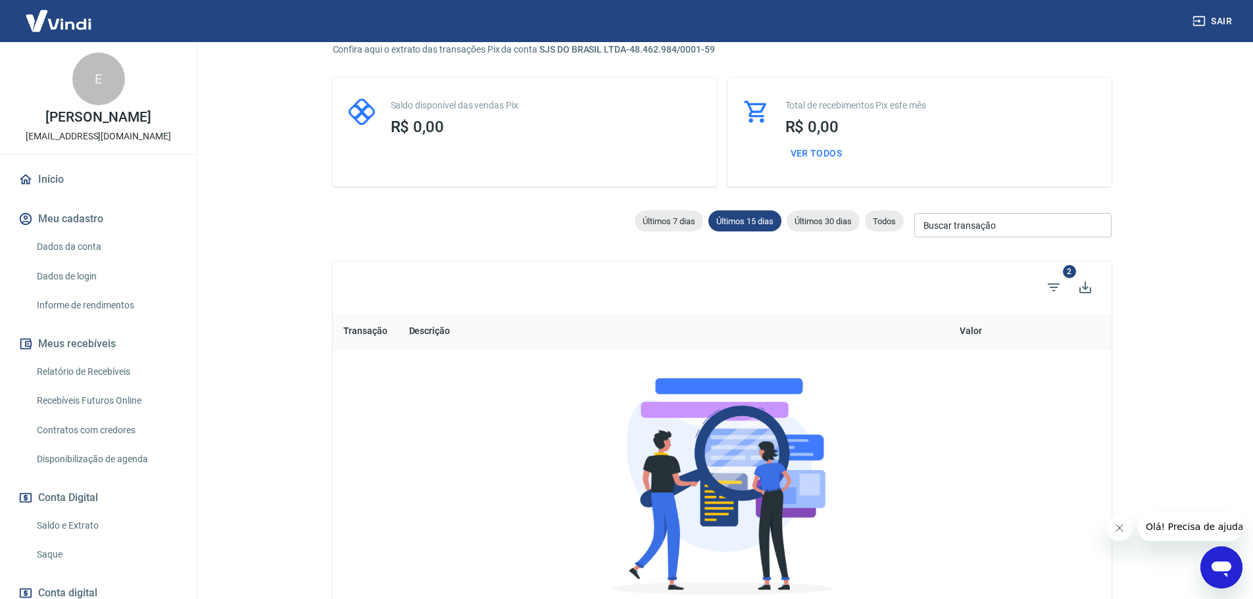
scroll to position [132, 0]
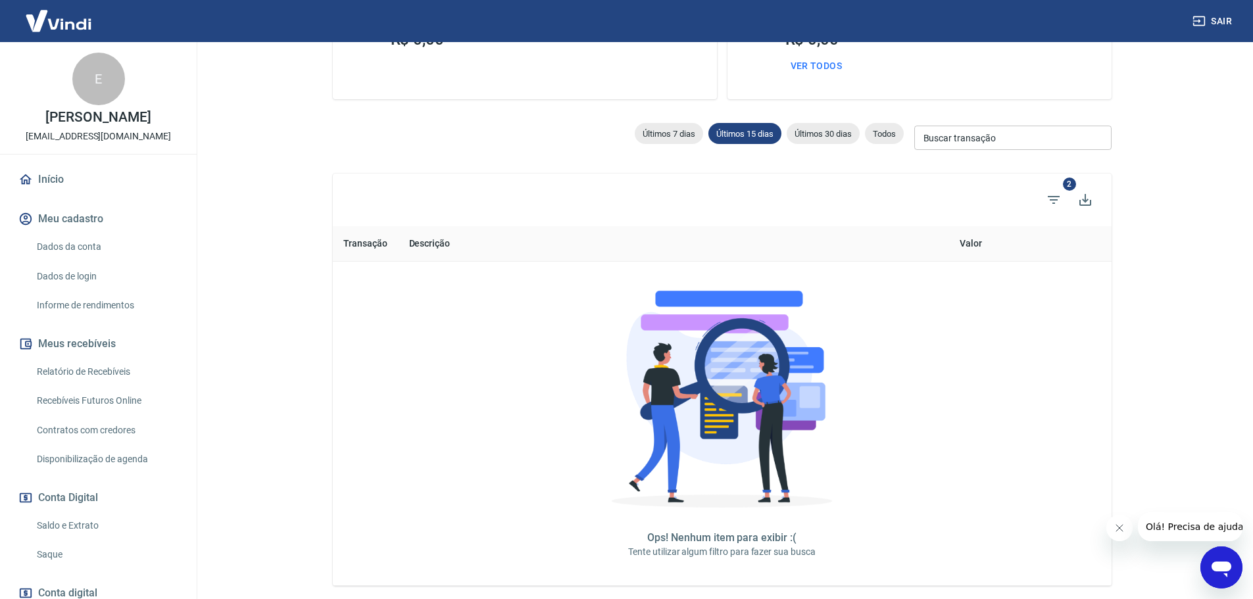
click at [823, 135] on div "Últimos 30 dias" at bounding box center [823, 133] width 73 height 21
type input "22/07/2025"
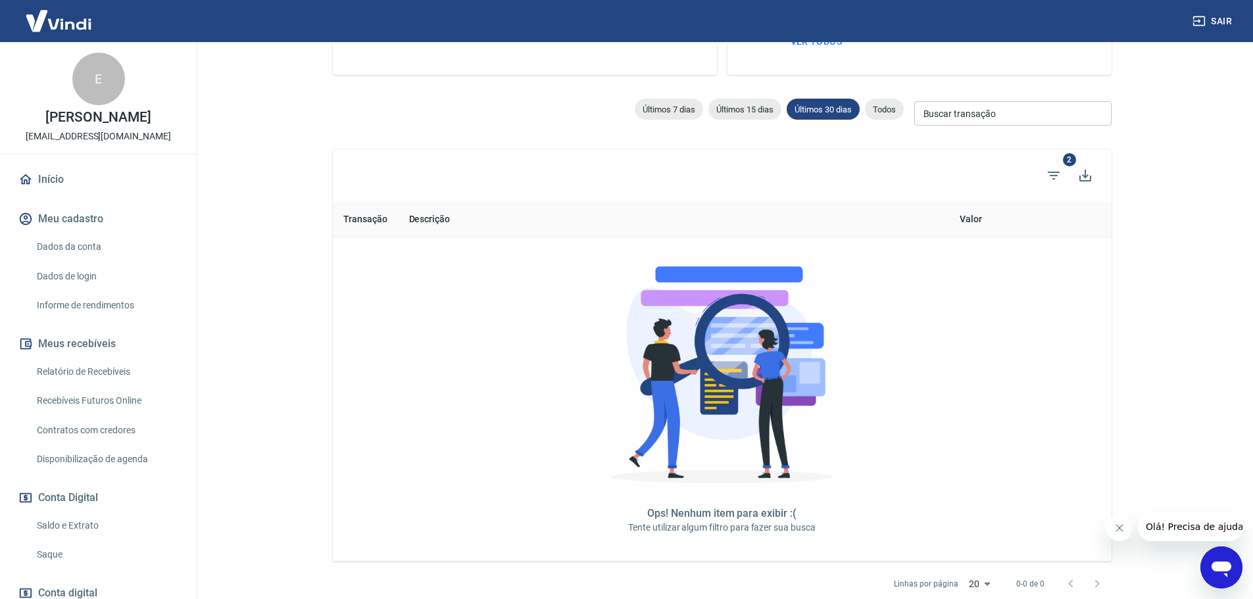
scroll to position [230, 0]
